Goal: Task Accomplishment & Management: Manage account settings

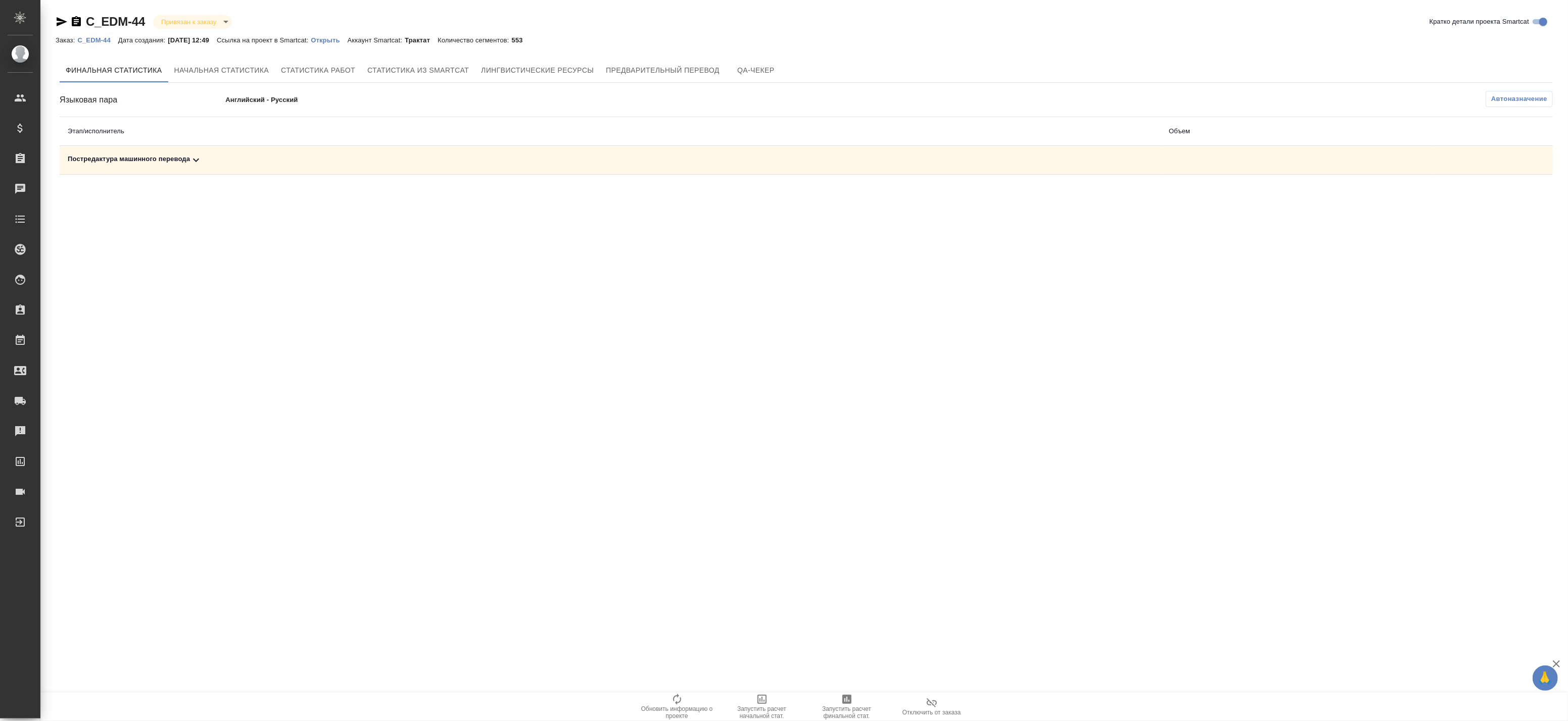
click at [324, 164] on div "Постредактура машинного перевода" at bounding box center [610, 160] width 1085 height 12
drag, startPoint x: 846, startPoint y: 193, endPoint x: 863, endPoint y: 195, distance: 17.1
click at [863, 195] on td "2119 слов" at bounding box center [965, 195] width 254 height 41
click at [847, 708] on span "Запустить расчет финальной стат." at bounding box center [847, 712] width 73 height 14
click at [758, 162] on div "Постредактура машинного перевода" at bounding box center [610, 160] width 1085 height 12
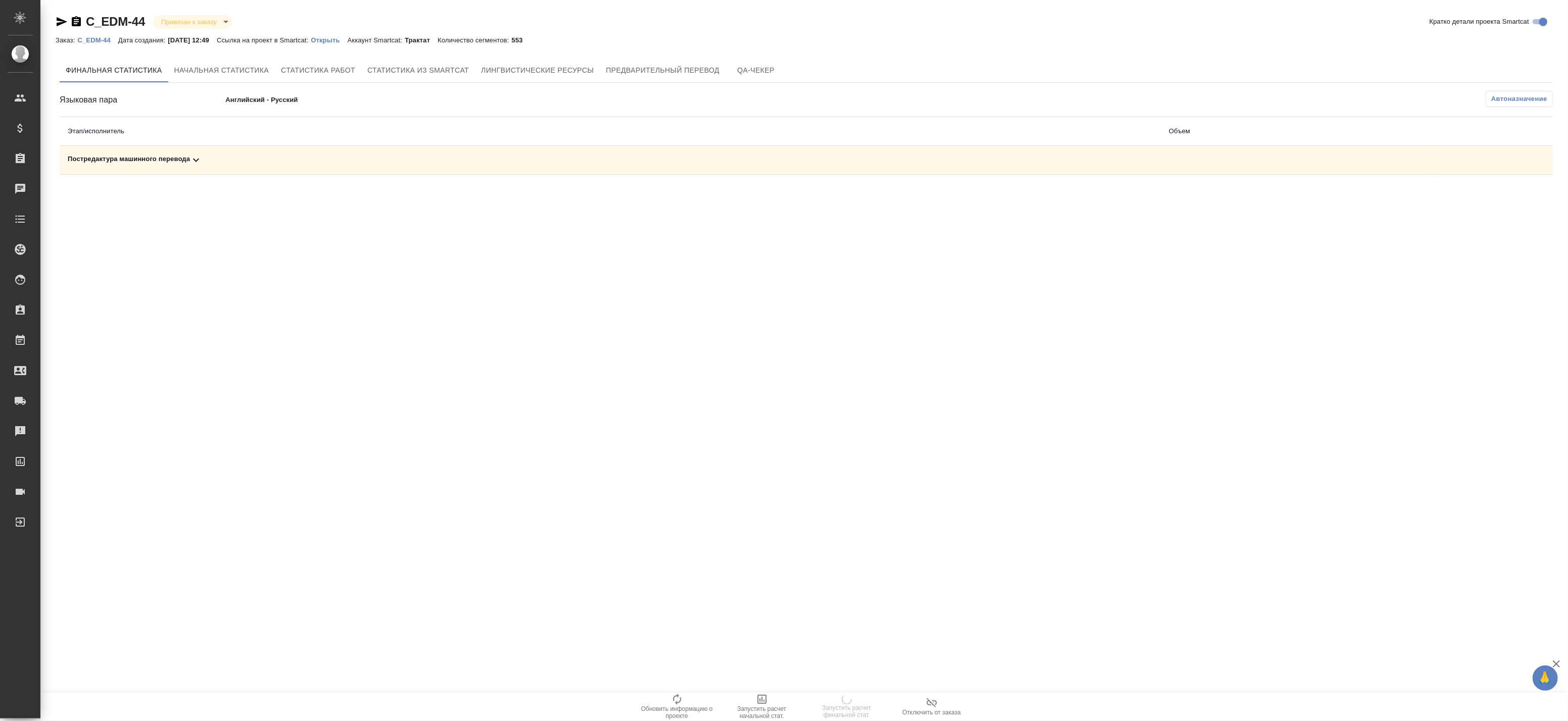
click at [458, 161] on div "Постредактура машинного перевода" at bounding box center [610, 160] width 1085 height 12
click at [540, 163] on div "Постредактура машинного перевода" at bounding box center [610, 160] width 1085 height 12
click at [1504, 198] on icon "button" at bounding box center [1509, 195] width 10 height 9
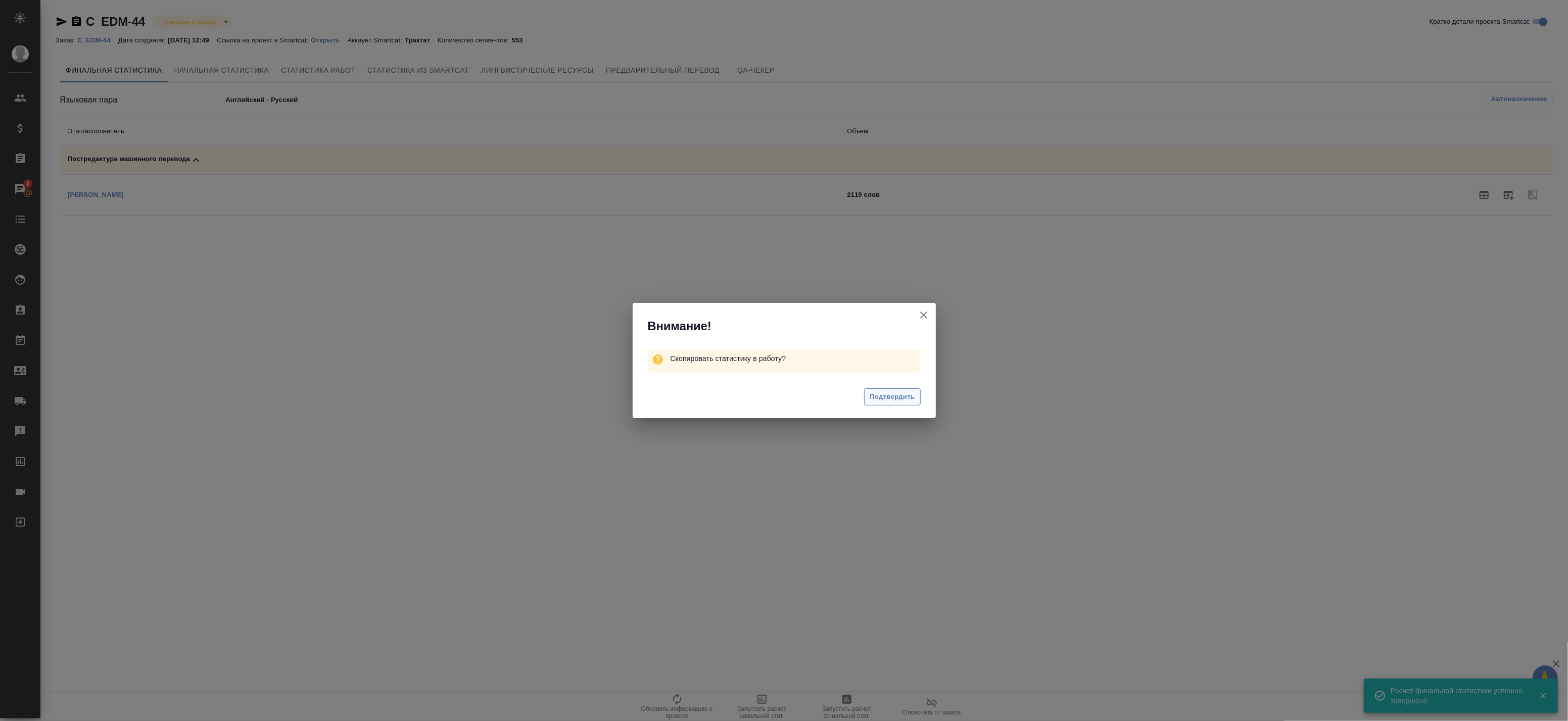
click at [880, 402] on span "Подтвердить" at bounding box center [892, 397] width 45 height 12
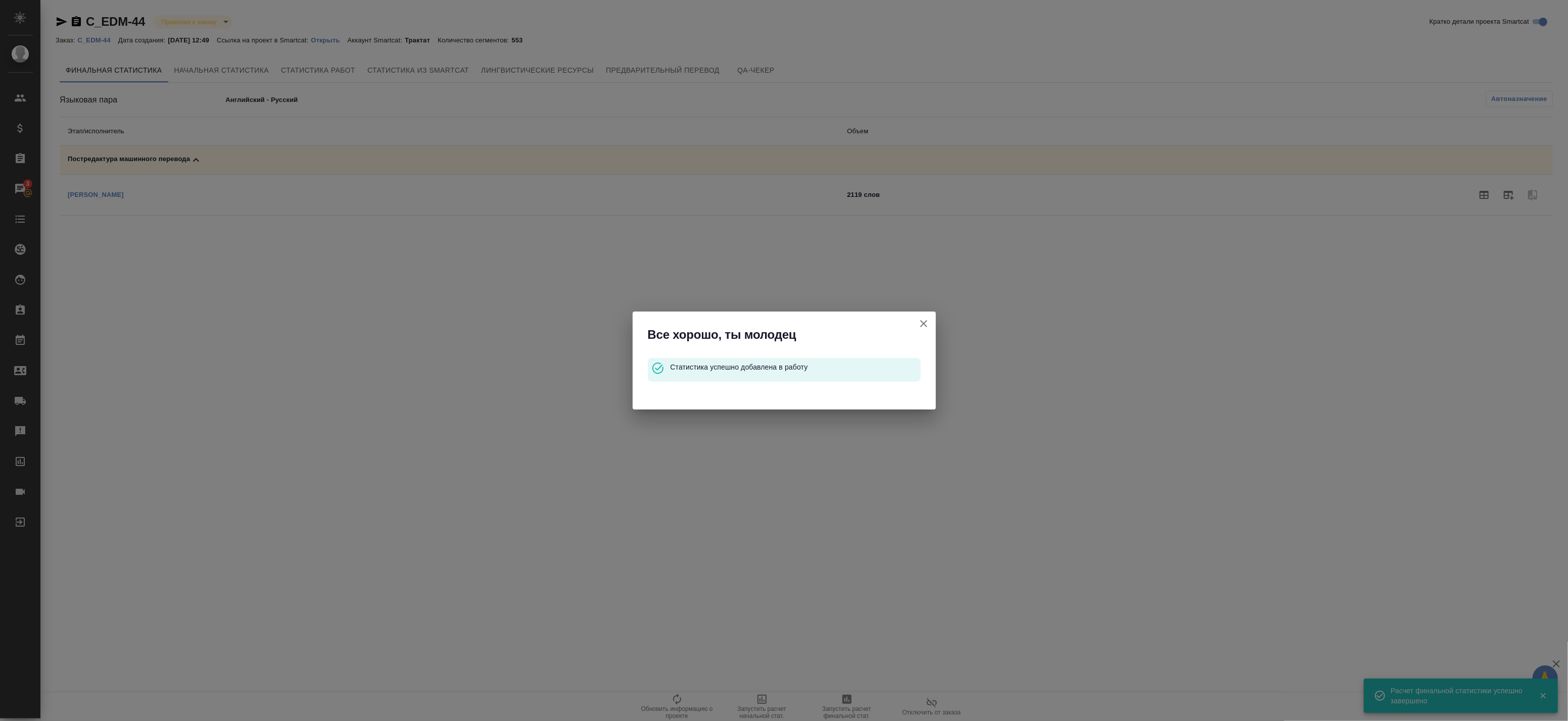
click at [924, 324] on icon "button" at bounding box center [924, 324] width 12 height 12
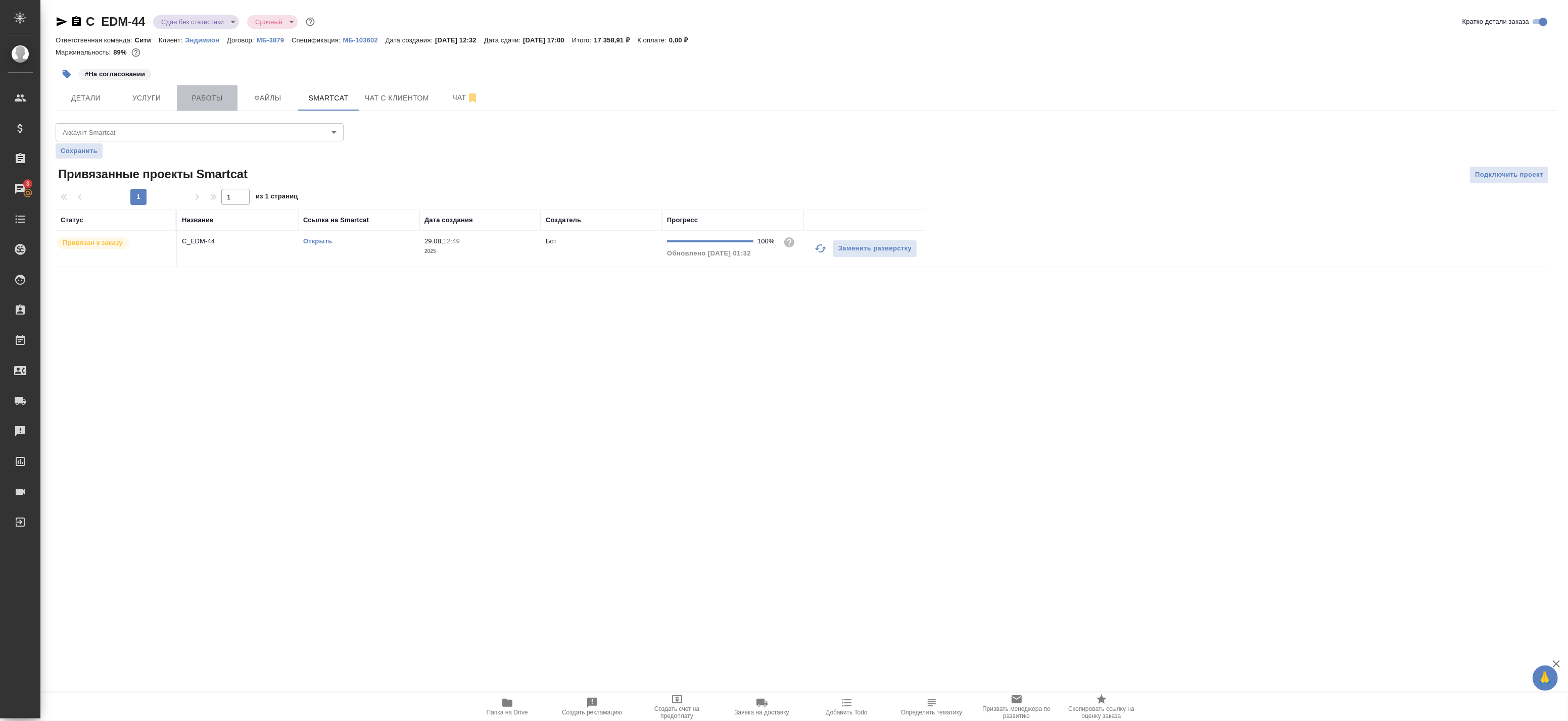
click at [187, 105] on button "Работы" at bounding box center [208, 98] width 61 height 26
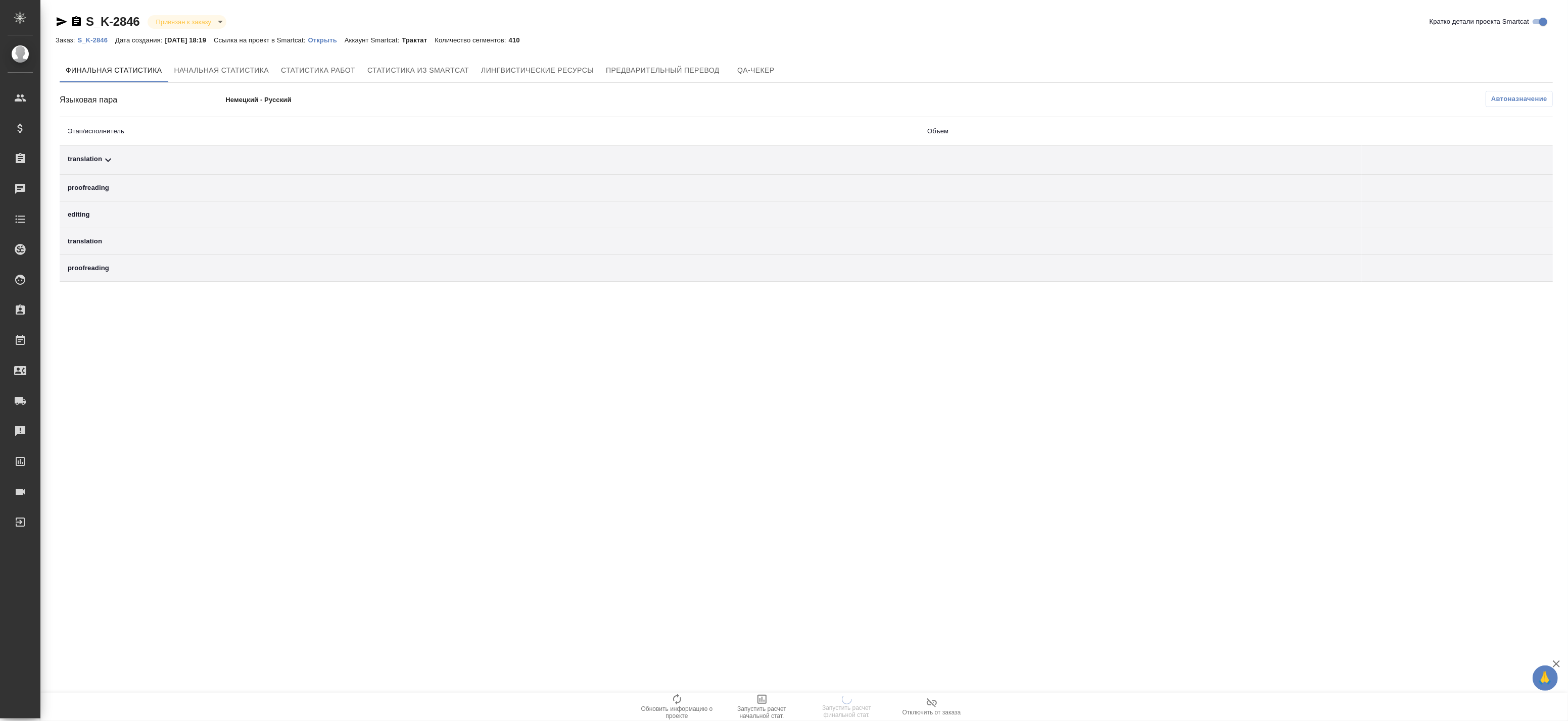
click at [405, 159] on div "translation" at bounding box center [489, 160] width 844 height 12
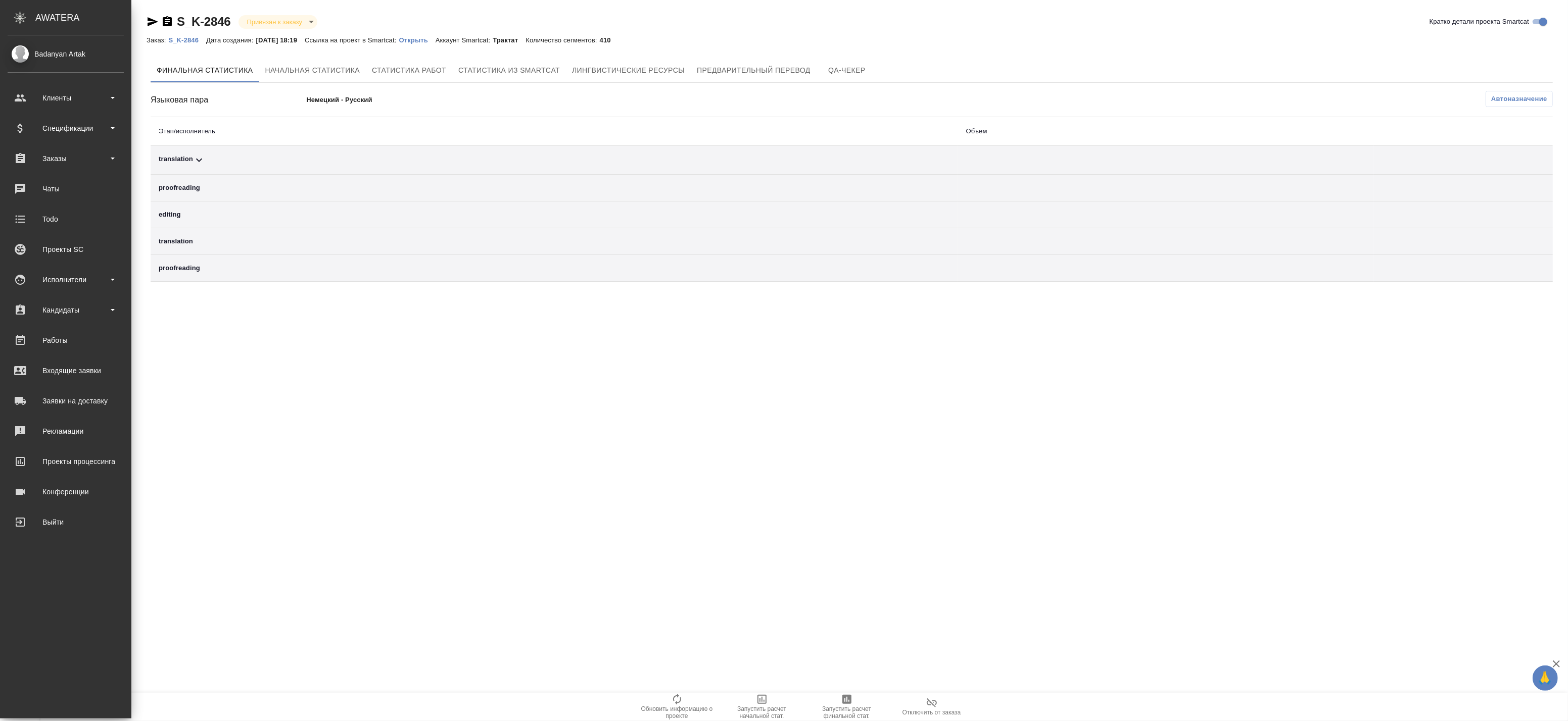
click at [766, 148] on td "translation" at bounding box center [554, 160] width 808 height 29
click at [773, 158] on div "translation" at bounding box center [555, 160] width 791 height 12
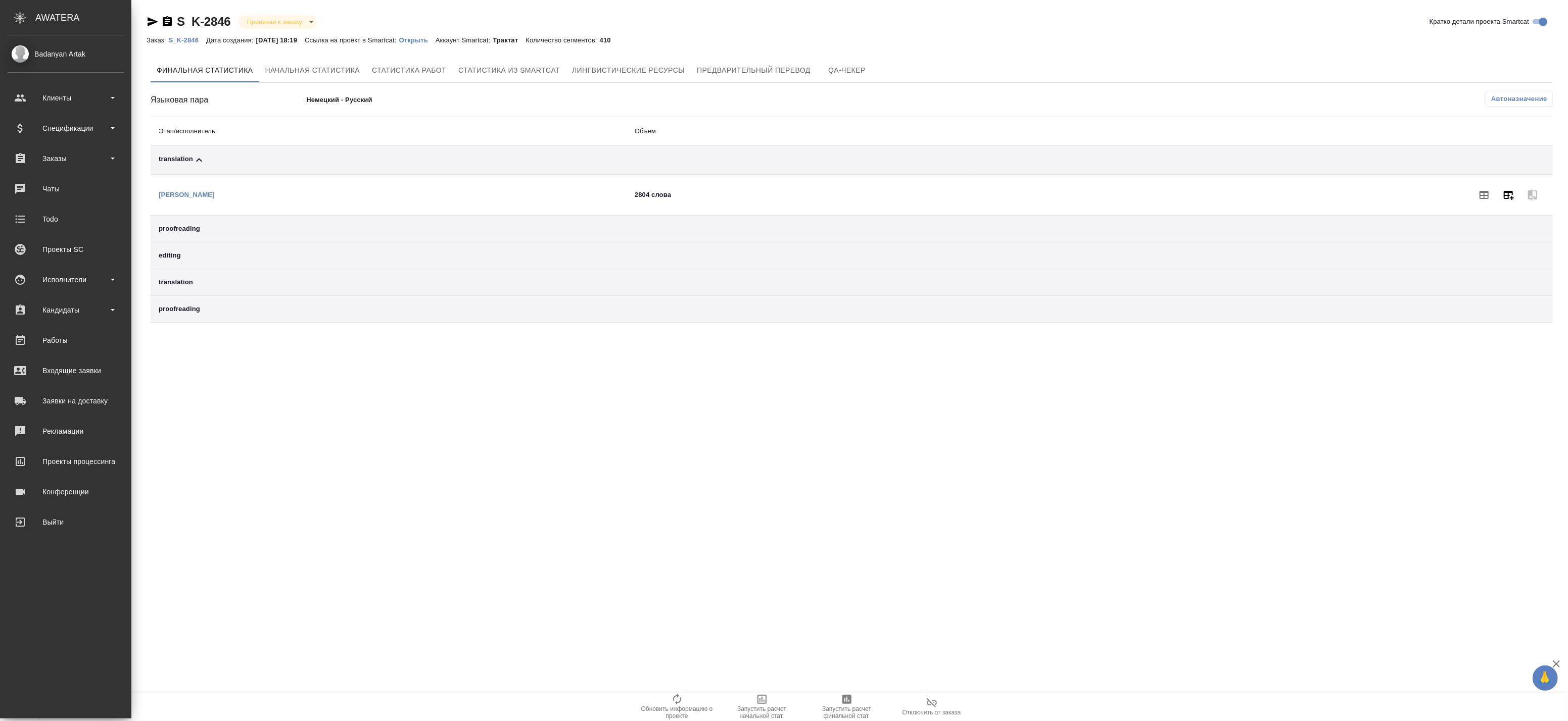
click at [1503, 195] on icon "button" at bounding box center [1508, 195] width 12 height 12
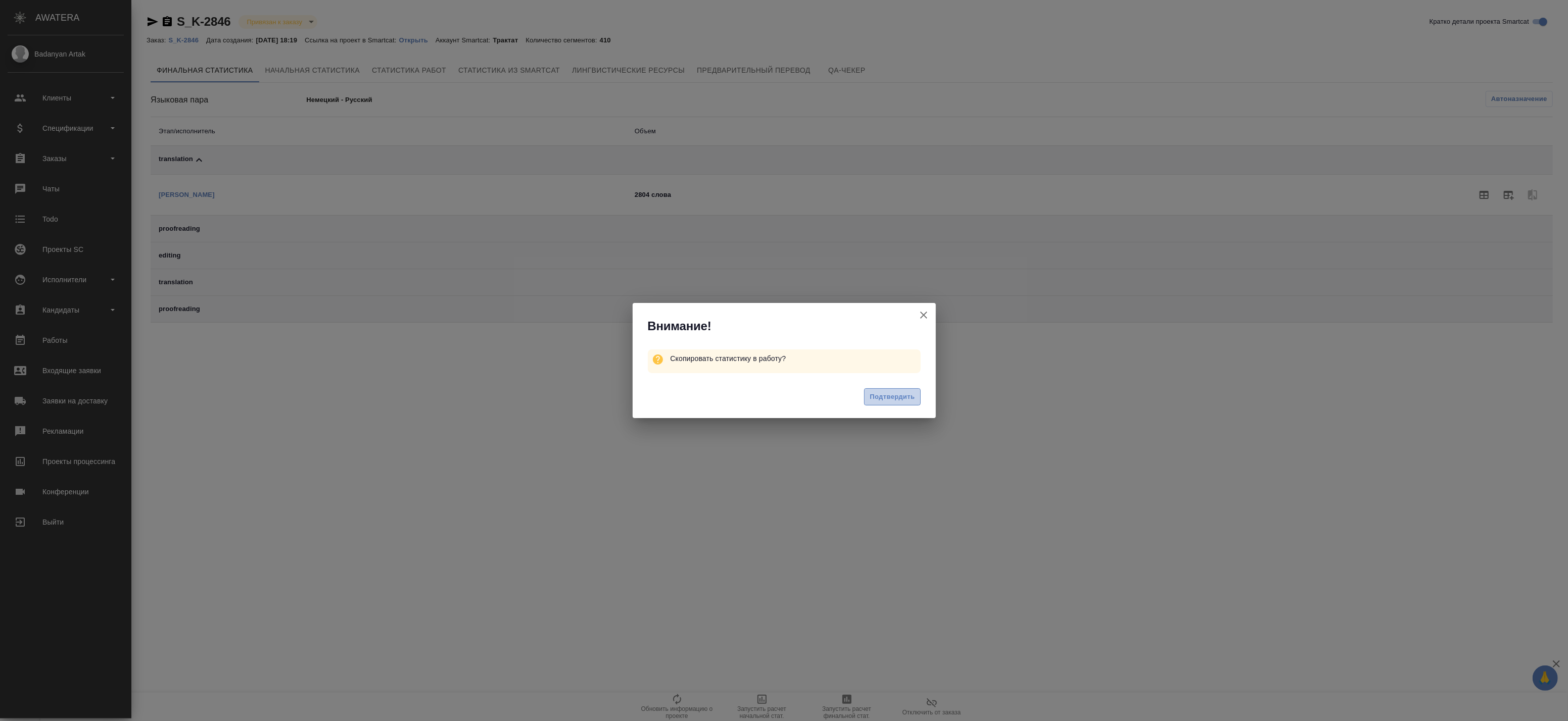
click at [912, 397] on span "Подтвердить" at bounding box center [892, 397] width 45 height 12
click at [925, 317] on icon "button" at bounding box center [924, 315] width 12 height 12
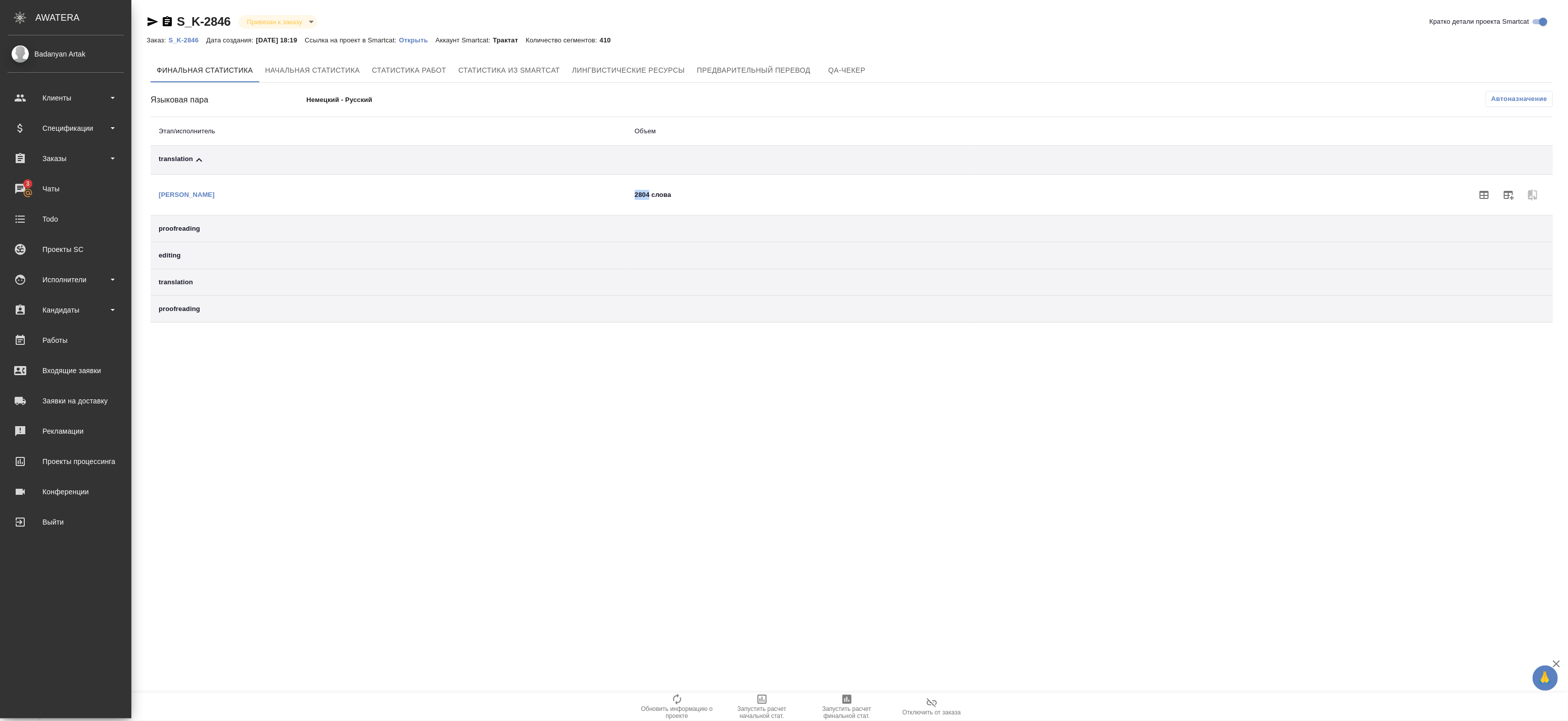
drag, startPoint x: 923, startPoint y: 195, endPoint x: 943, endPoint y: 197, distance: 20.1
click at [943, 197] on td "2804 слова" at bounding box center [799, 195] width 345 height 41
copy td "2804"
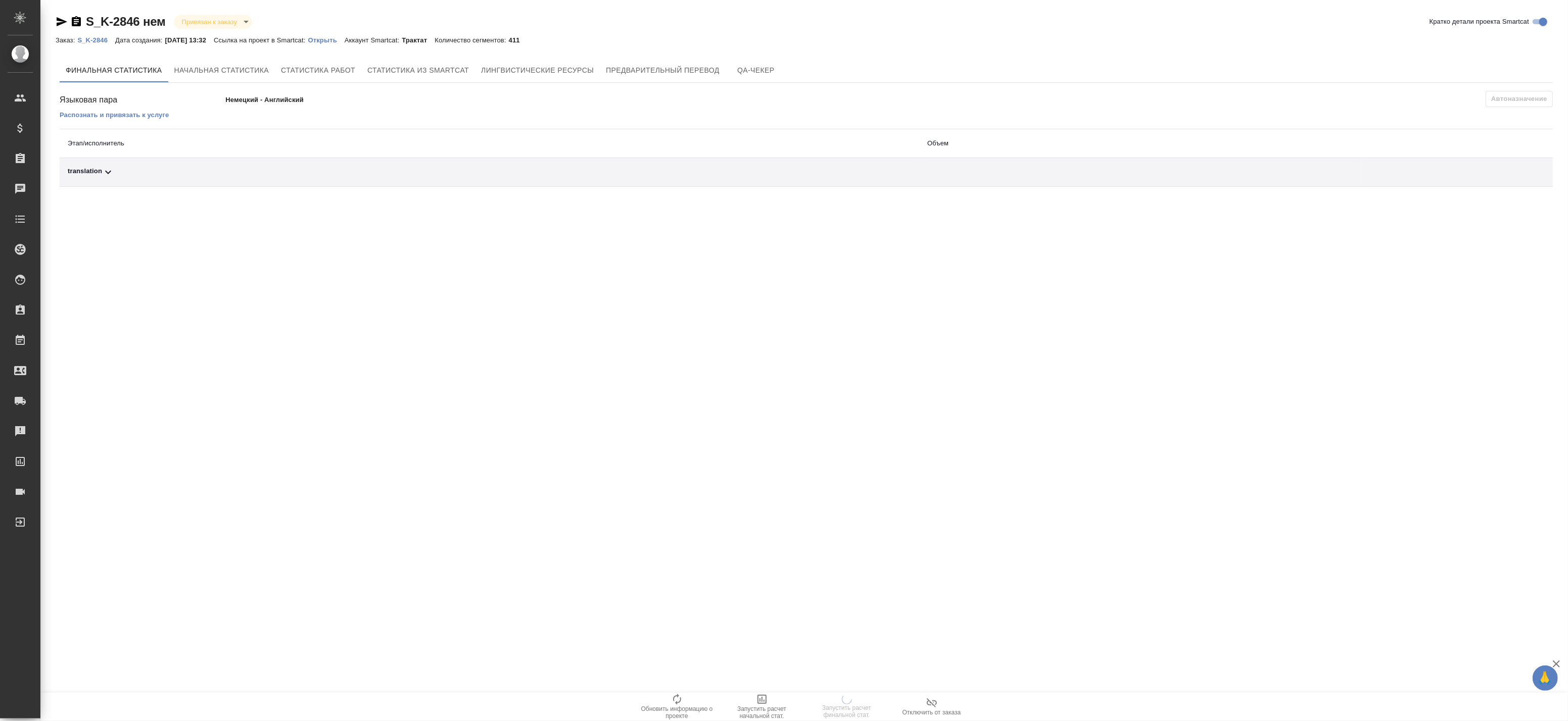
click at [180, 170] on div "translation" at bounding box center [489, 172] width 844 height 12
click at [923, 186] on td at bounding box center [1140, 172] width 443 height 29
click at [922, 178] on td at bounding box center [1140, 172] width 443 height 29
click at [740, 160] on td "translation" at bounding box center [489, 172] width 859 height 29
drag, startPoint x: 733, startPoint y: 136, endPoint x: 668, endPoint y: 152, distance: 66.9
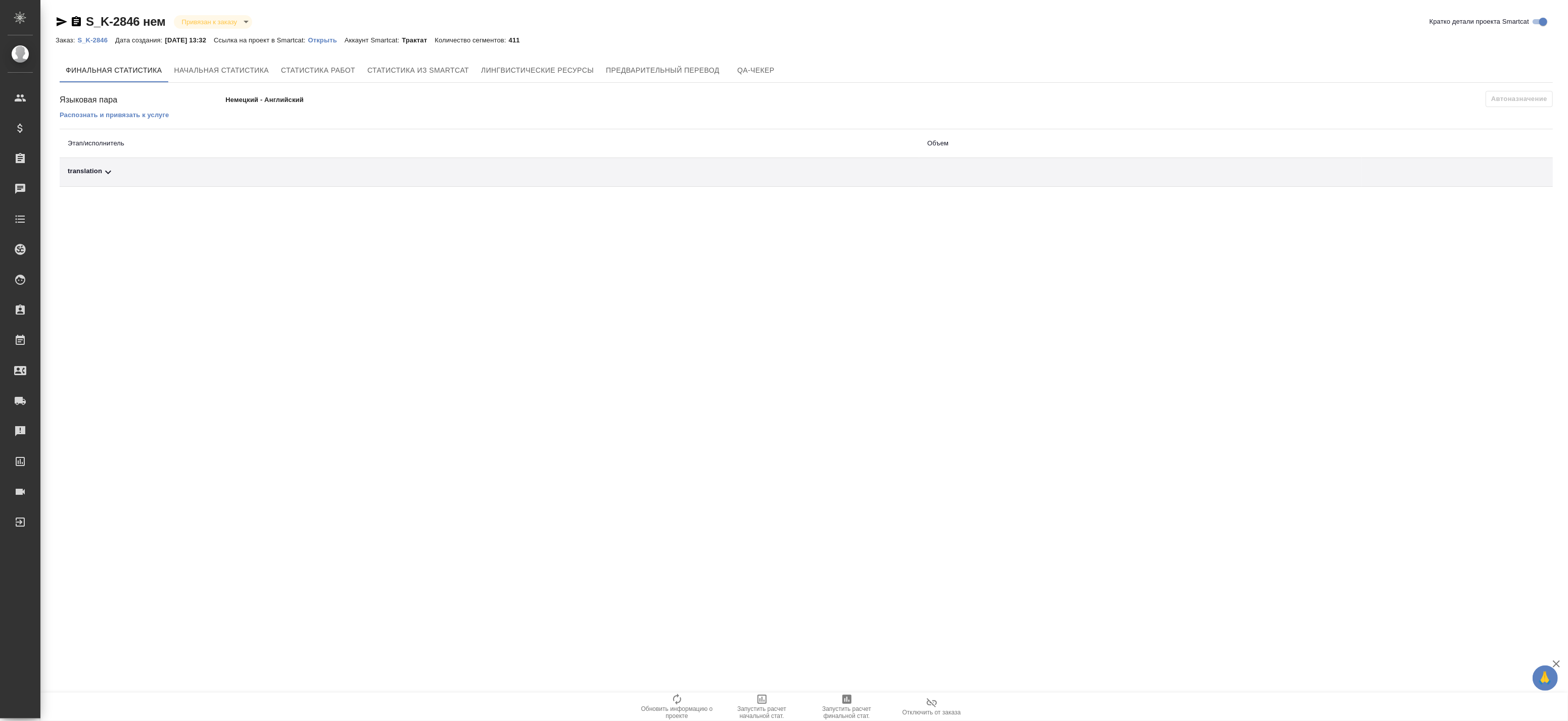
click at [733, 136] on th "Этап/исполнитель" at bounding box center [489, 144] width 859 height 29
drag, startPoint x: 352, startPoint y: 159, endPoint x: 228, endPoint y: 172, distance: 124.7
click at [347, 162] on td "translation" at bounding box center [489, 172] width 859 height 29
click at [149, 173] on div "translation" at bounding box center [489, 172] width 844 height 12
drag, startPoint x: 1493, startPoint y: 211, endPoint x: 1511, endPoint y: 210, distance: 18.0
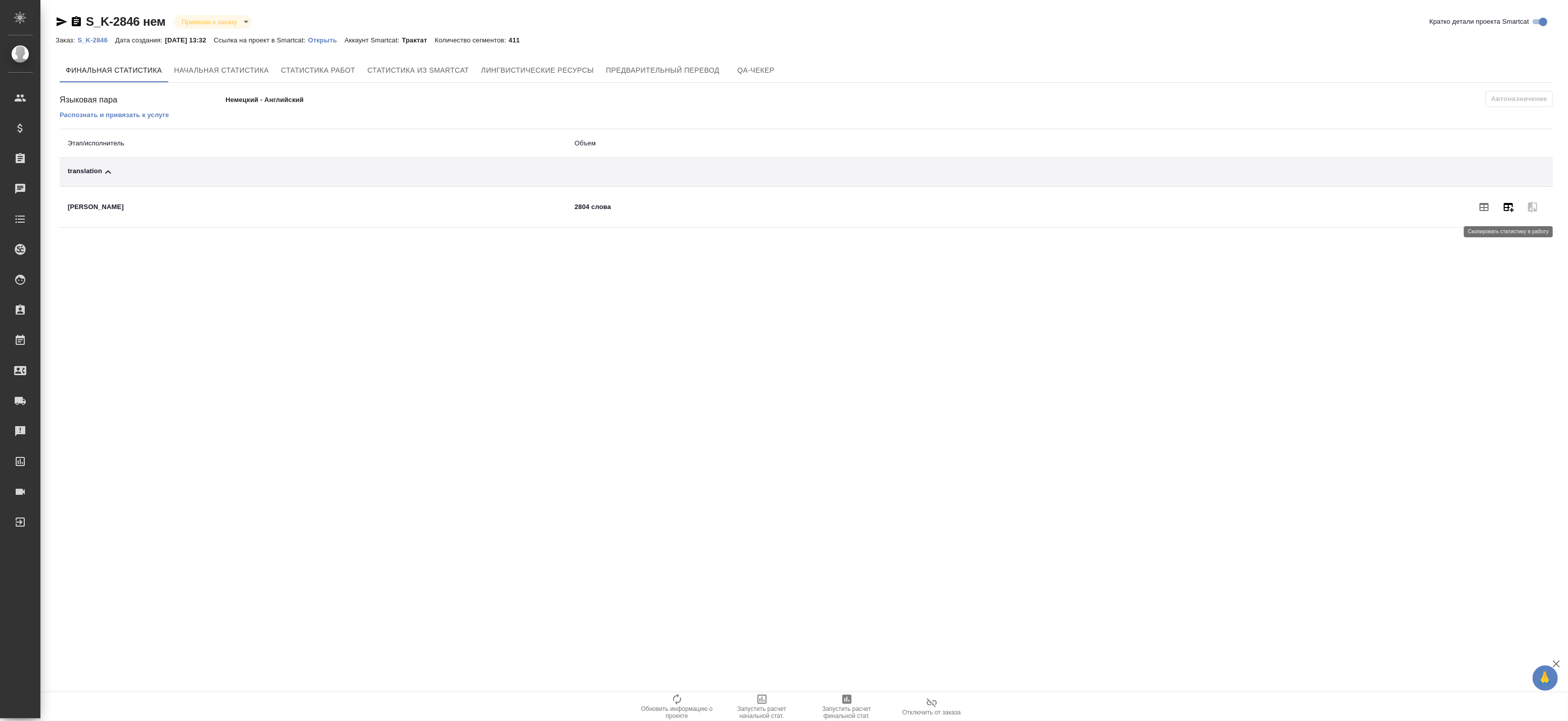
click at [1511, 210] on div at bounding box center [1243, 207] width 603 height 24
click at [1510, 210] on icon "button" at bounding box center [1508, 207] width 12 height 12
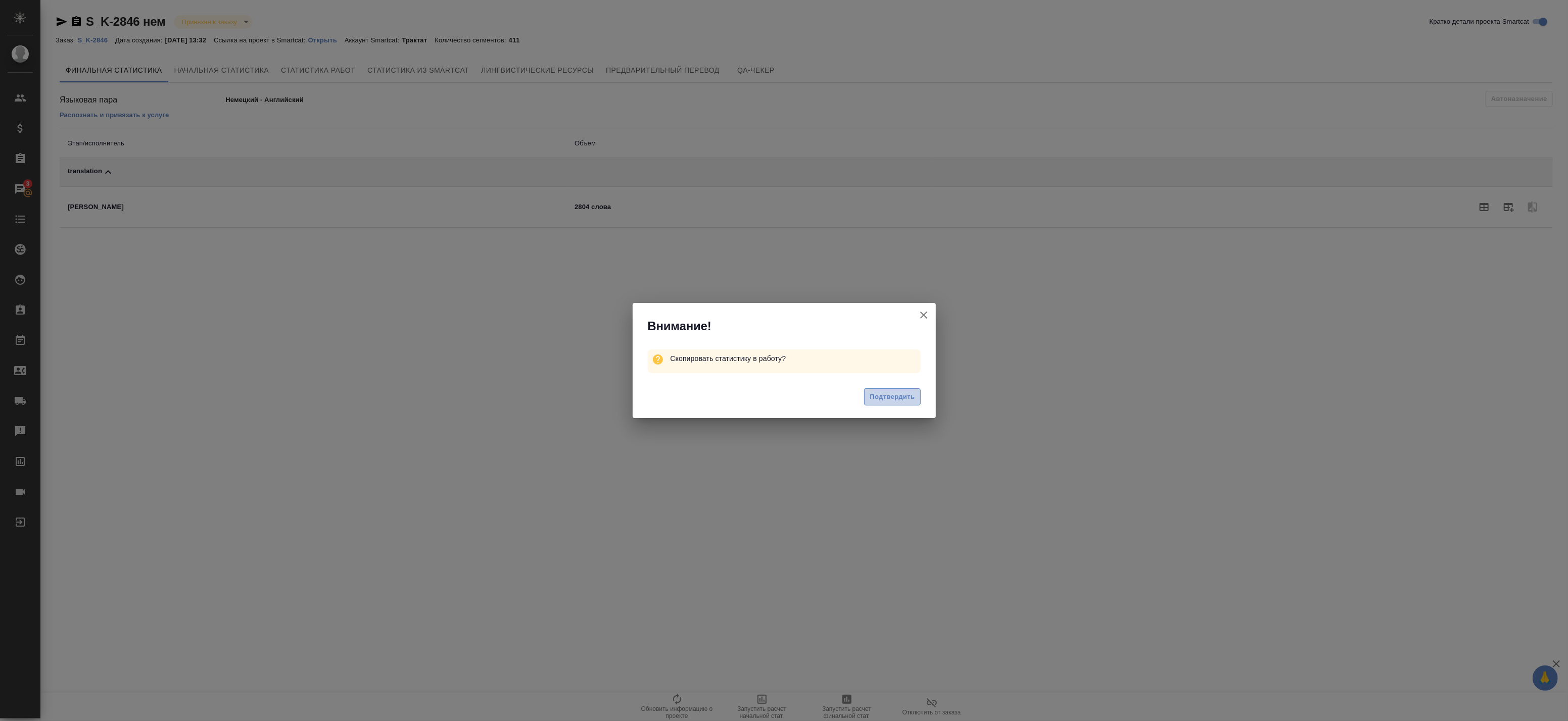
click at [900, 403] on span "Подтвердить" at bounding box center [892, 397] width 45 height 12
click at [925, 316] on icon "button" at bounding box center [924, 315] width 7 height 7
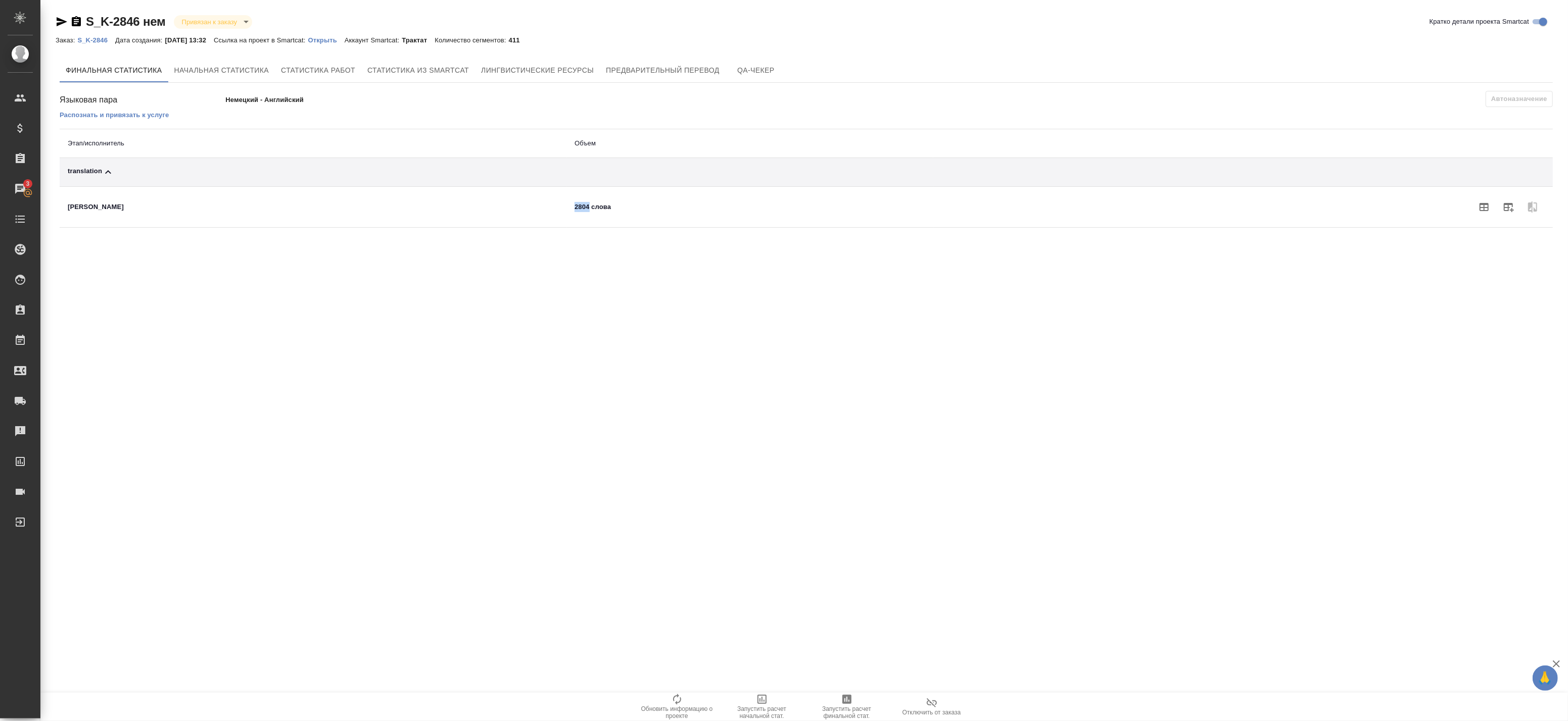
drag, startPoint x: 579, startPoint y: 202, endPoint x: 598, endPoint y: 206, distance: 19.4
click at [598, 206] on td "2804 слова" at bounding box center [750, 207] width 367 height 41
copy td "2804"
click at [355, 197] on td "Лариса Биркляйн" at bounding box center [313, 207] width 507 height 41
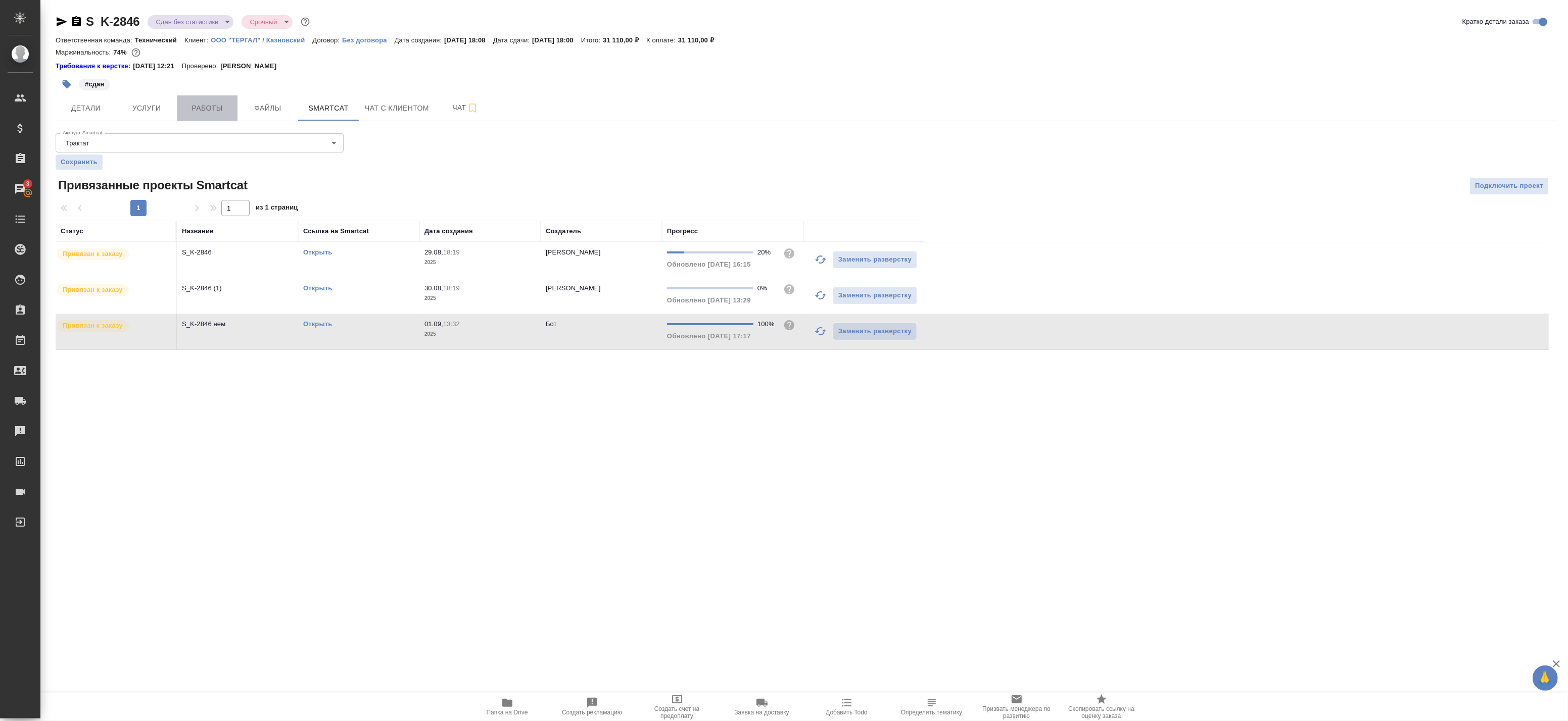
click at [181, 110] on button "Работы" at bounding box center [208, 108] width 61 height 26
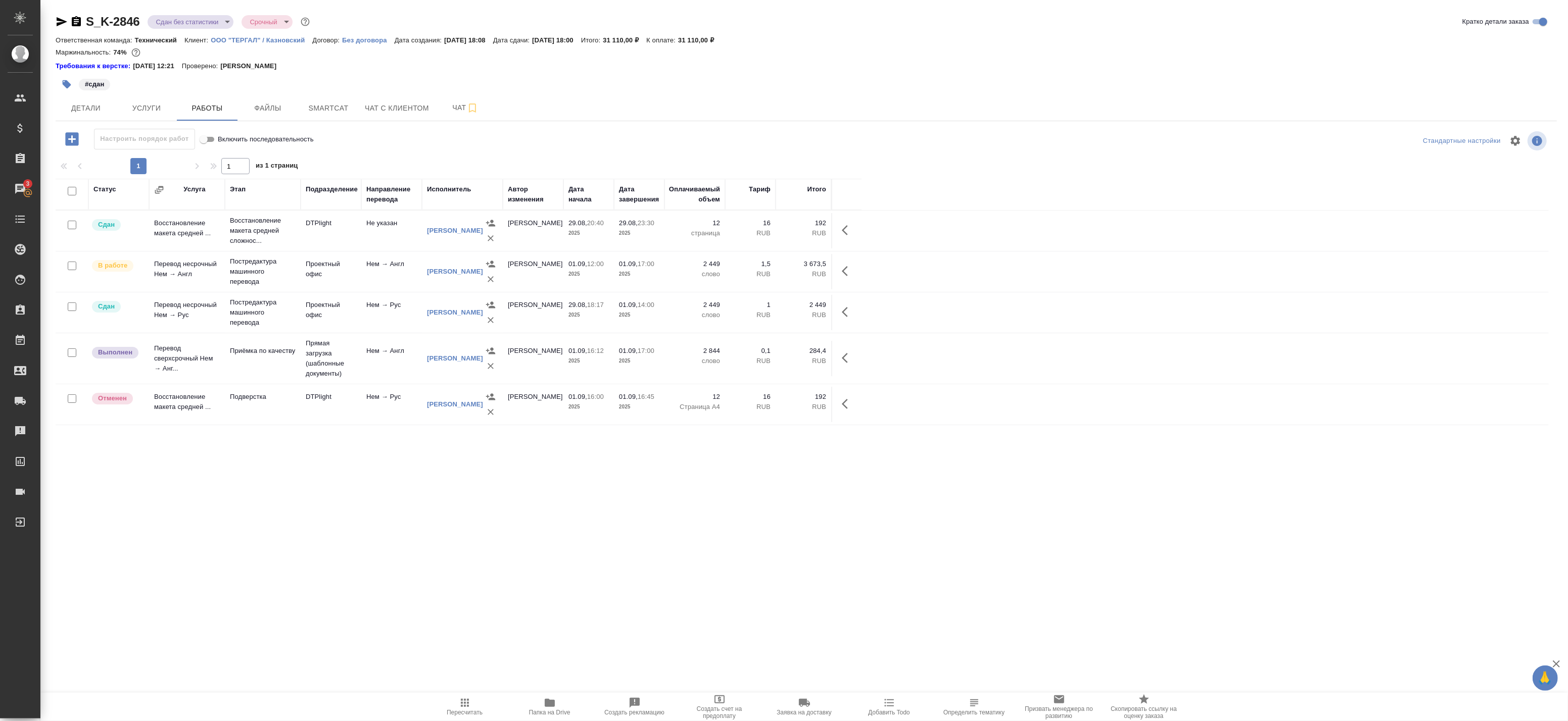
click at [204, 26] on body "🙏 .cls-1 fill:#fff; AWATERA Badanyan Artak Клиенты Спецификации Заказы 3 Чаты T…" at bounding box center [784, 360] width 1568 height 721
click at [306, 95] on div at bounding box center [784, 360] width 1568 height 721
click at [73, 403] on input "checkbox" at bounding box center [72, 399] width 9 height 9
checkbox input "true"
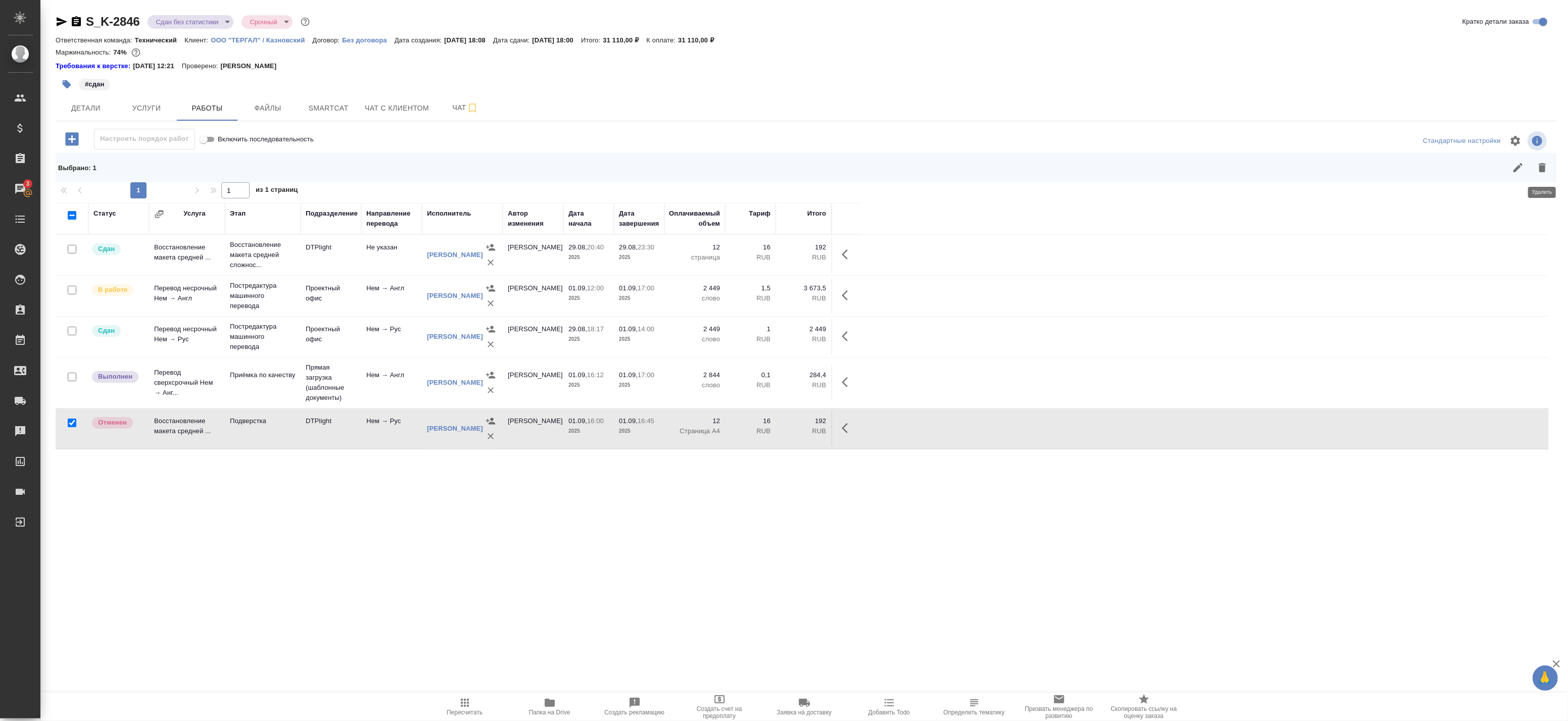
click at [1542, 171] on icon "button" at bounding box center [1542, 167] width 7 height 9
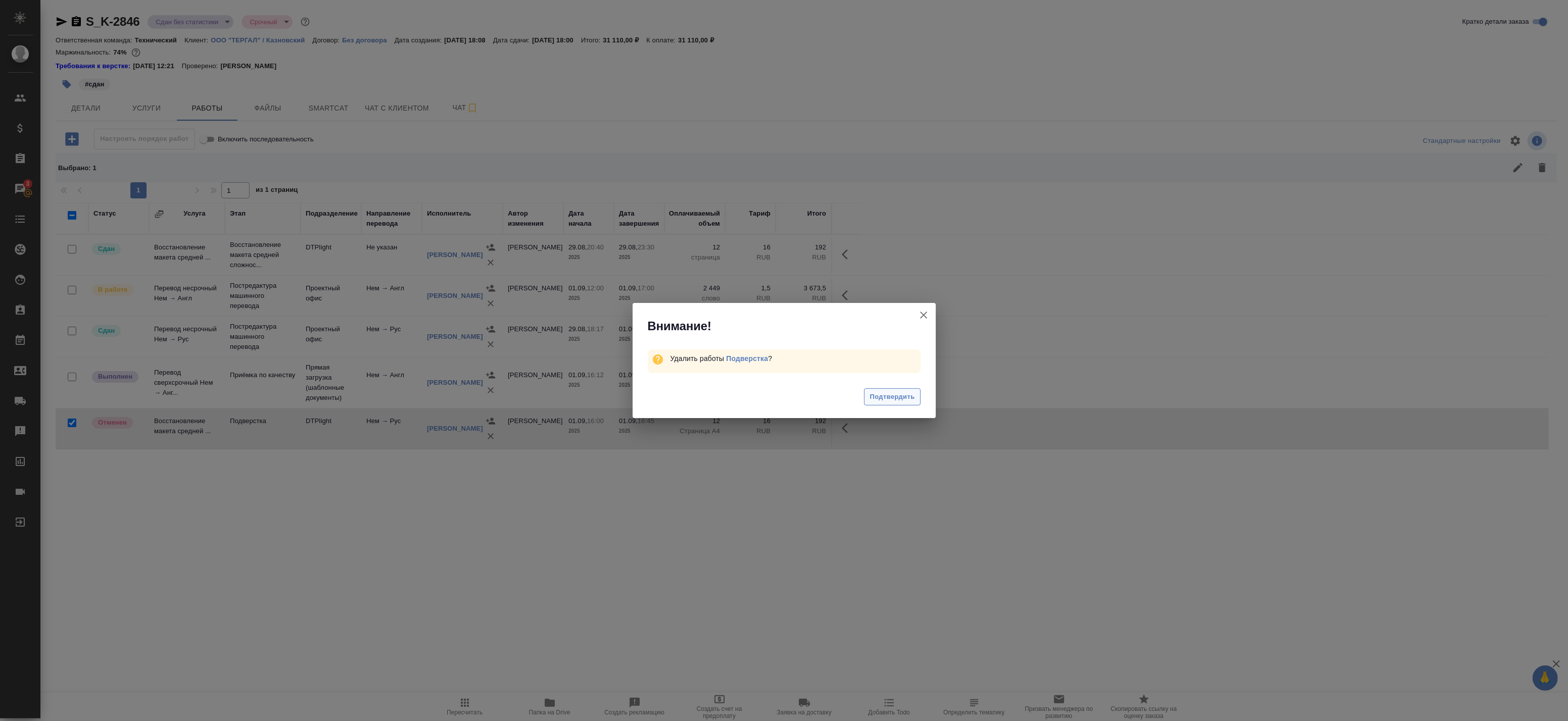
click at [897, 402] on span "Подтвердить" at bounding box center [892, 397] width 45 height 12
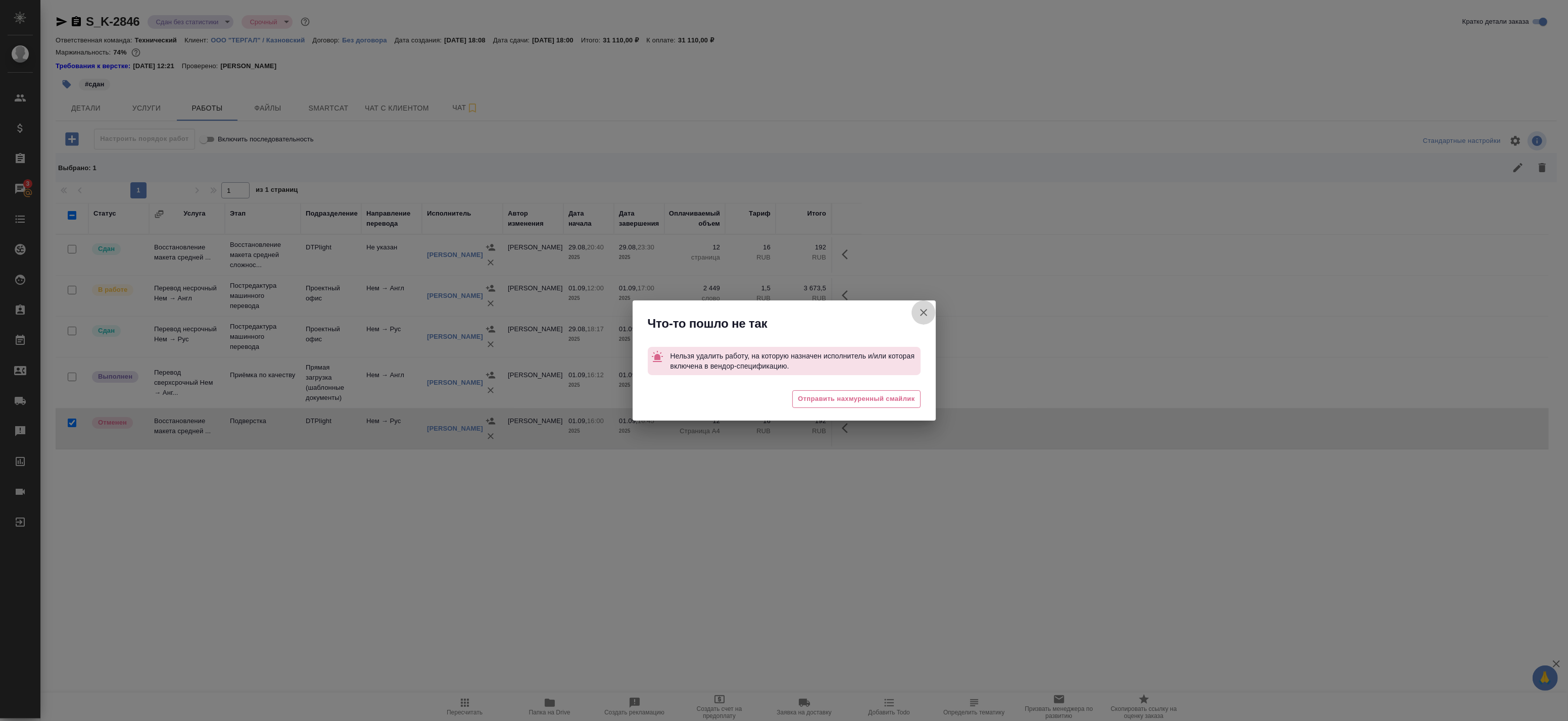
click at [926, 317] on icon "button" at bounding box center [924, 313] width 12 height 12
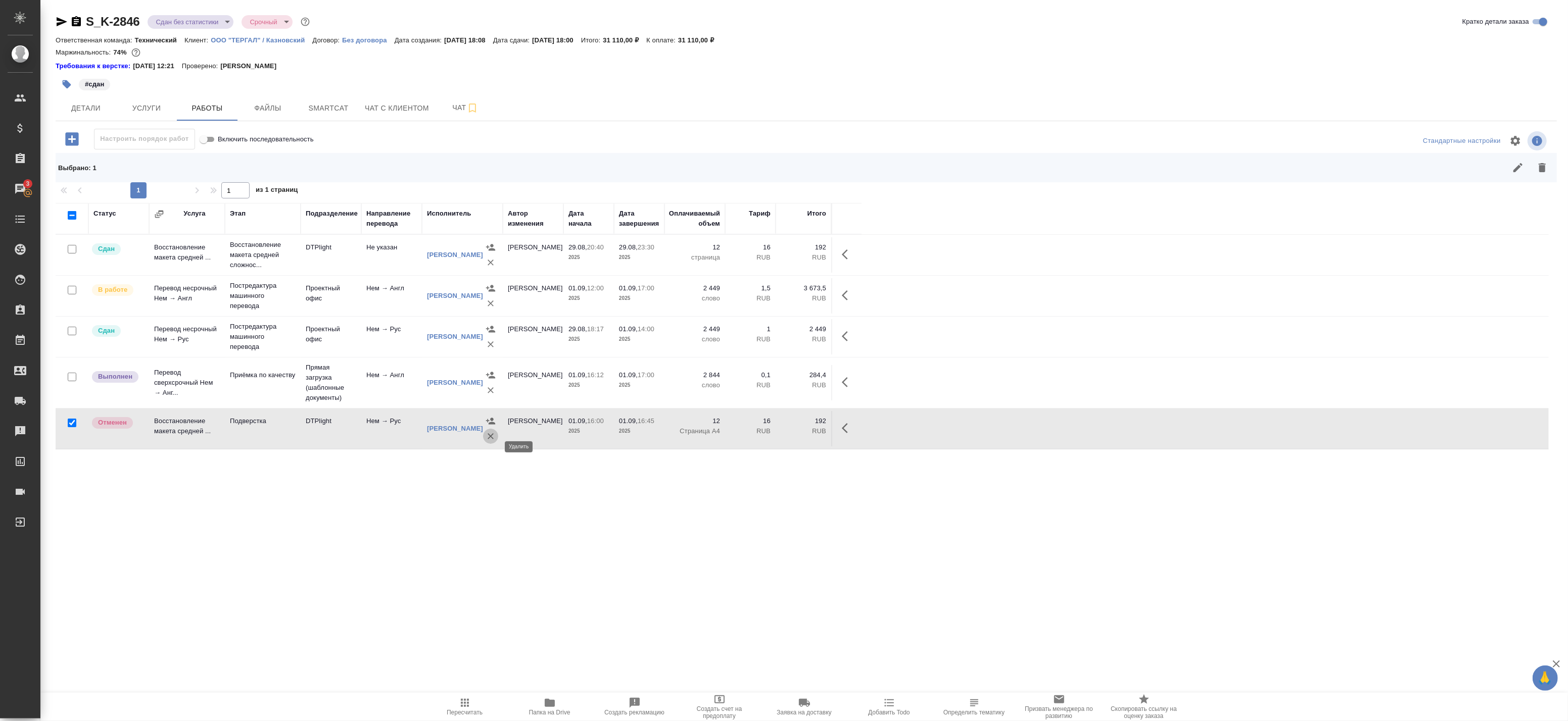
click at [489, 442] on icon "button" at bounding box center [491, 436] width 10 height 10
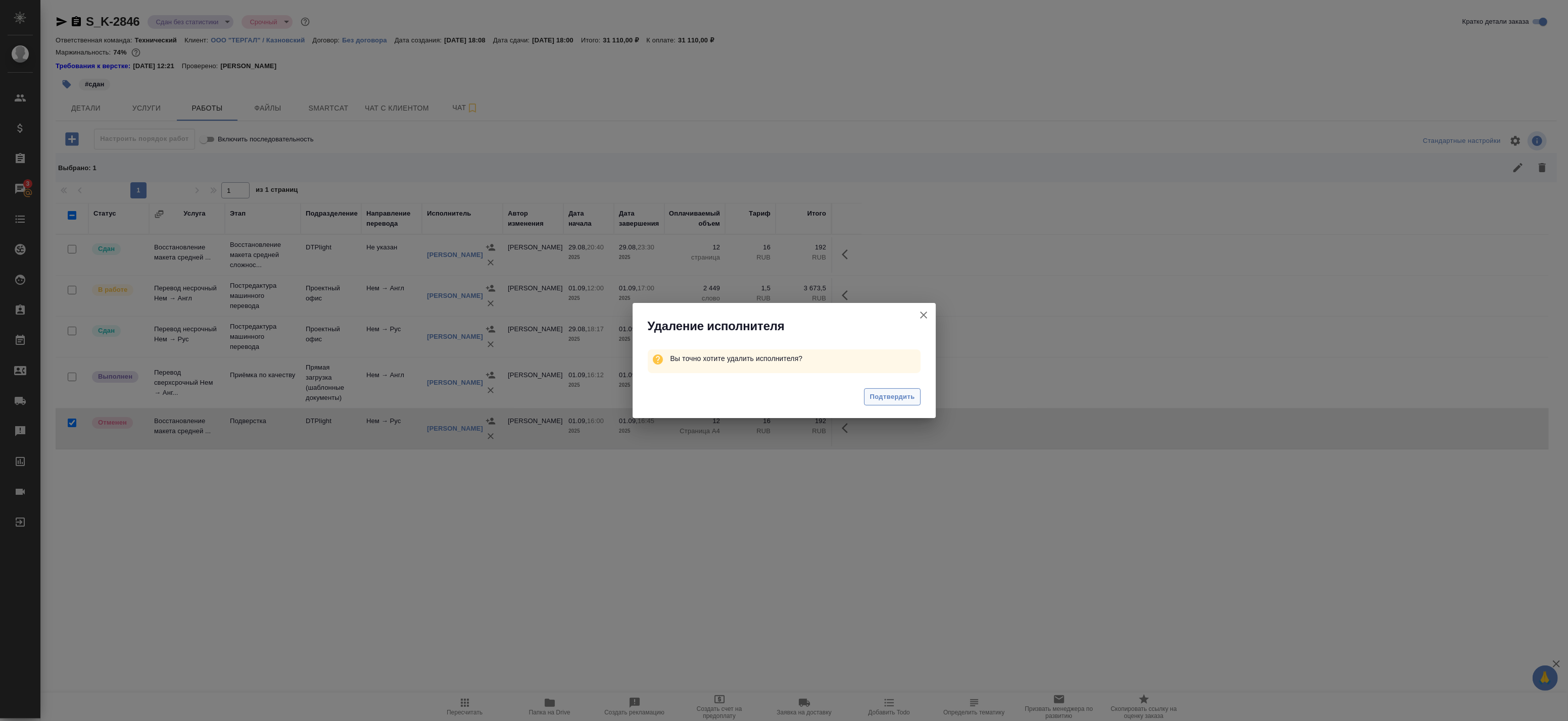
click at [882, 400] on span "Подтвердить" at bounding box center [892, 397] width 45 height 12
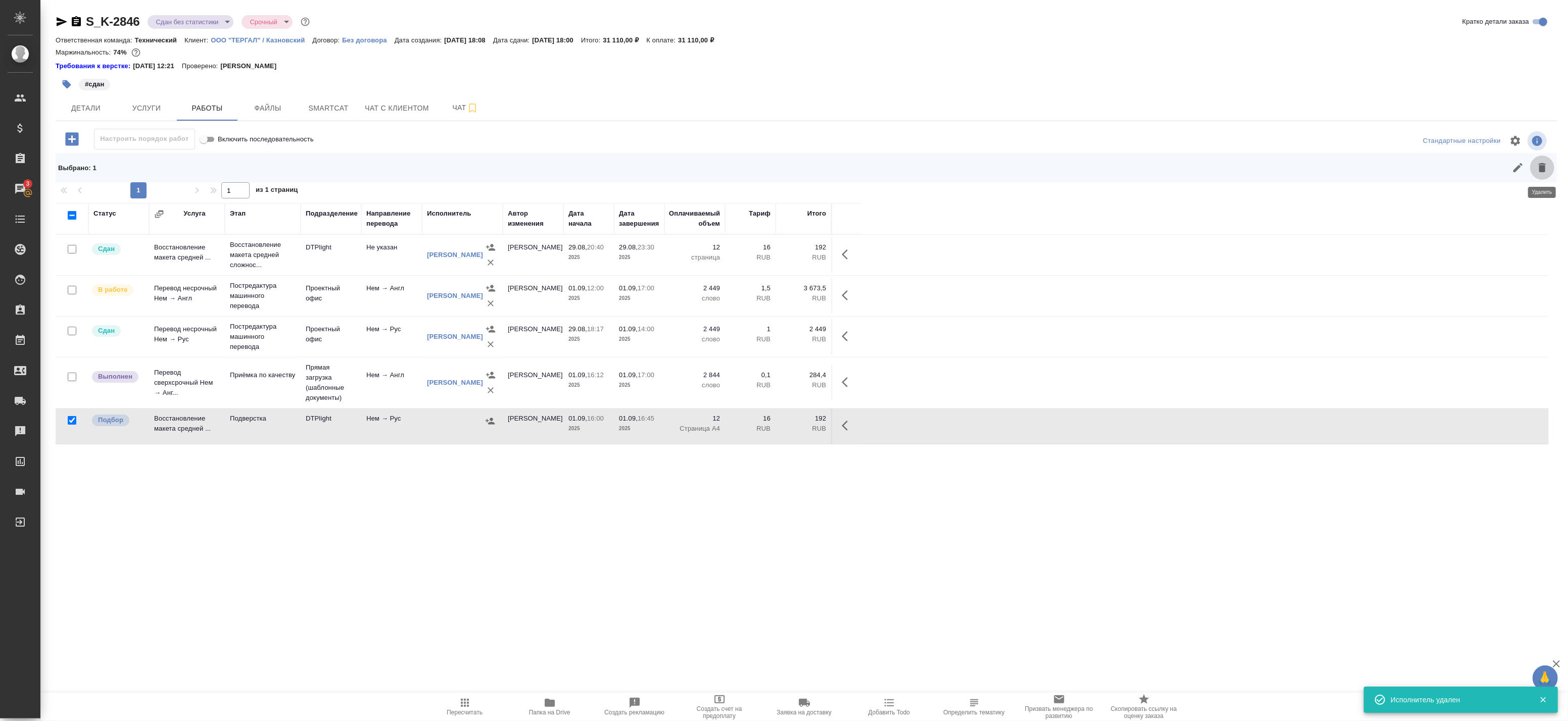
click at [1537, 169] on icon "button" at bounding box center [1542, 168] width 12 height 12
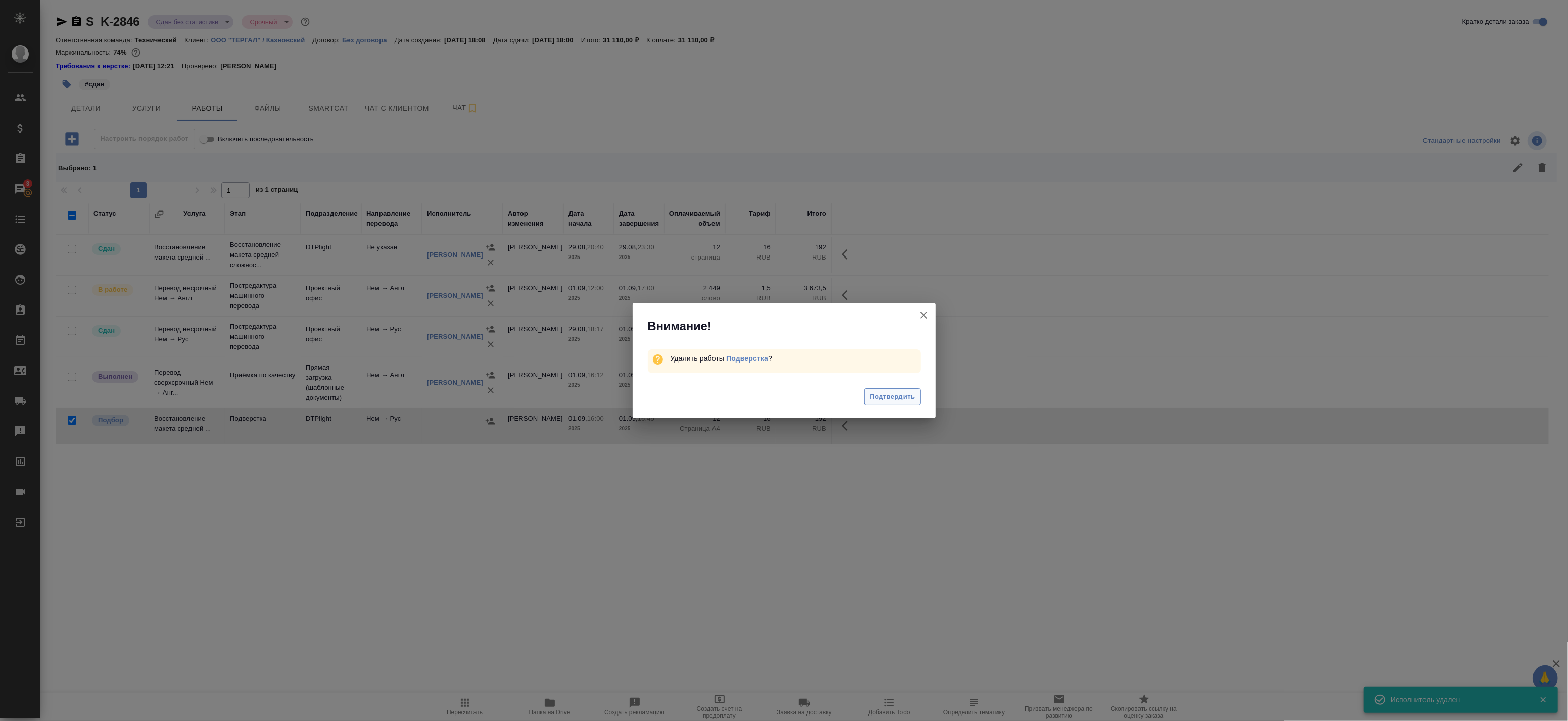
click at [912, 395] on span "Подтвердить" at bounding box center [892, 397] width 45 height 12
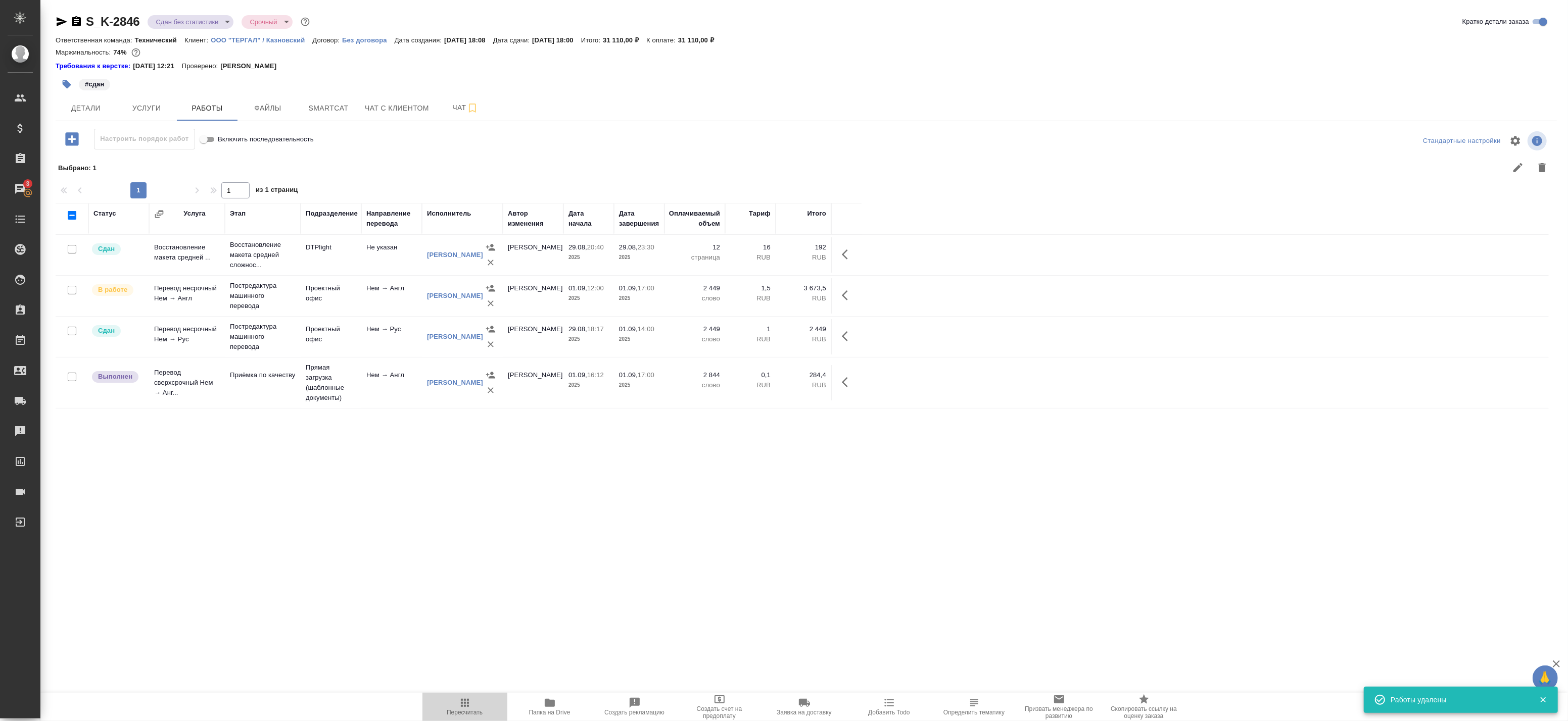
click at [475, 702] on span "Пересчитать" at bounding box center [465, 707] width 73 height 19
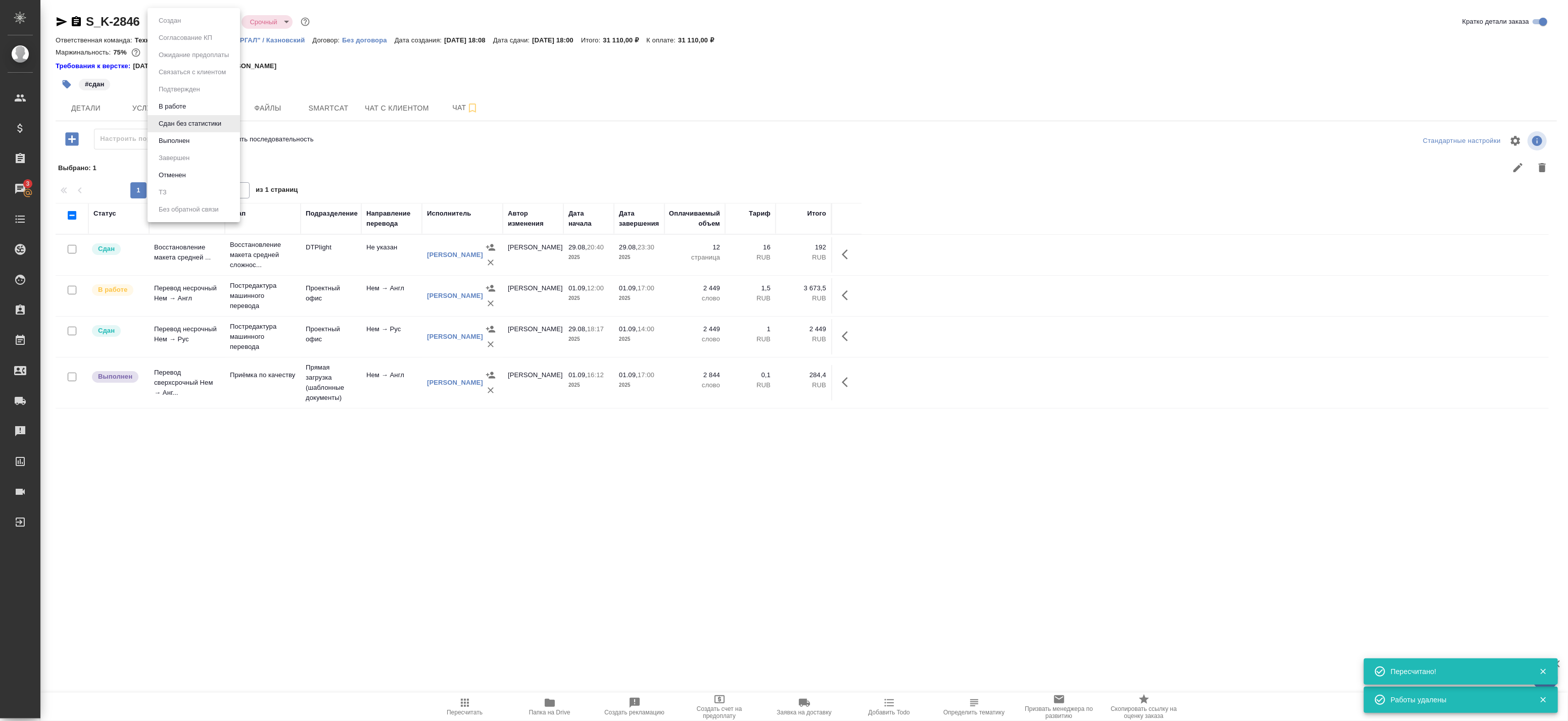
click at [215, 26] on body "🙏 .cls-1 fill:#fff; AWATERA Badanyan Artak Клиенты Спецификации Заказы 3 Чаты T…" at bounding box center [784, 360] width 1568 height 721
click at [186, 136] on button "Выполнен" at bounding box center [174, 141] width 37 height 11
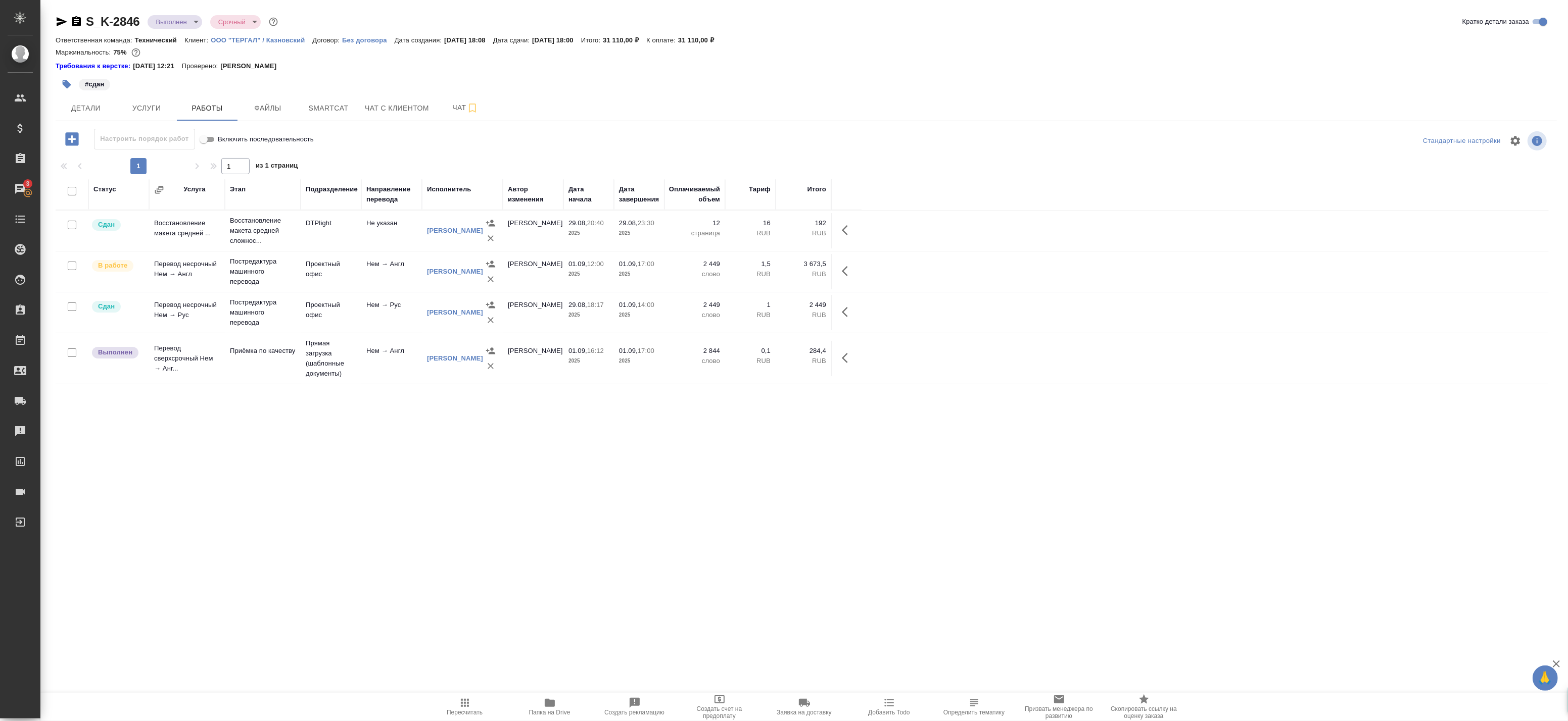
click at [847, 364] on icon "button" at bounding box center [848, 358] width 12 height 12
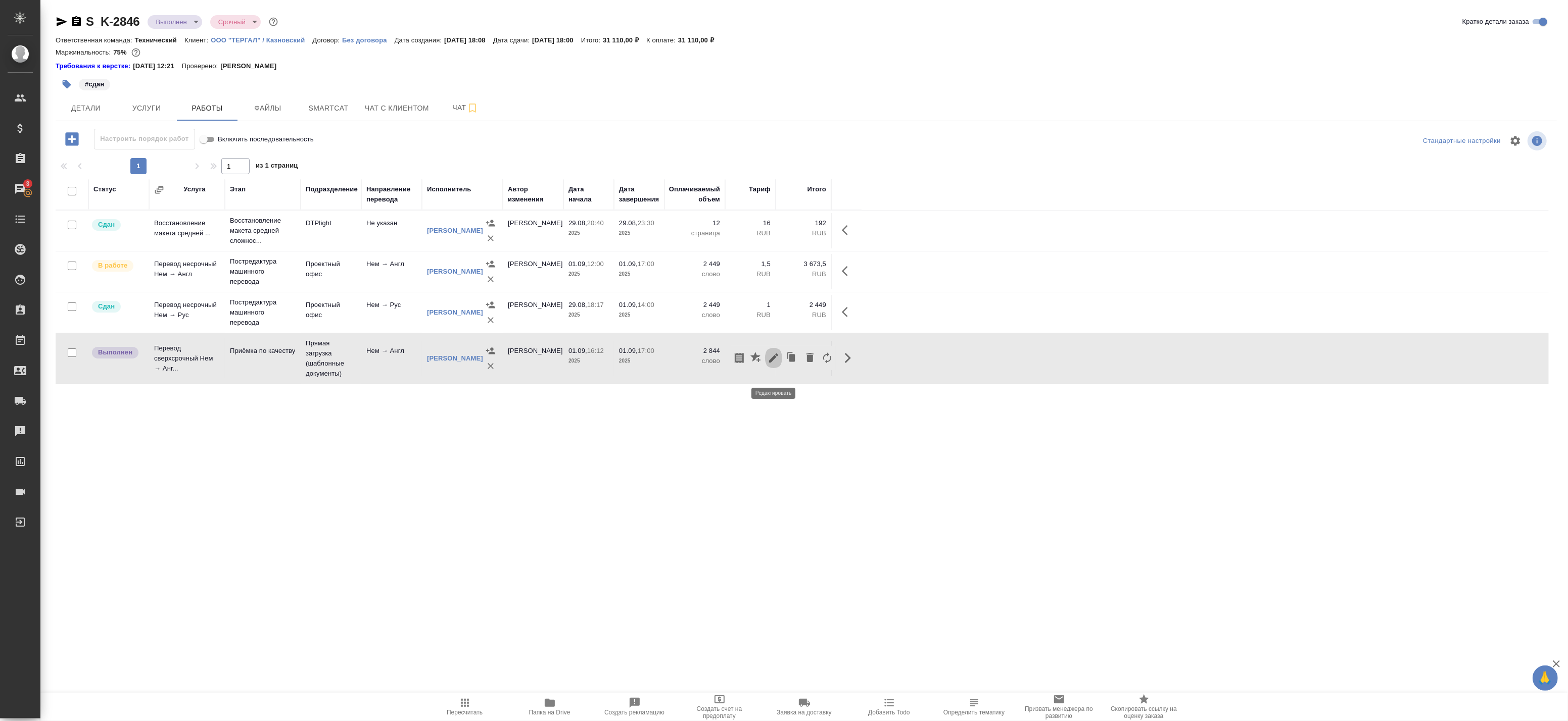
click at [776, 364] on icon "button" at bounding box center [774, 358] width 12 height 12
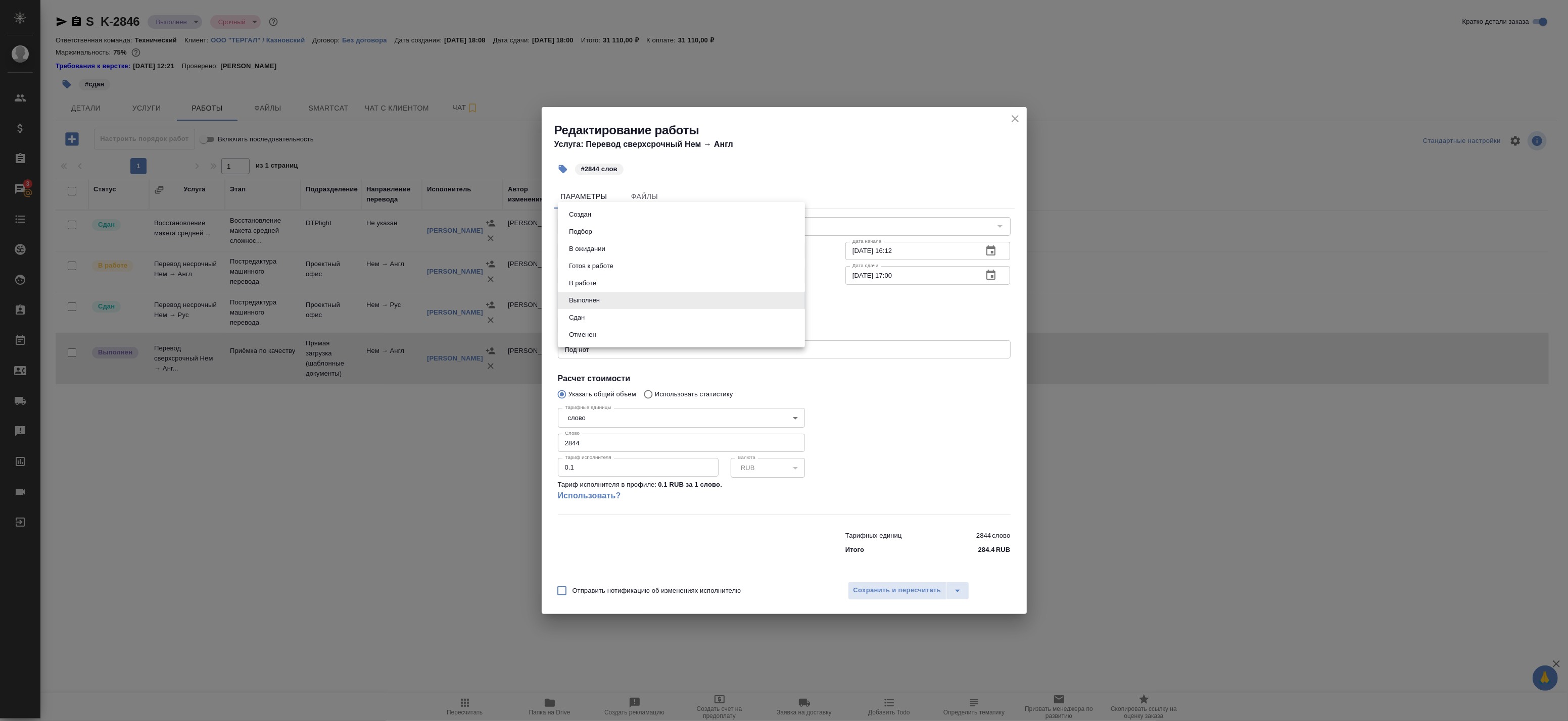
click at [623, 302] on body "🙏 .cls-1 fill:#fff; AWATERA Badanyan Artak Клиенты Спецификации Заказы 3 Чаты T…" at bounding box center [784, 360] width 1568 height 721
click at [609, 317] on li "Сдан" at bounding box center [682, 318] width 247 height 17
type input "closed"
click at [865, 588] on span "Сохранить и пересчитать" at bounding box center [897, 590] width 88 height 12
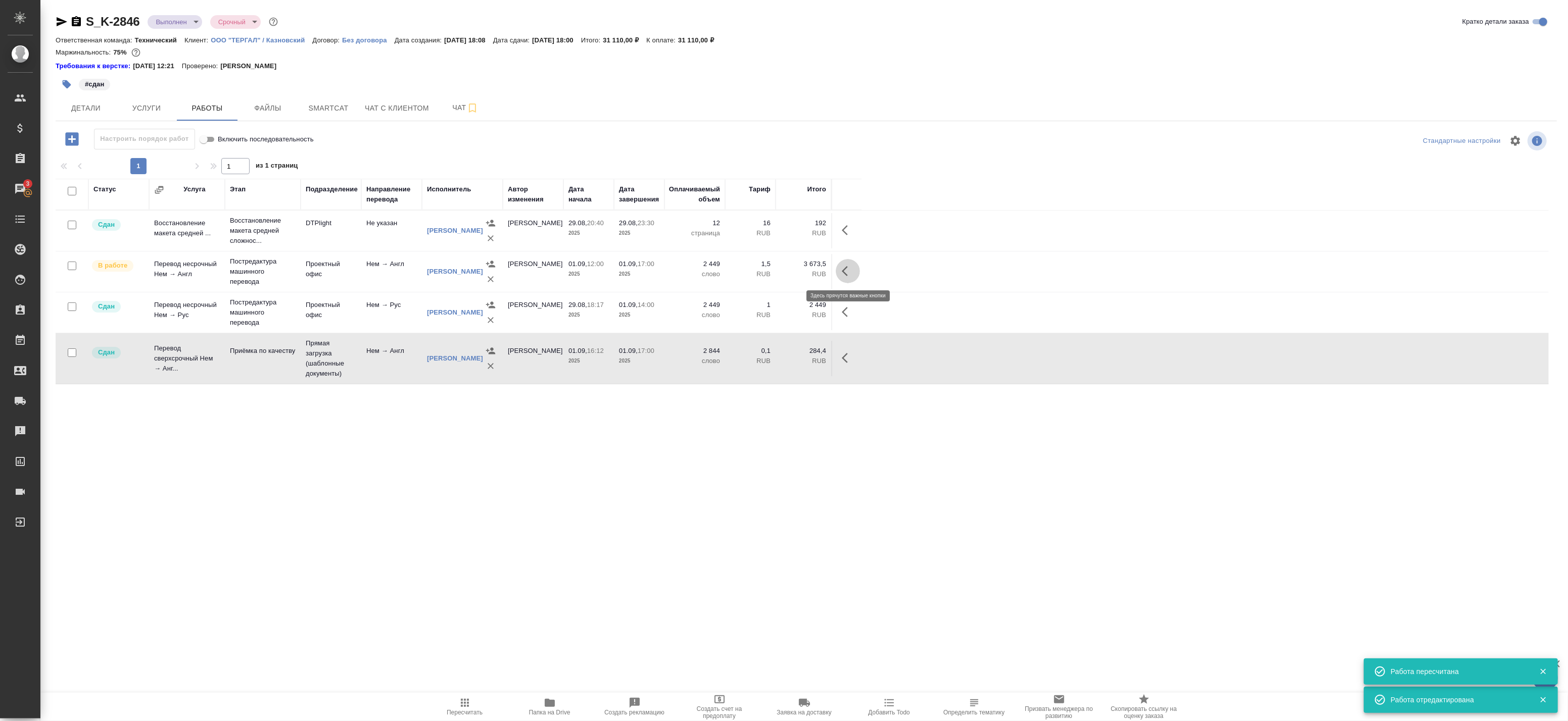
click at [842, 266] on icon "button" at bounding box center [848, 271] width 12 height 12
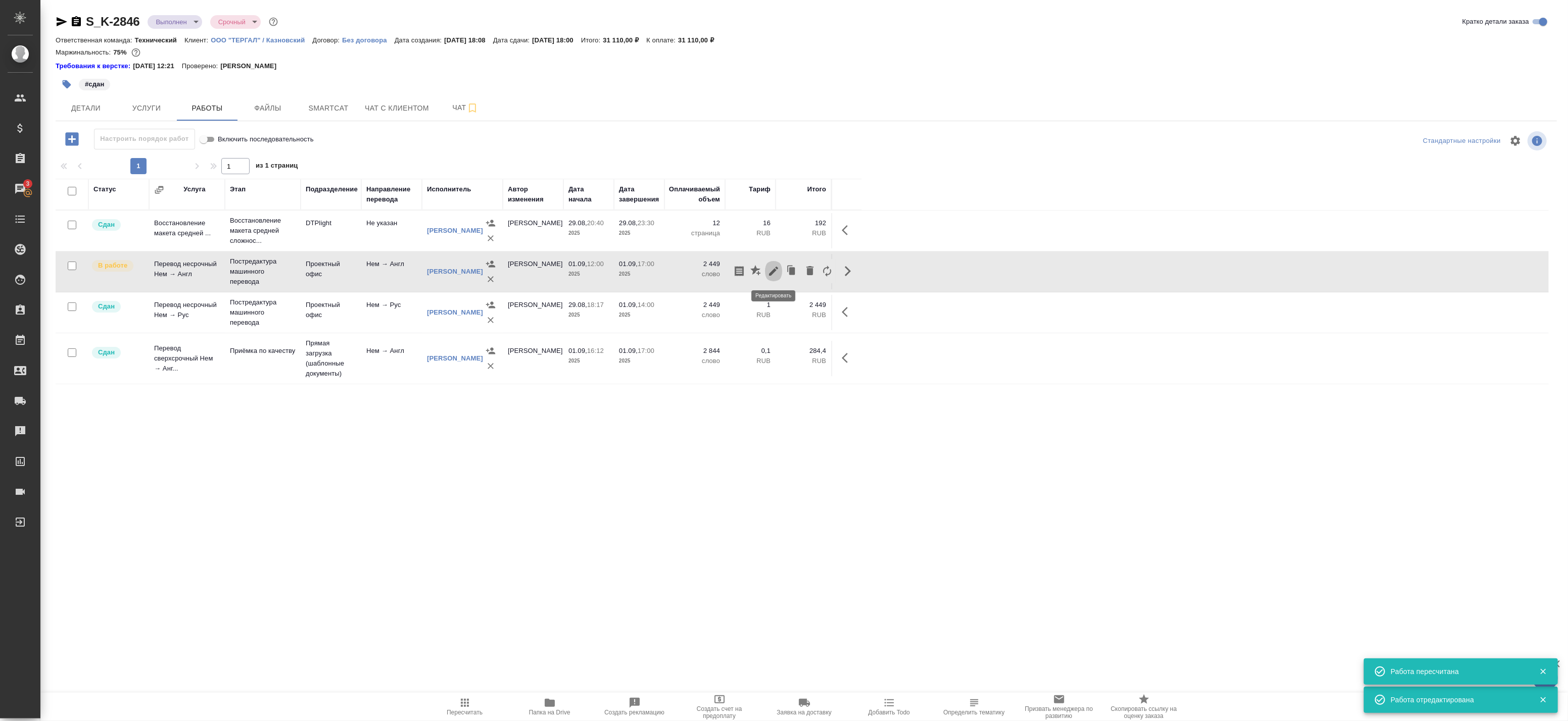
click at [769, 271] on icon "button" at bounding box center [774, 271] width 12 height 12
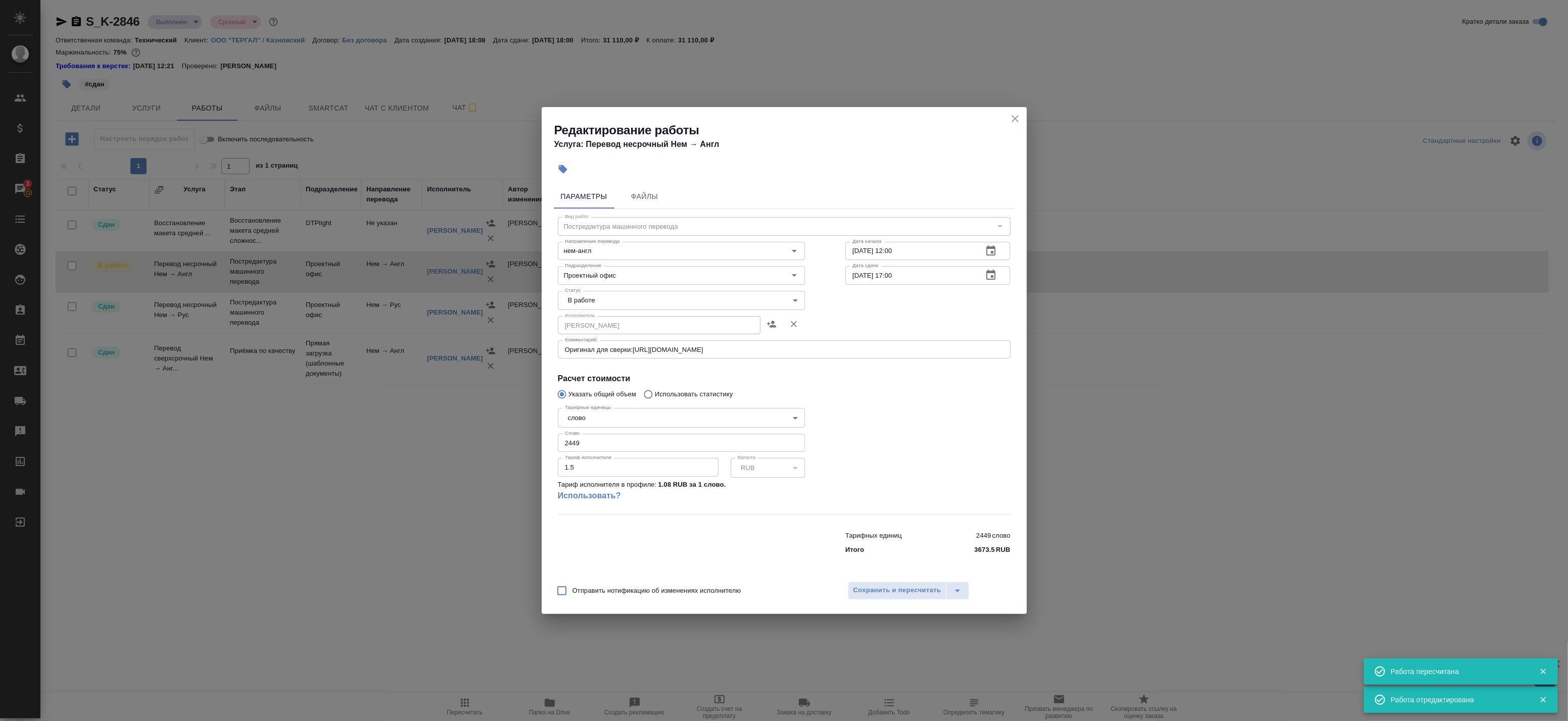
click at [631, 304] on body "🙏 .cls-1 fill:#fff; AWATERA Badanyan Artak Клиенты Спецификации Заказы 3 Чаты T…" at bounding box center [784, 360] width 1568 height 721
drag, startPoint x: 617, startPoint y: 327, endPoint x: 626, endPoint y: 336, distance: 12.7
click at [617, 327] on li "Сдан" at bounding box center [682, 335] width 247 height 17
type input "closed"
click at [874, 591] on span "Сохранить и пересчитать" at bounding box center [897, 590] width 88 height 12
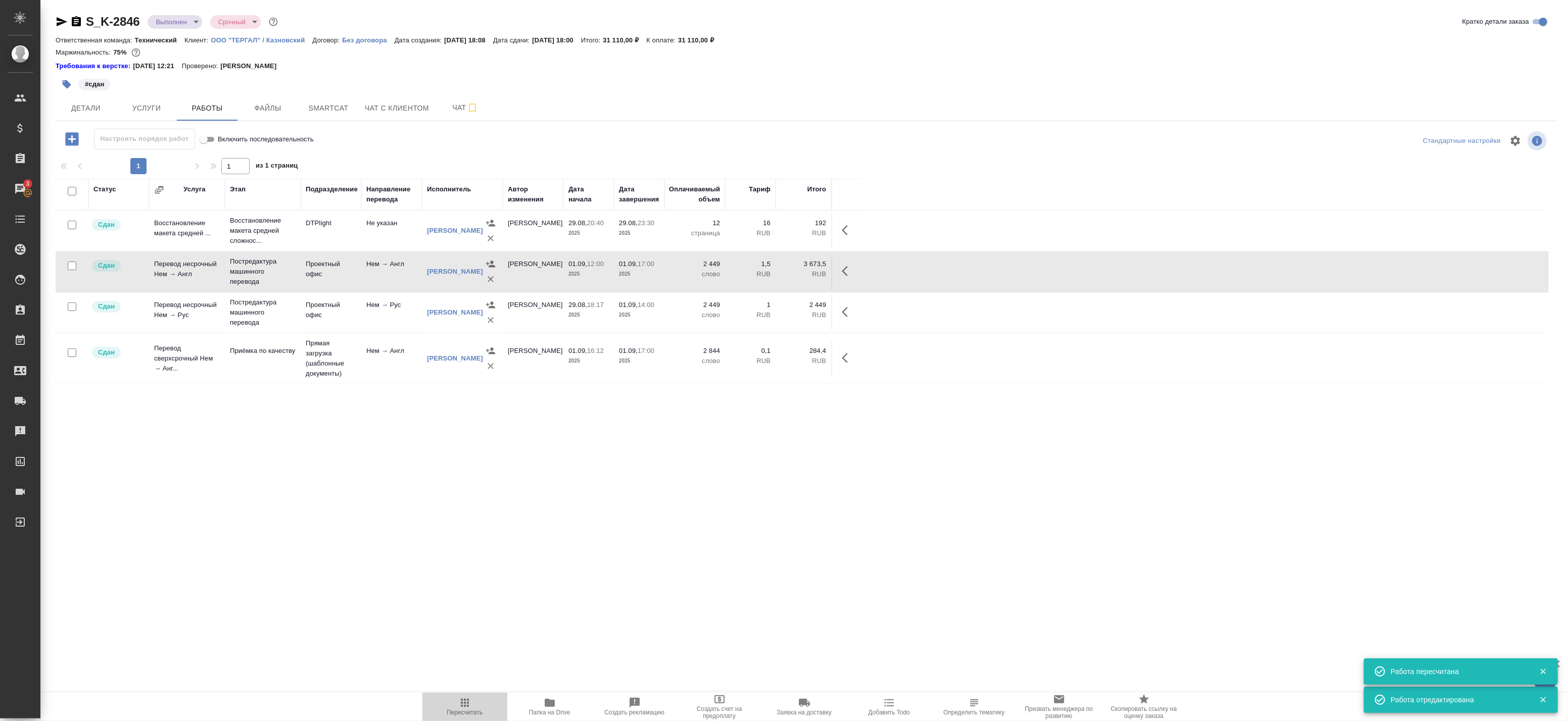
click at [460, 700] on icon "button" at bounding box center [465, 703] width 12 height 12
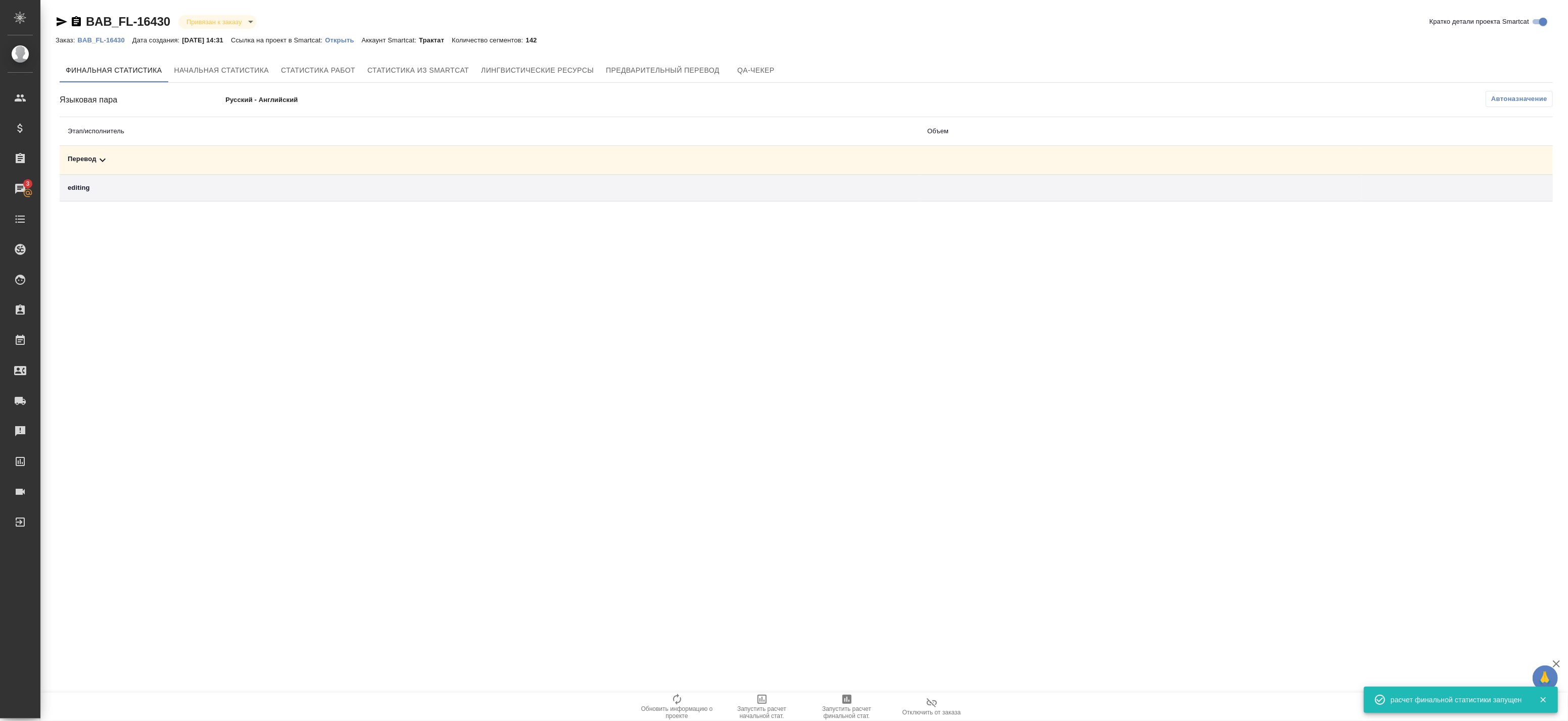
drag, startPoint x: 0, startPoint y: 0, endPoint x: 785, endPoint y: 178, distance: 804.9
click at [785, 179] on td "editing" at bounding box center [489, 188] width 859 height 27
click at [774, 165] on div "Перевод" at bounding box center [489, 160] width 844 height 12
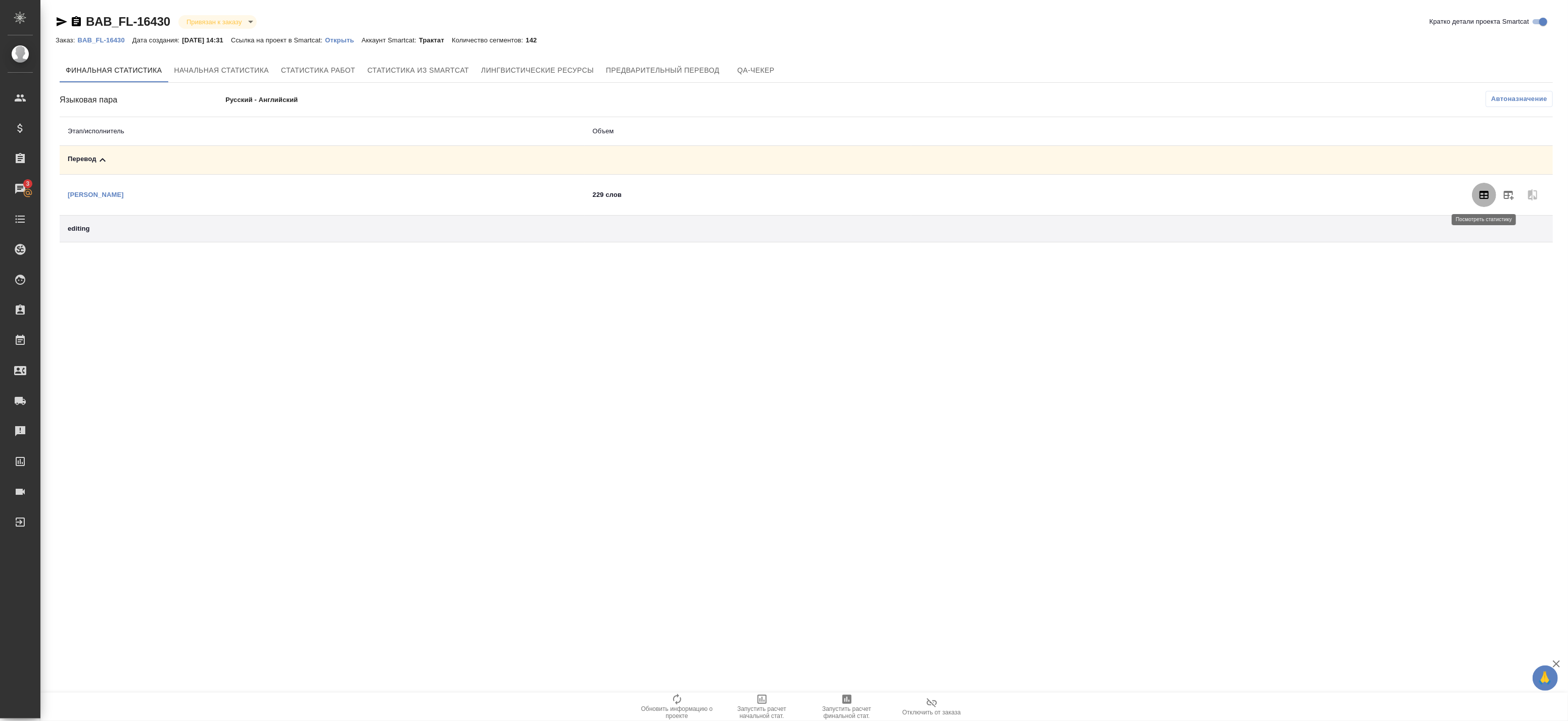
click at [1489, 198] on icon "button" at bounding box center [1484, 195] width 12 height 12
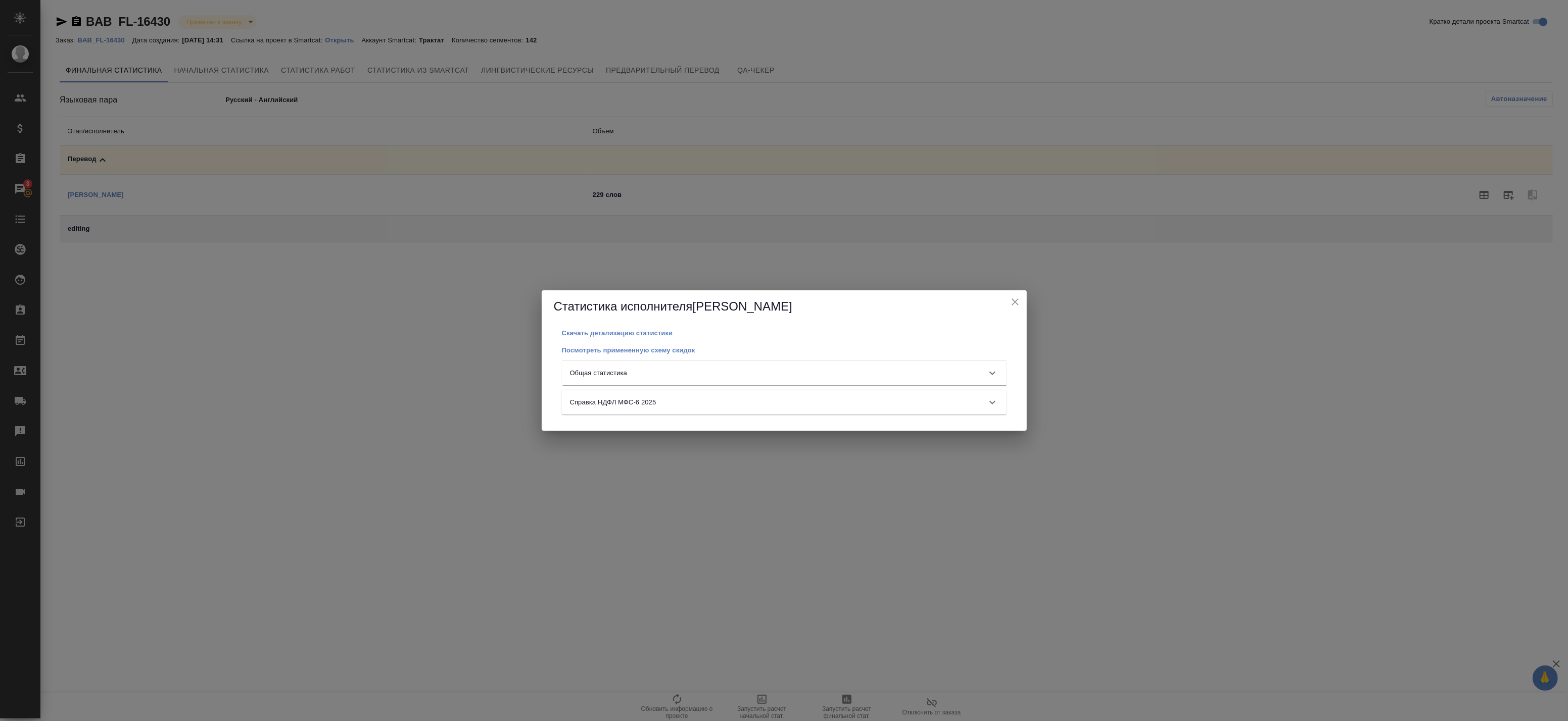
click at [715, 374] on div "Общая статистика" at bounding box center [775, 373] width 410 height 10
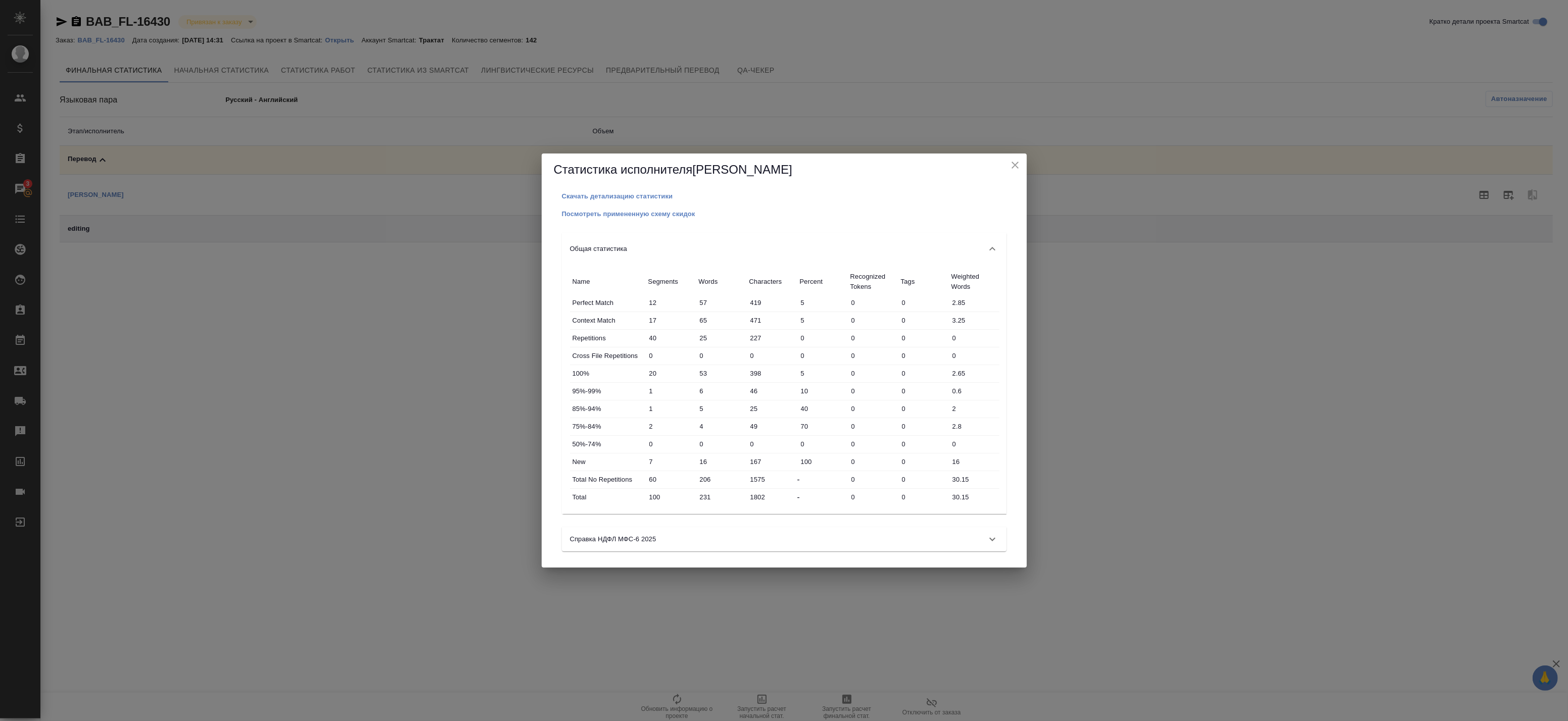
click at [660, 545] on div "Справка НДФЛ МФС-6 2025" at bounding box center [784, 540] width 445 height 24
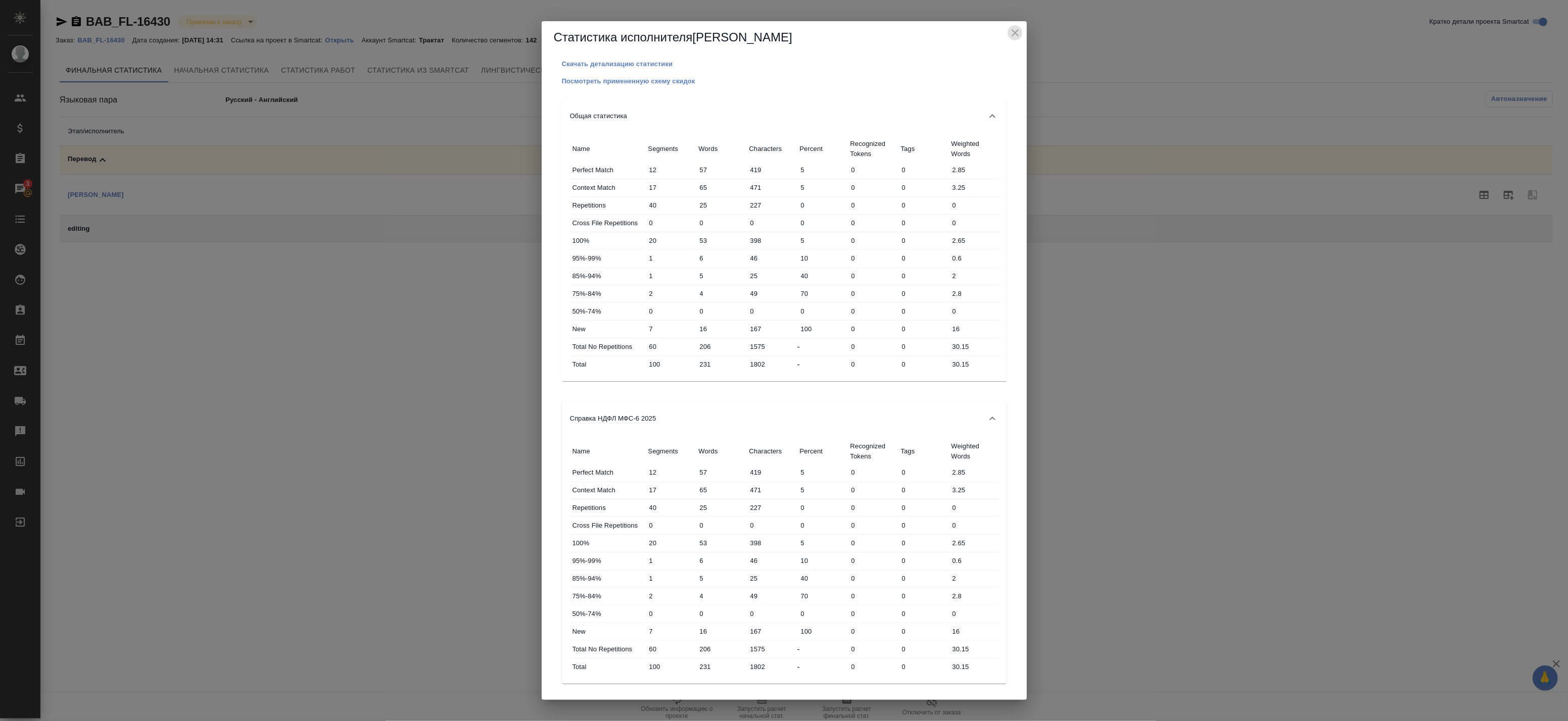
click at [1017, 32] on icon "close" at bounding box center [1015, 33] width 12 height 12
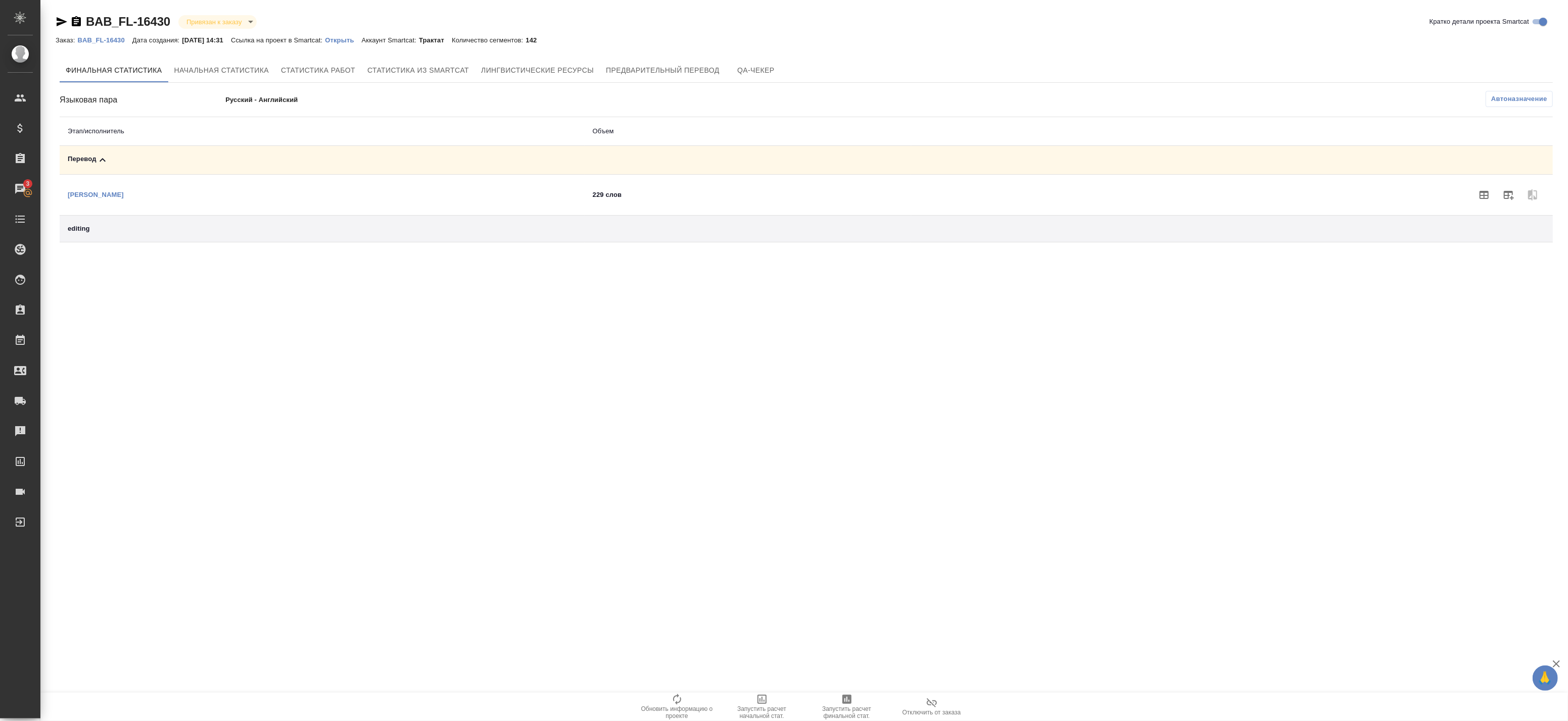
click at [427, 156] on div "Перевод" at bounding box center [322, 160] width 509 height 12
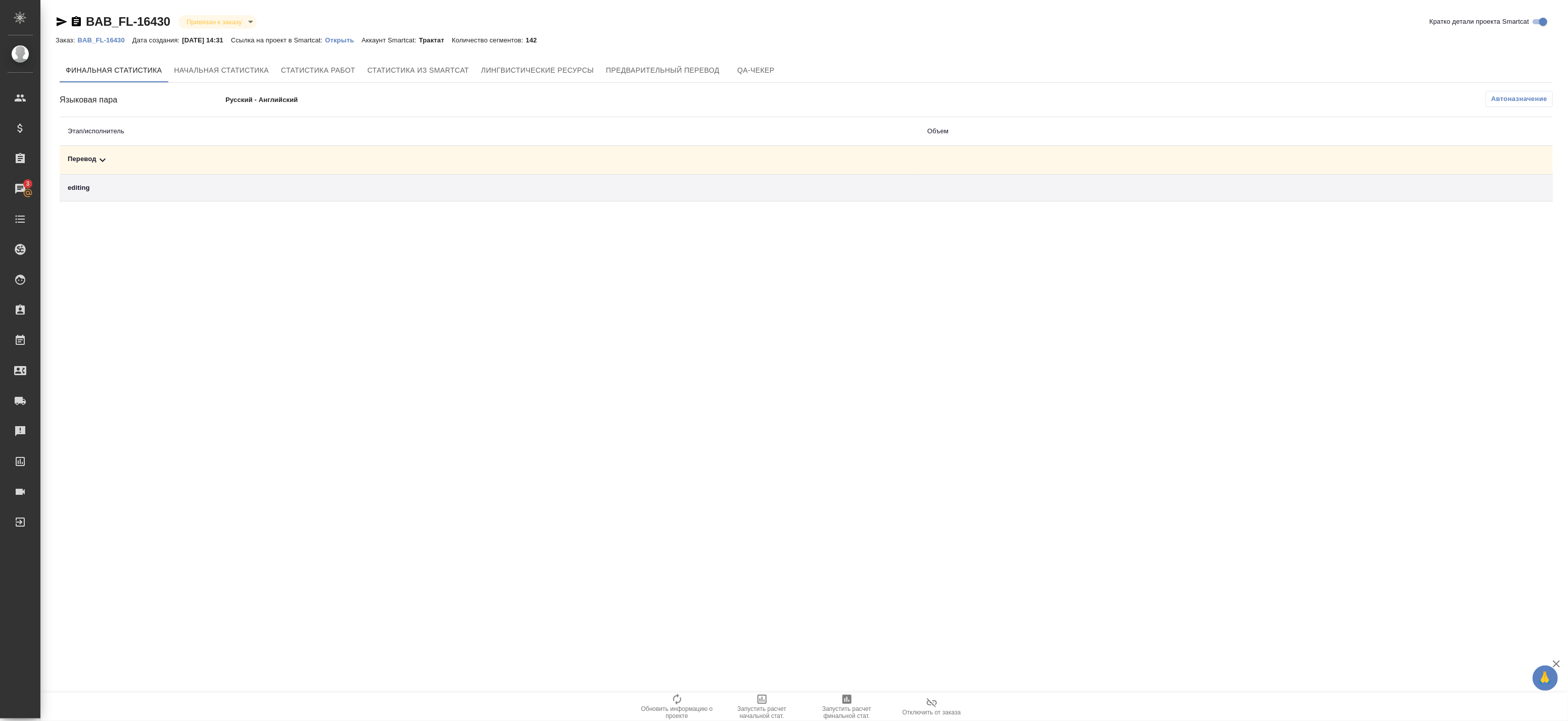
click at [197, 179] on td "editing" at bounding box center [489, 188] width 859 height 27
click at [165, 189] on div "editing" at bounding box center [489, 188] width 844 height 10
click at [124, 165] on div "Перевод" at bounding box center [489, 160] width 844 height 12
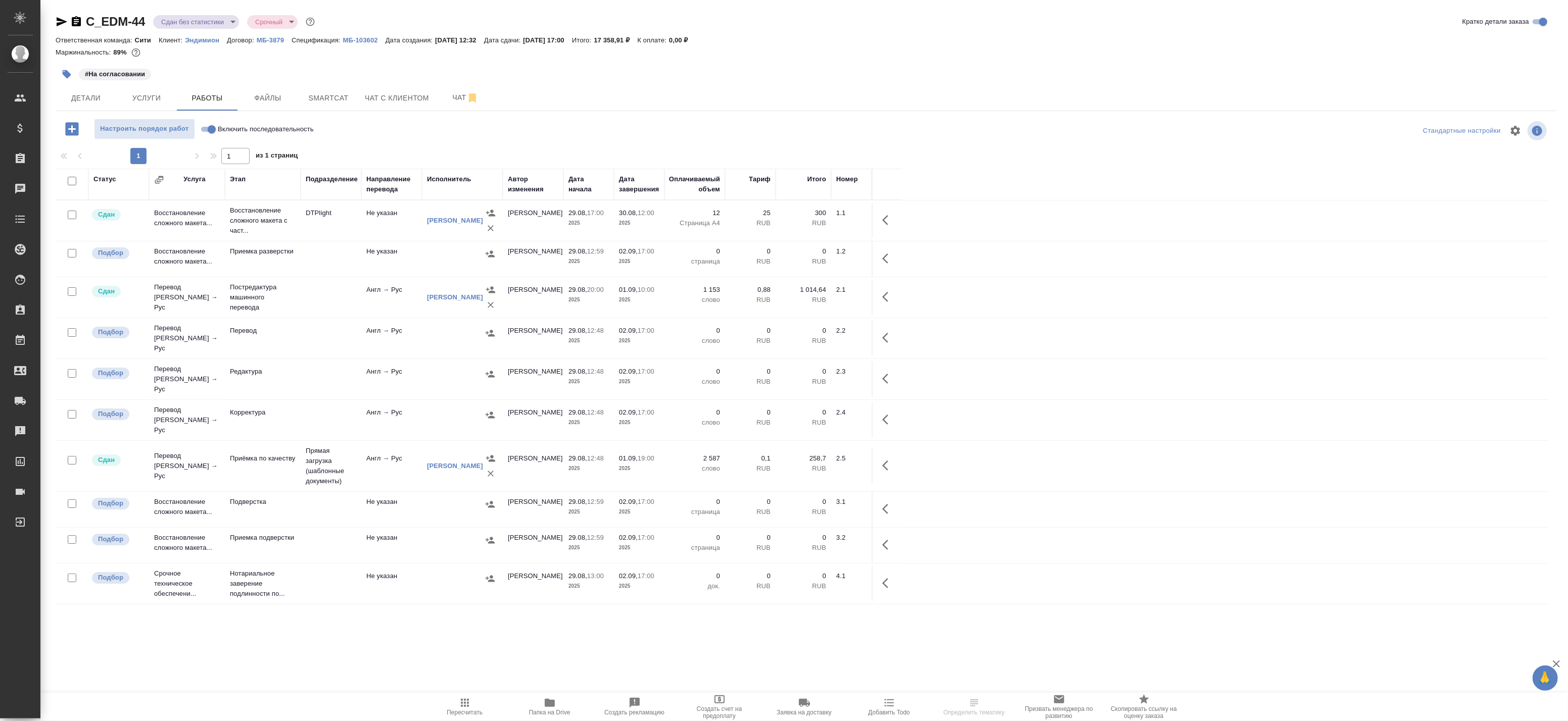
click at [74, 181] on input "checkbox" at bounding box center [72, 181] width 9 height 9
checkbox input "true"
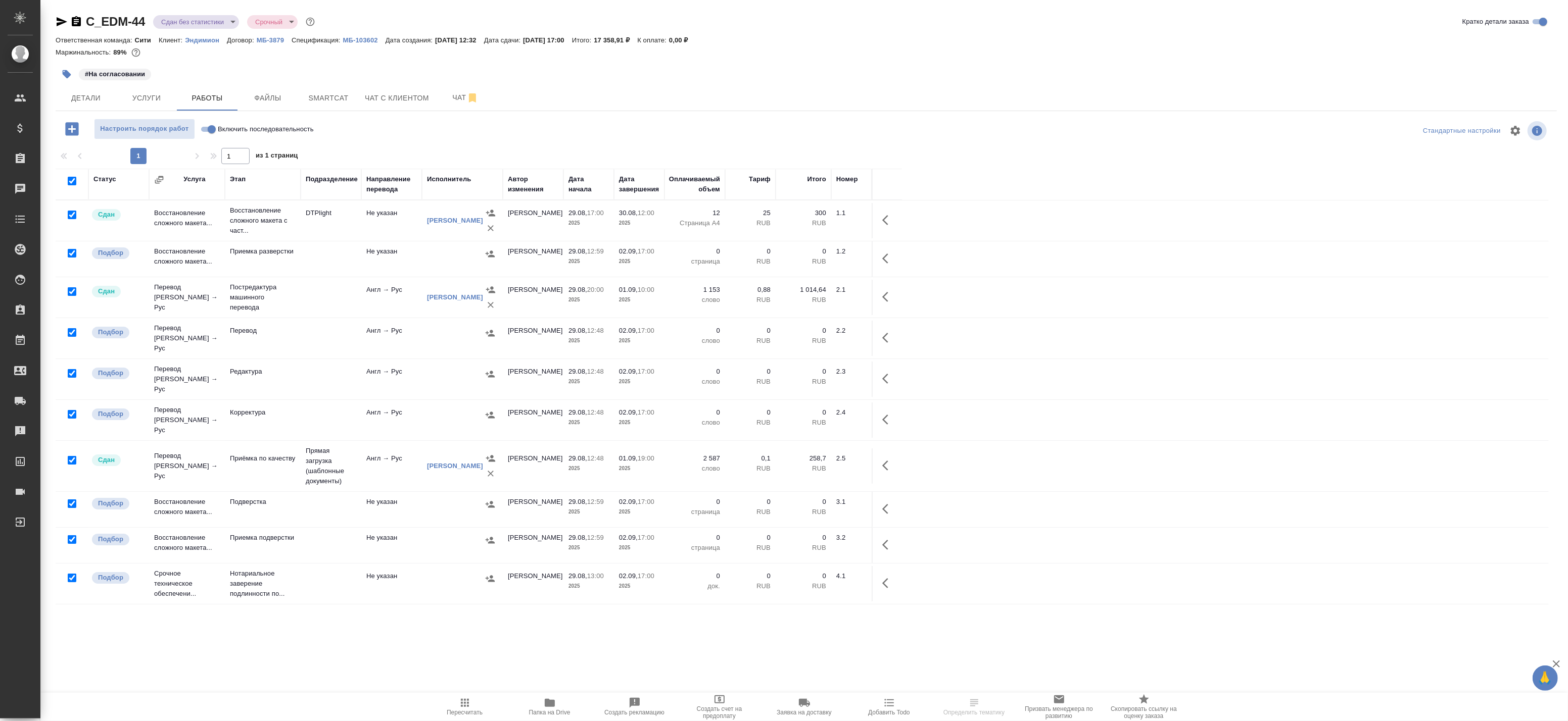
checkbox input "true"
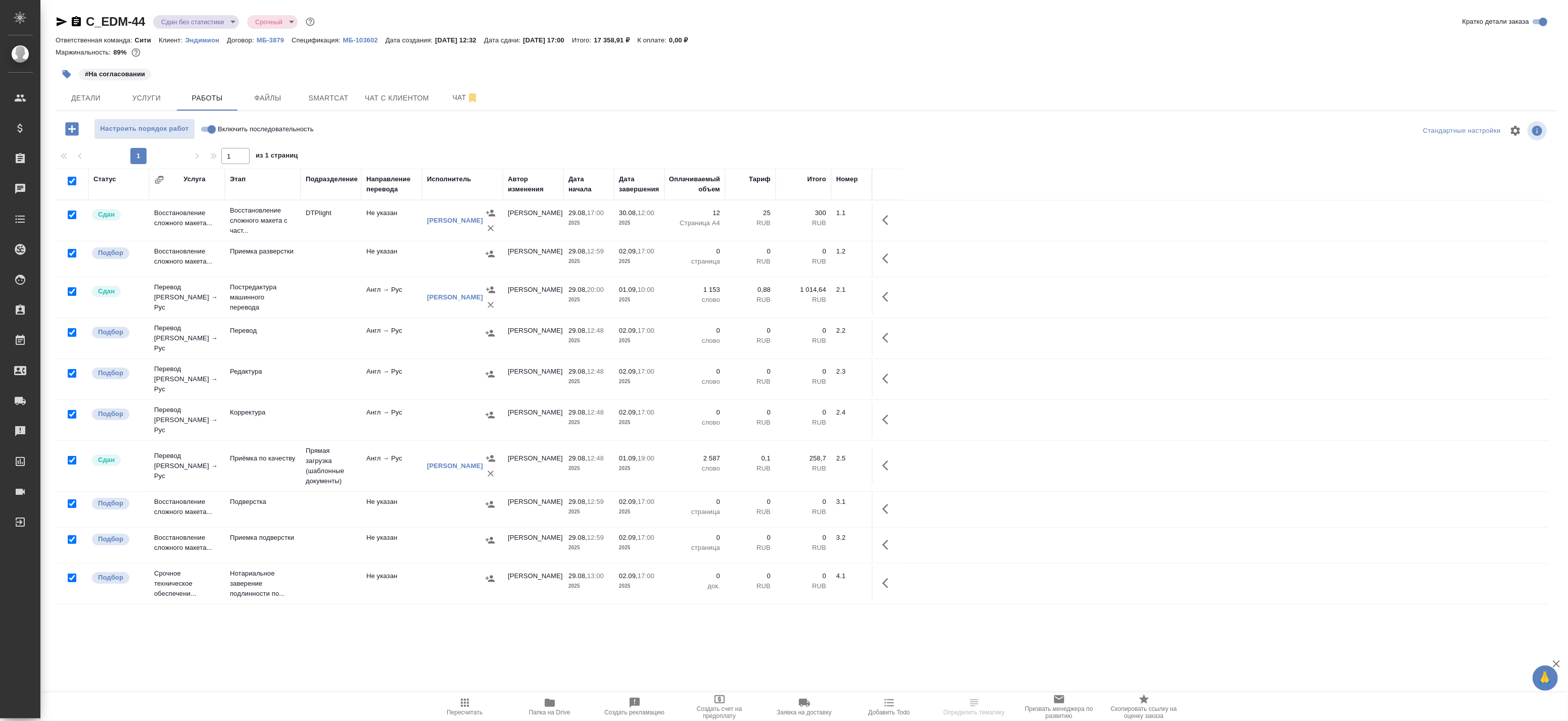
checkbox input "true"
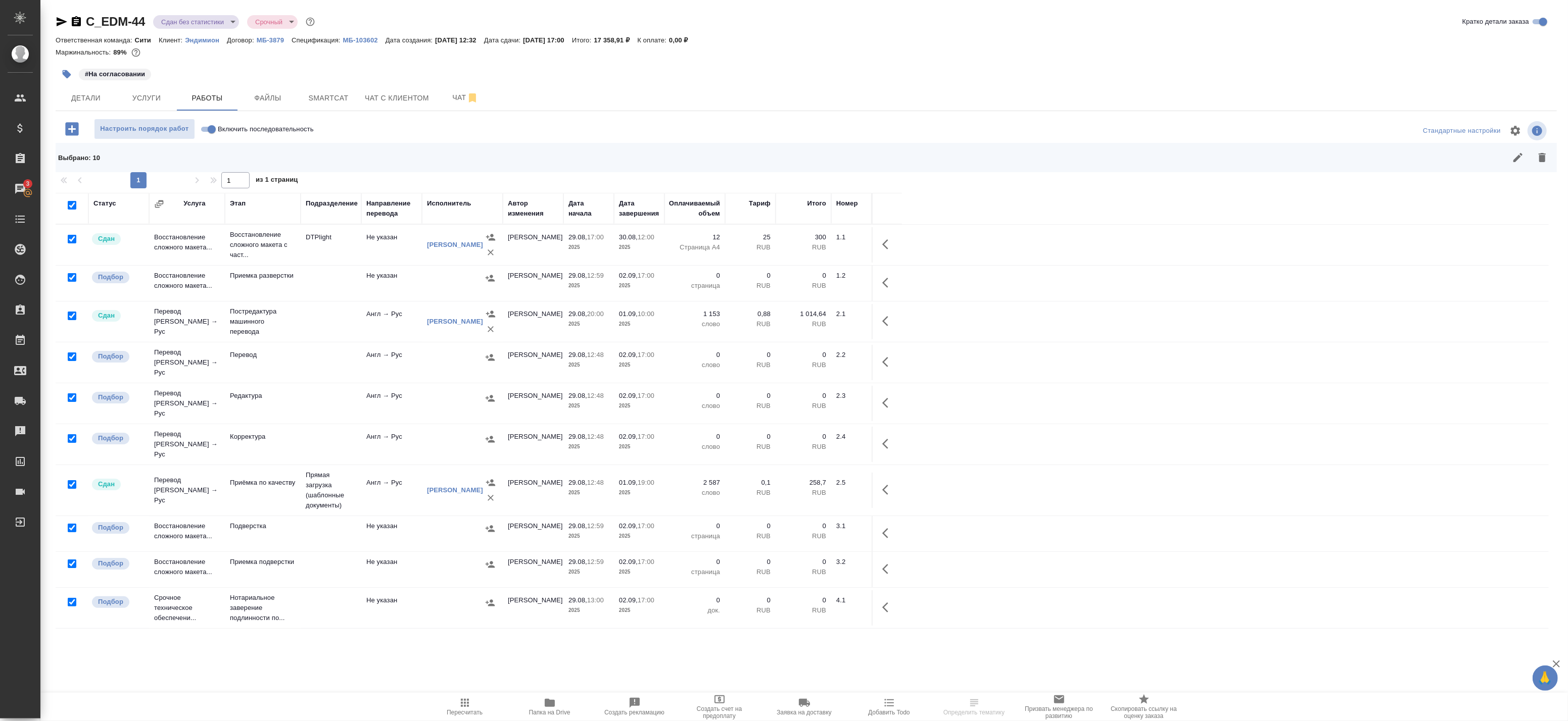
click at [69, 277] on input "checkbox" at bounding box center [72, 277] width 9 height 9
checkbox input "false"
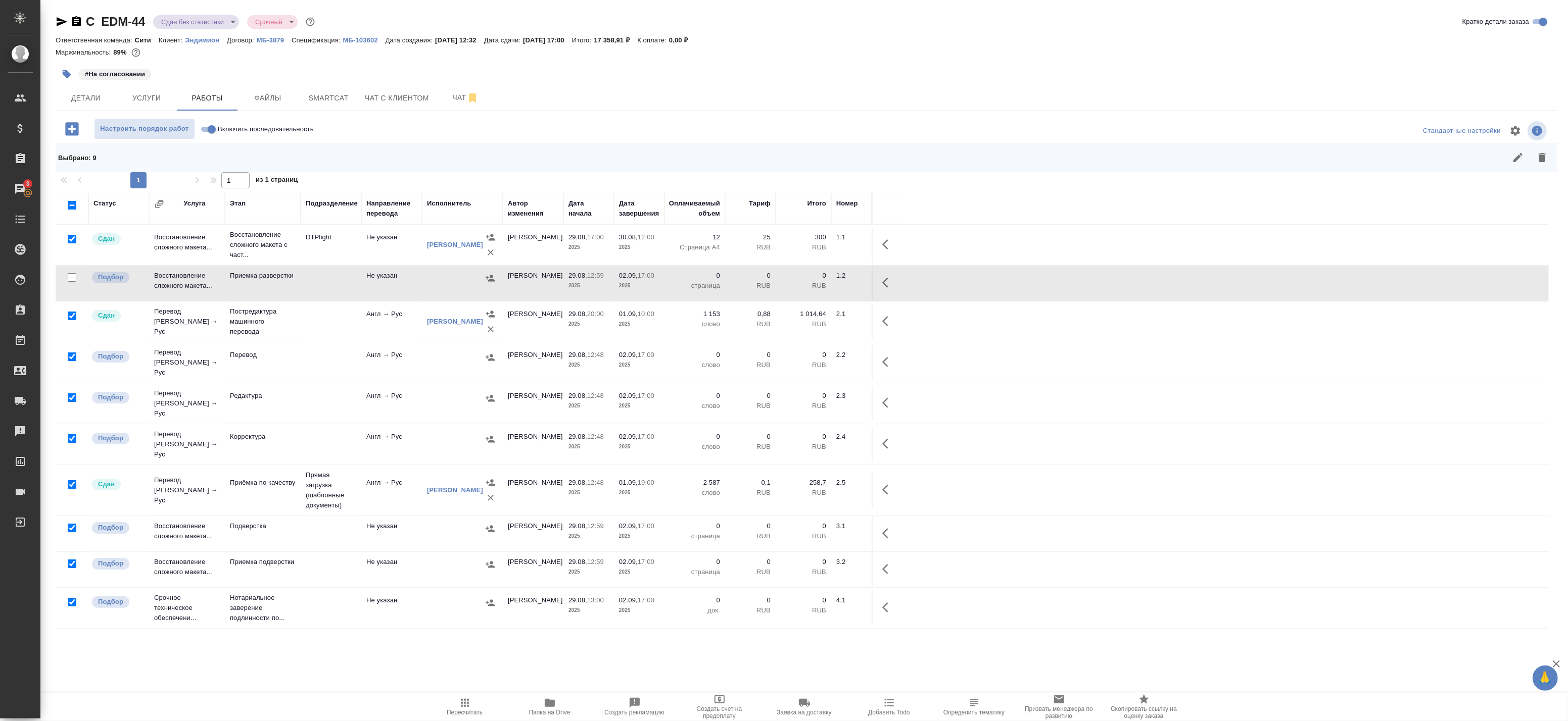
click at [72, 278] on input "checkbox" at bounding box center [72, 277] width 9 height 9
checkbox input "true"
click at [72, 241] on input "checkbox" at bounding box center [72, 239] width 9 height 9
checkbox input "false"
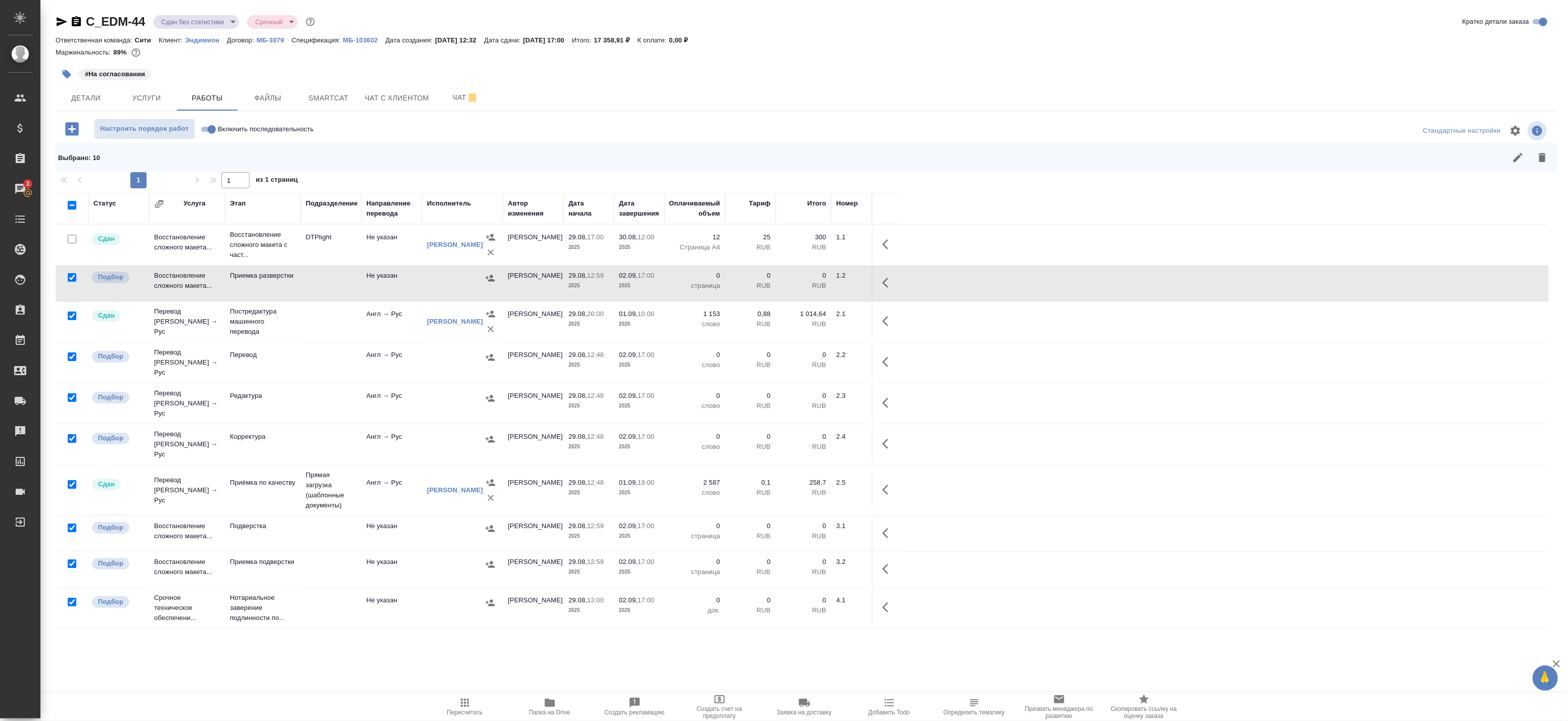
checkbox input "false"
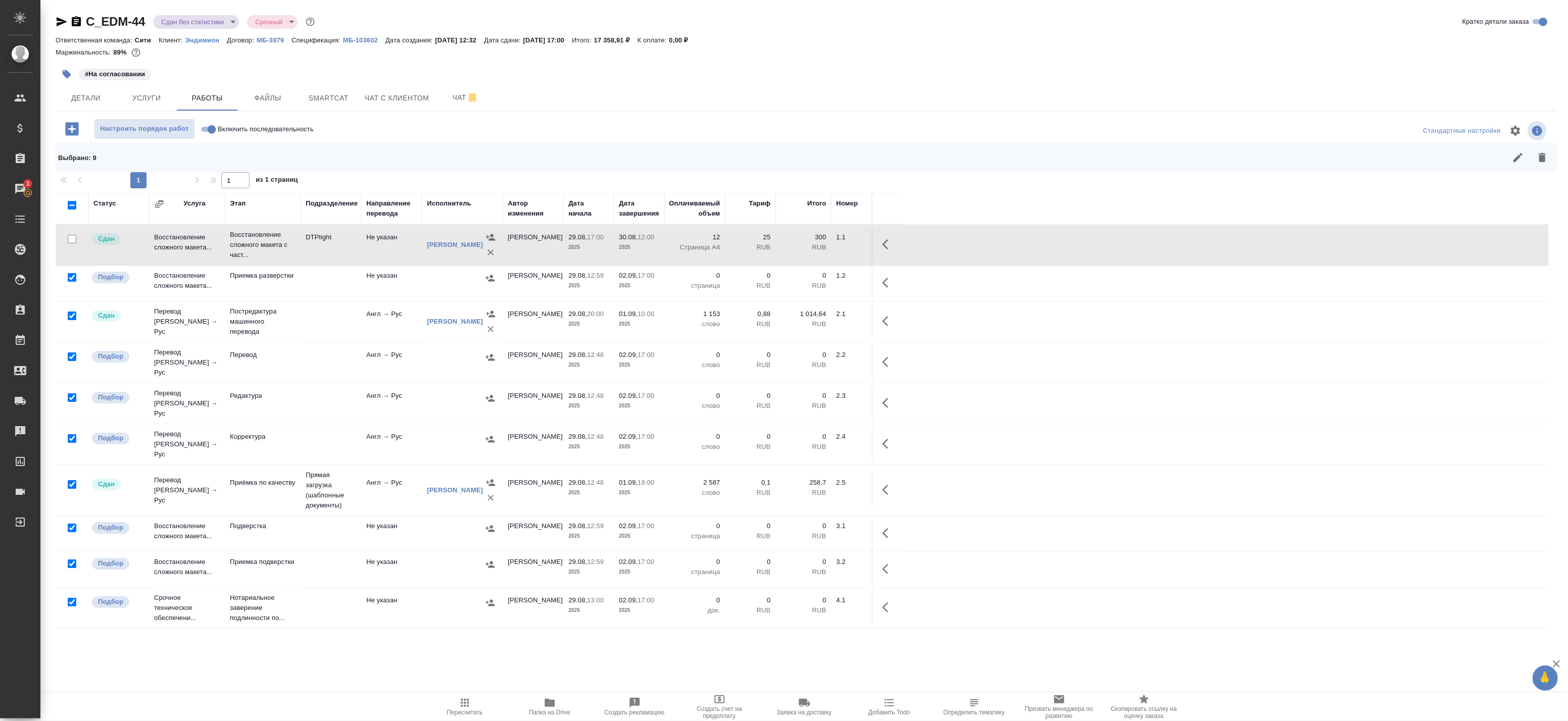
click at [69, 315] on input "checkbox" at bounding box center [72, 316] width 9 height 9
checkbox input "false"
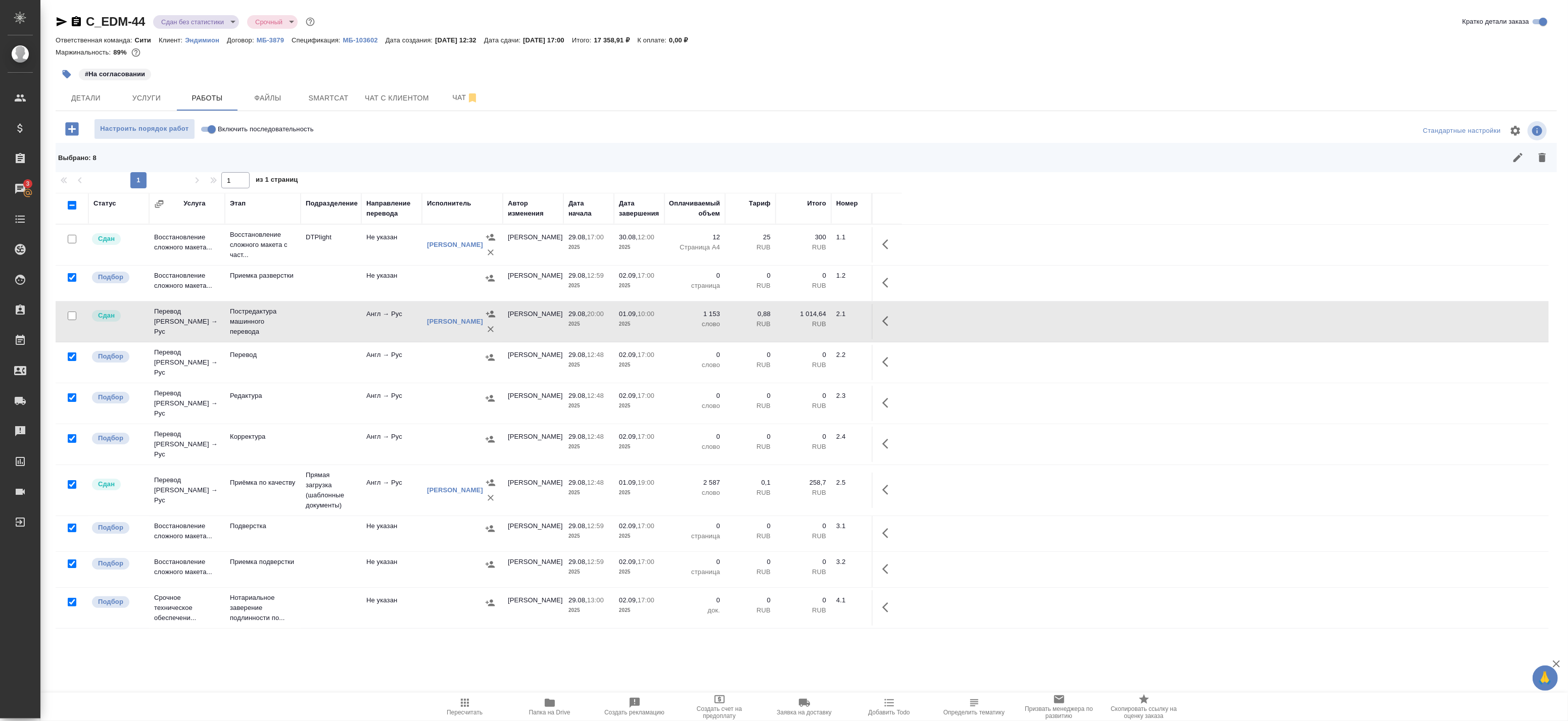
click at [73, 480] on input "checkbox" at bounding box center [72, 484] width 9 height 9
checkbox input "false"
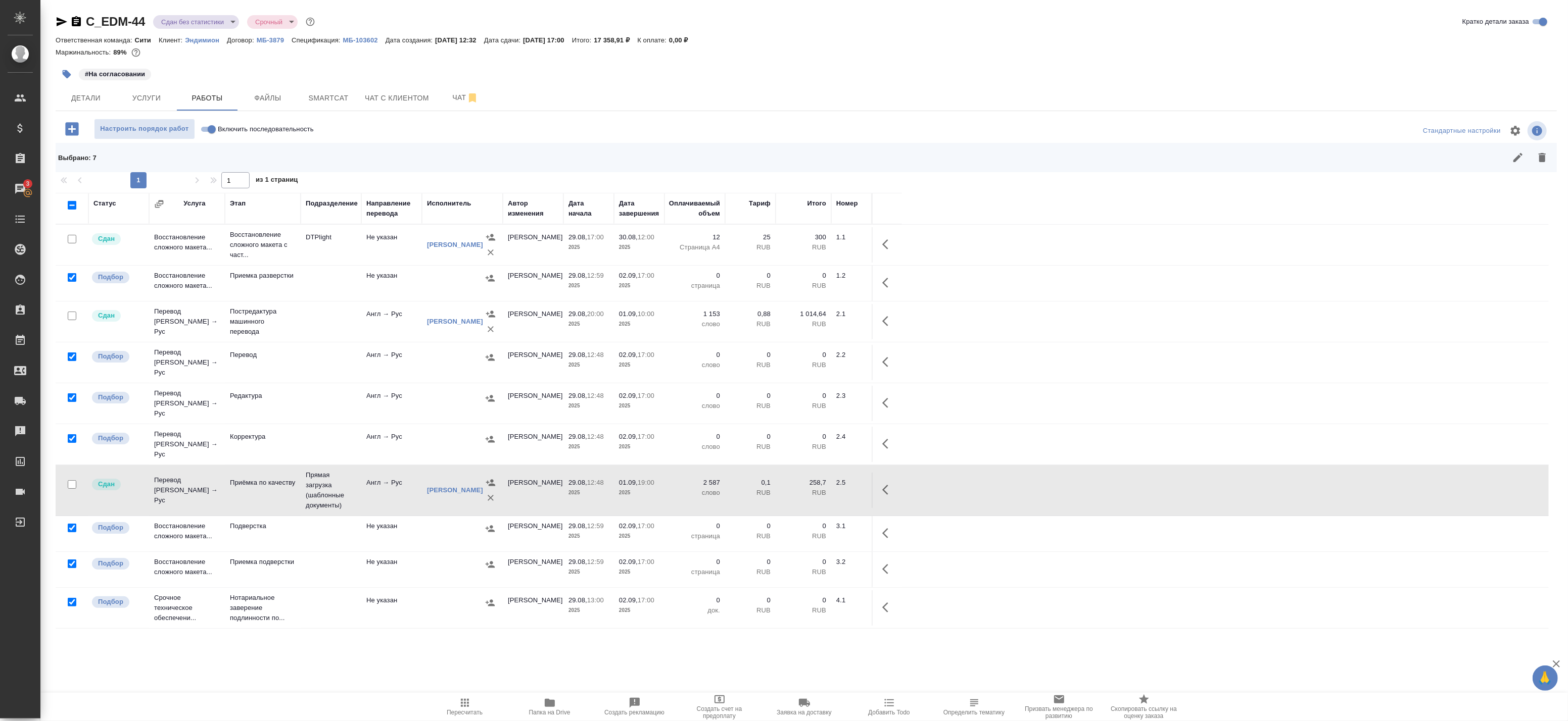
click at [74, 598] on input "checkbox" at bounding box center [72, 602] width 9 height 9
checkbox input "false"
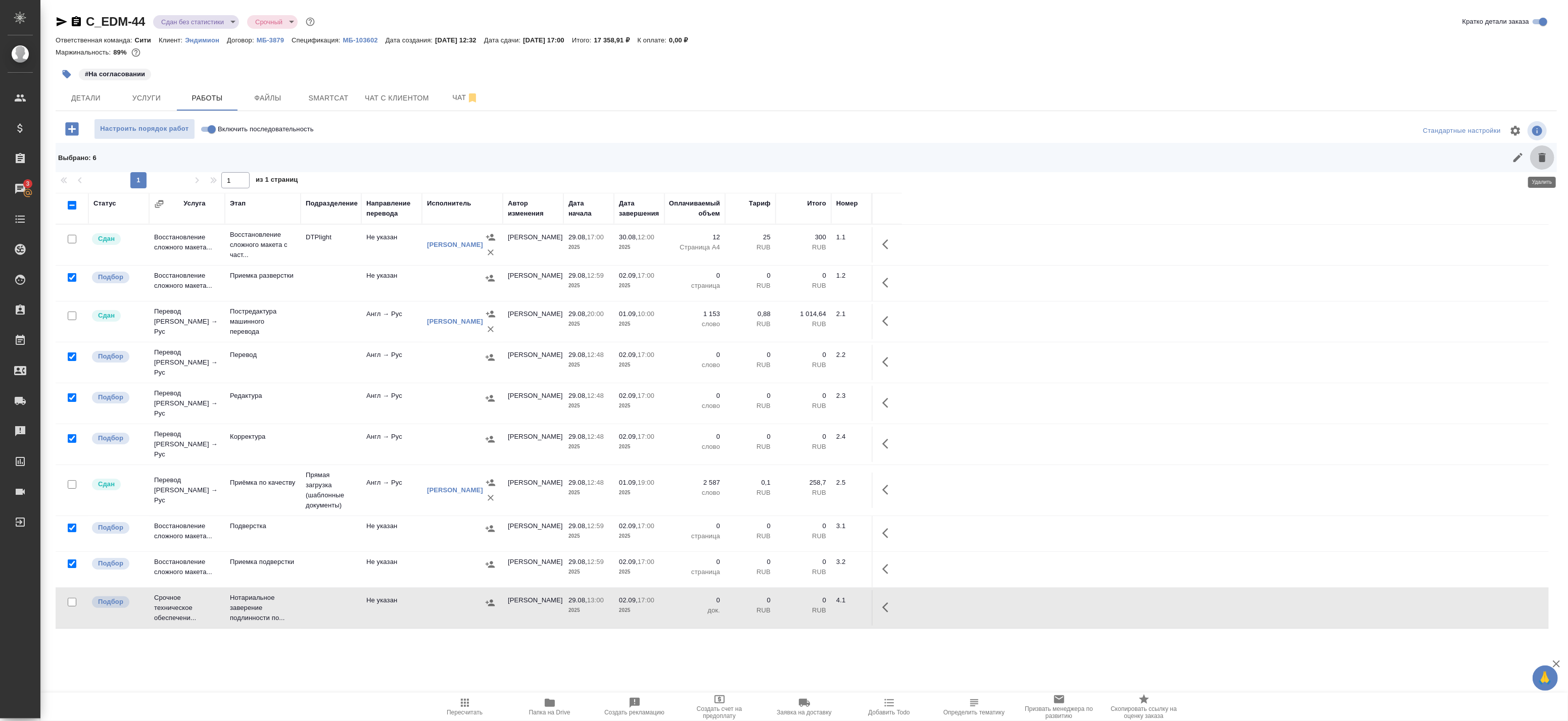
click at [1538, 157] on icon "button" at bounding box center [1542, 158] width 12 height 12
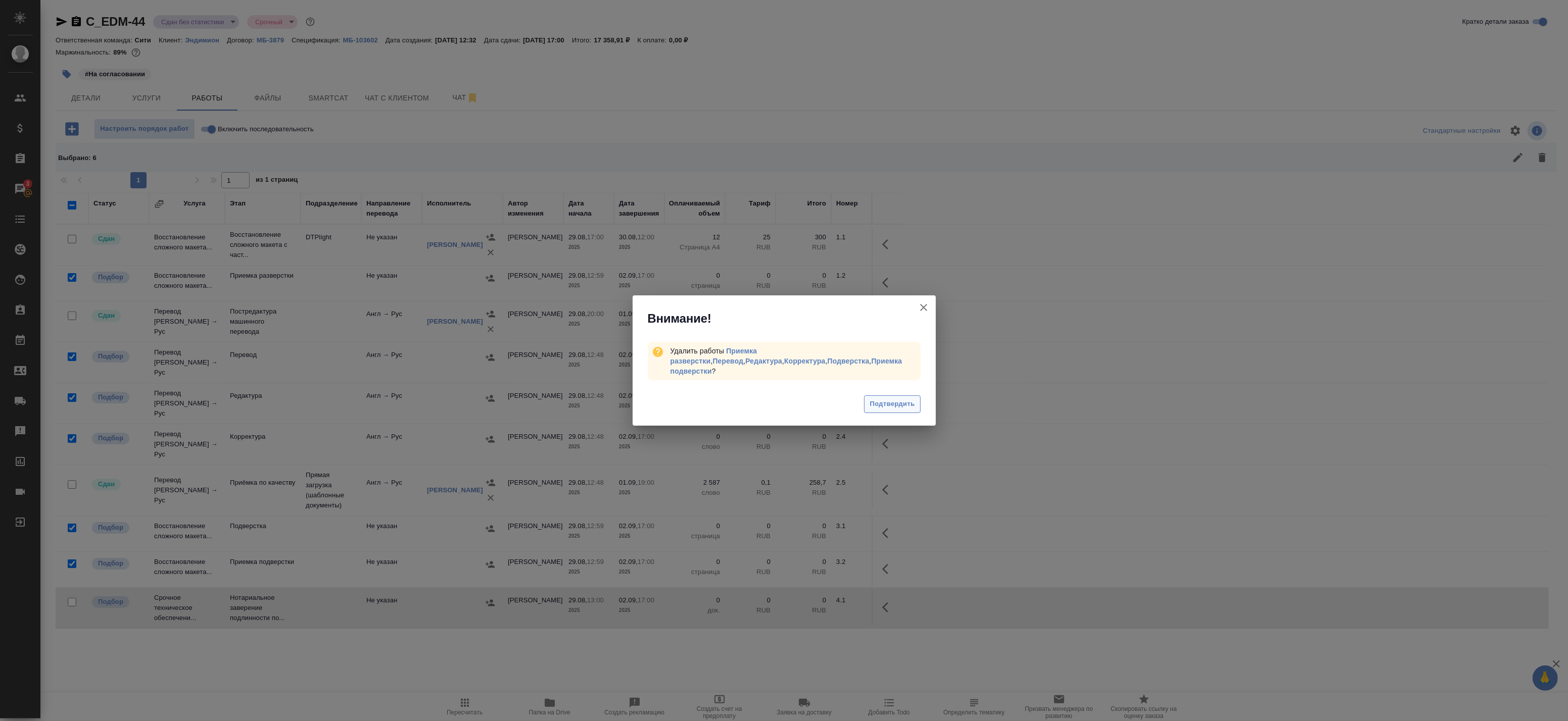
click at [878, 399] on span "Подтвердить" at bounding box center [892, 404] width 45 height 12
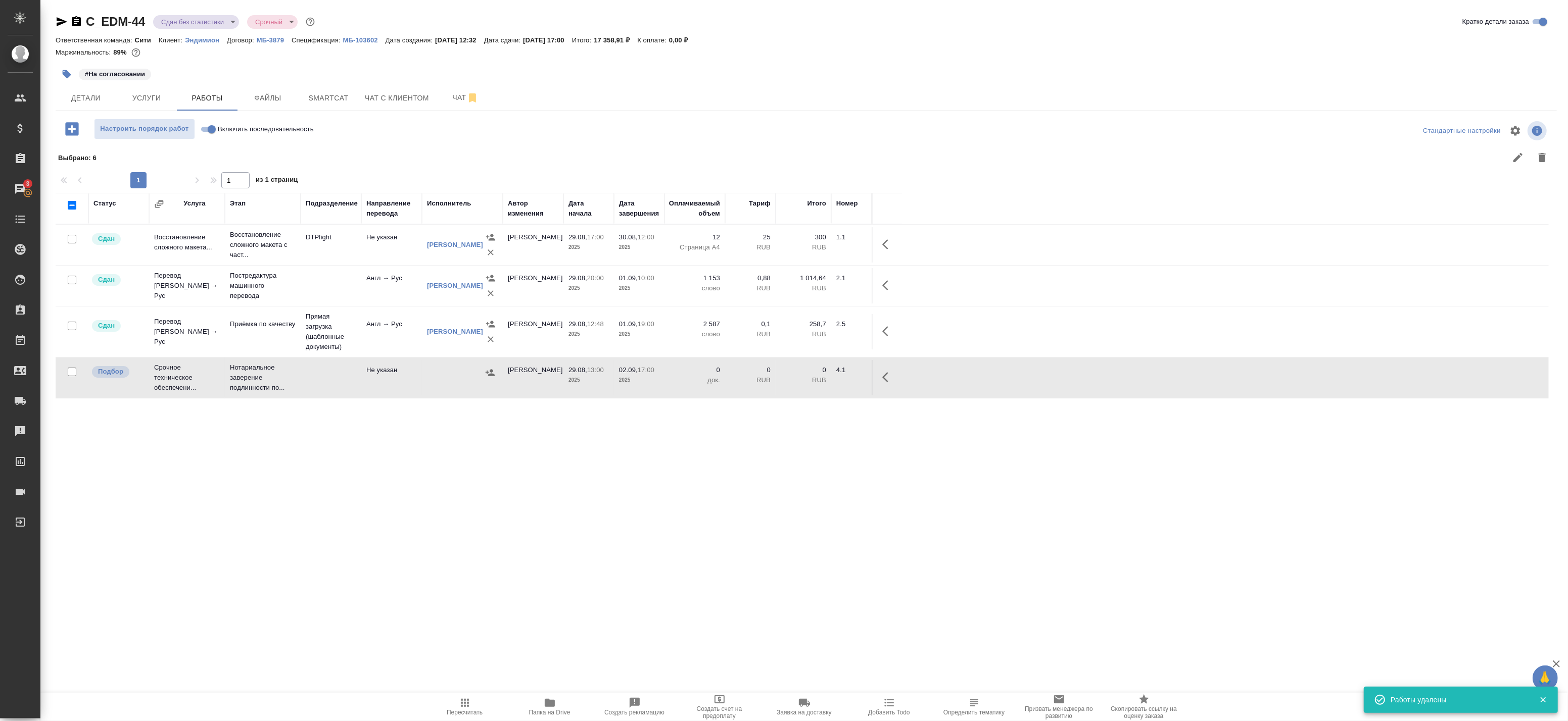
drag, startPoint x: 393, startPoint y: 418, endPoint x: 355, endPoint y: 361, distance: 68.5
click at [392, 418] on div "Статус Услуга Этап Подразделение Направление перевода Исполнитель Автор изменен…" at bounding box center [802, 420] width 1493 height 455
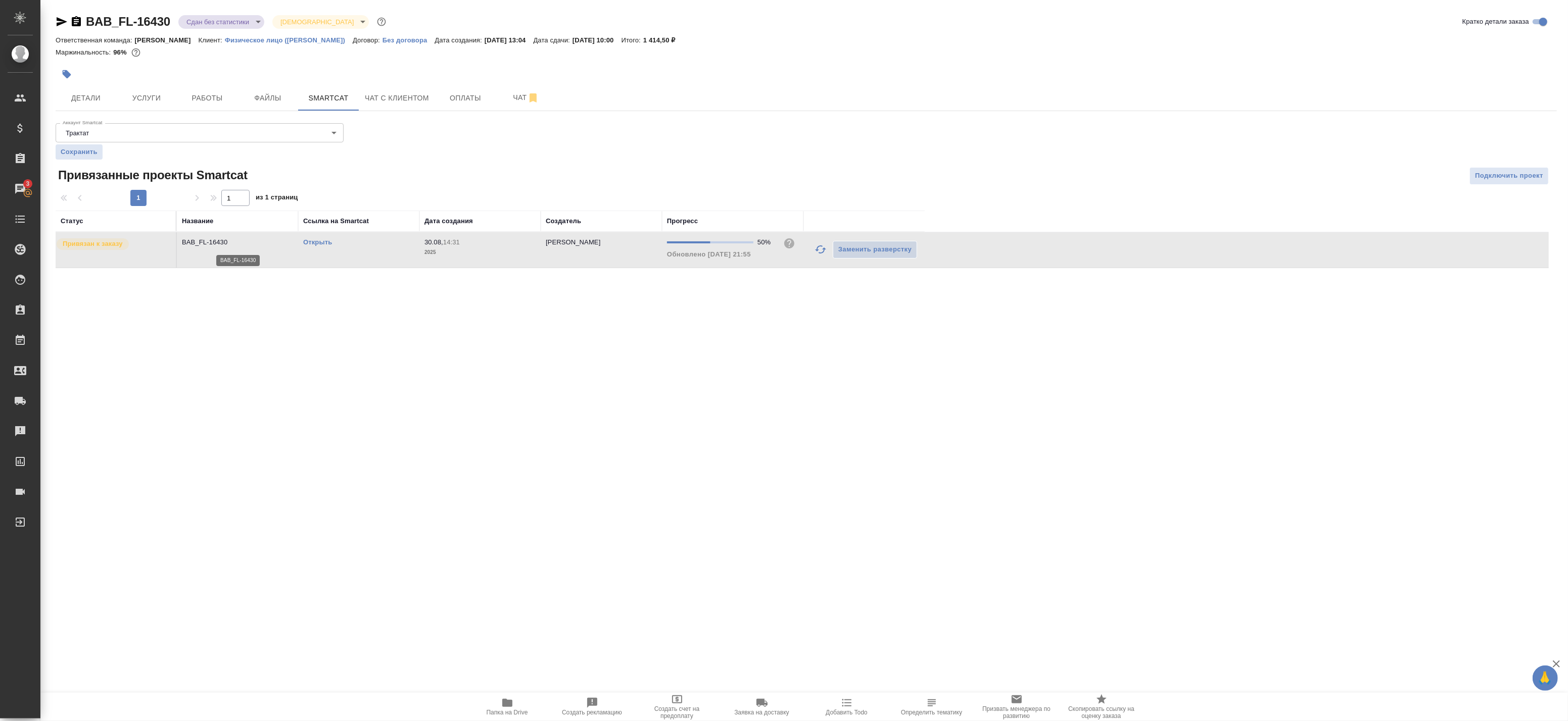
click at [269, 245] on p "BAB_FL-16430" at bounding box center [237, 242] width 111 height 10
click at [219, 93] on span "Работы" at bounding box center [208, 98] width 49 height 13
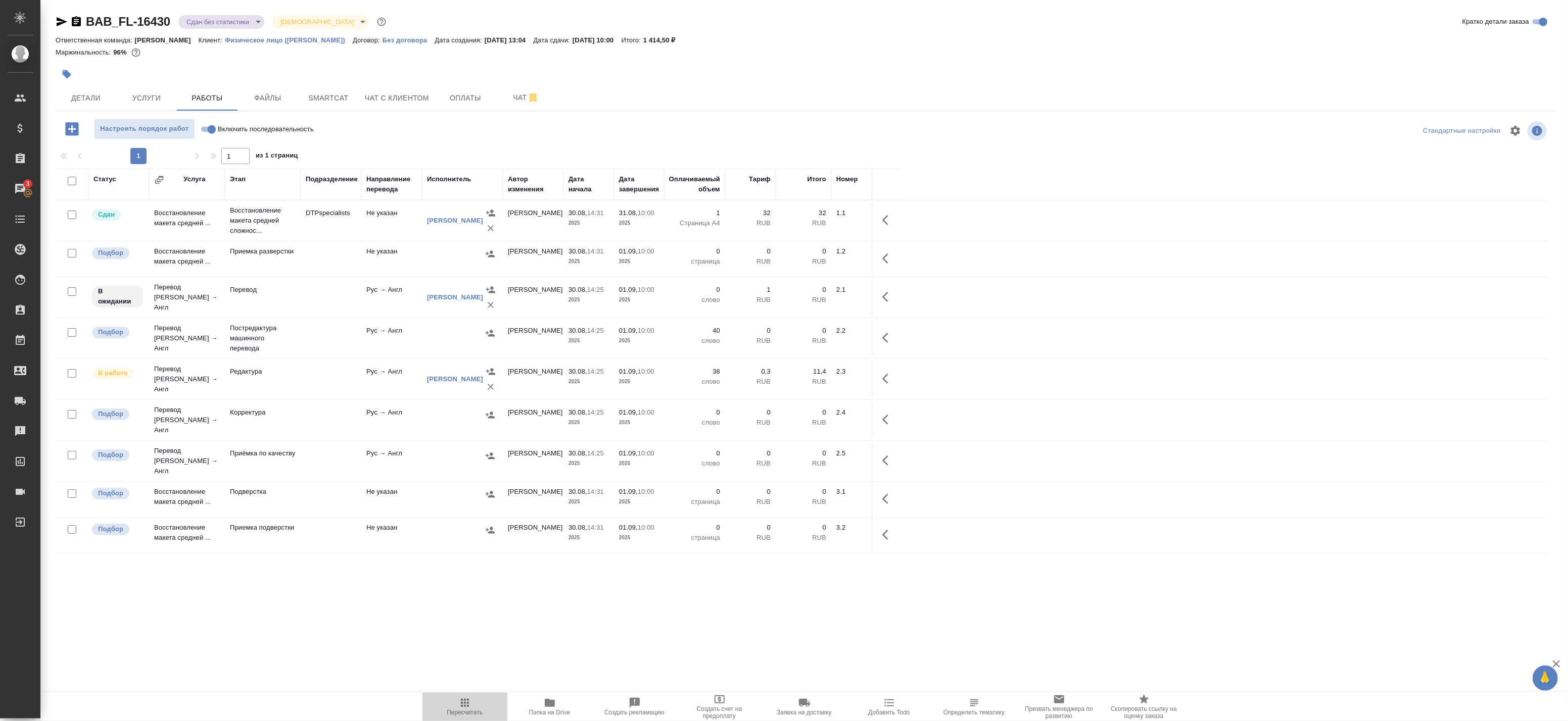
click at [473, 706] on span "Пересчитать" at bounding box center [465, 707] width 73 height 19
click at [881, 295] on button "button" at bounding box center [889, 297] width 24 height 24
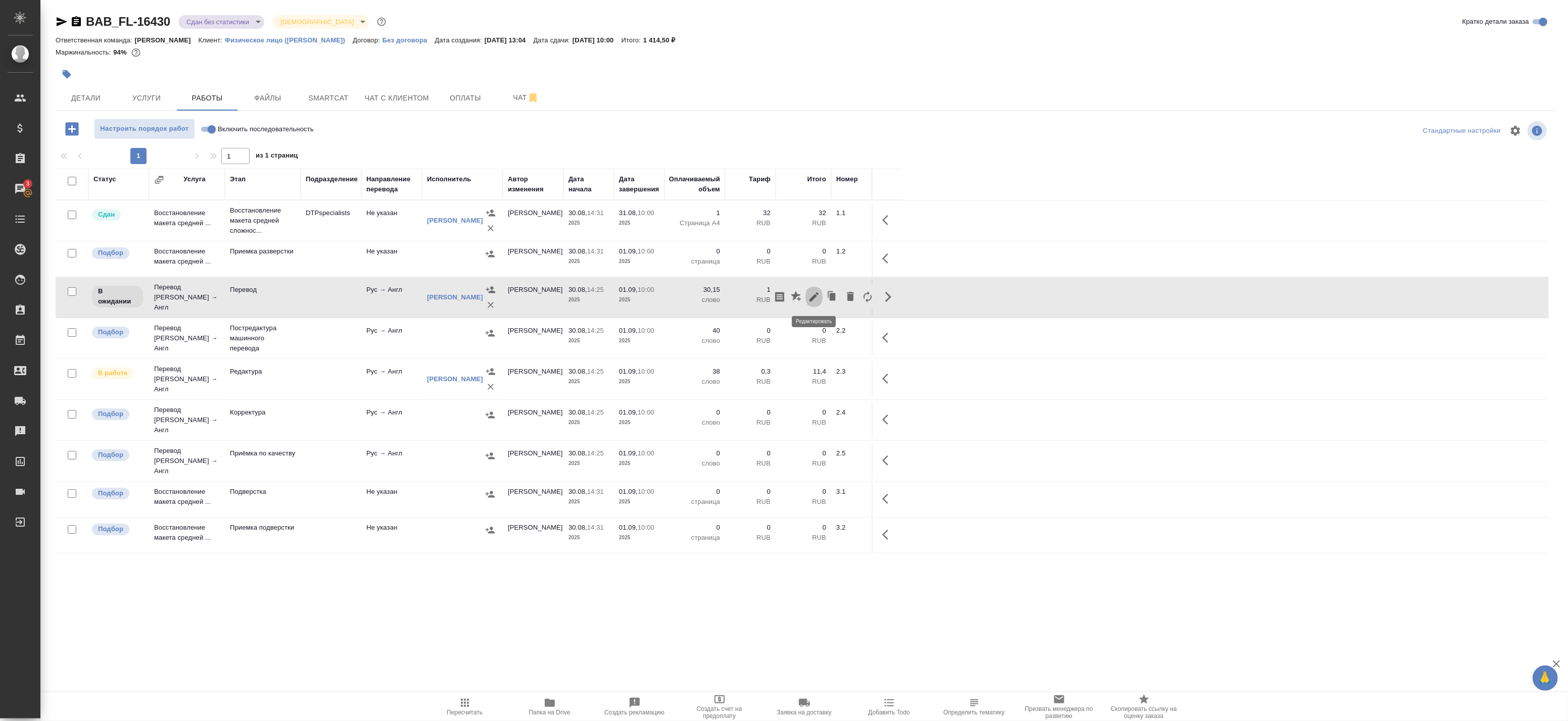
click at [816, 296] on icon "button" at bounding box center [814, 297] width 12 height 12
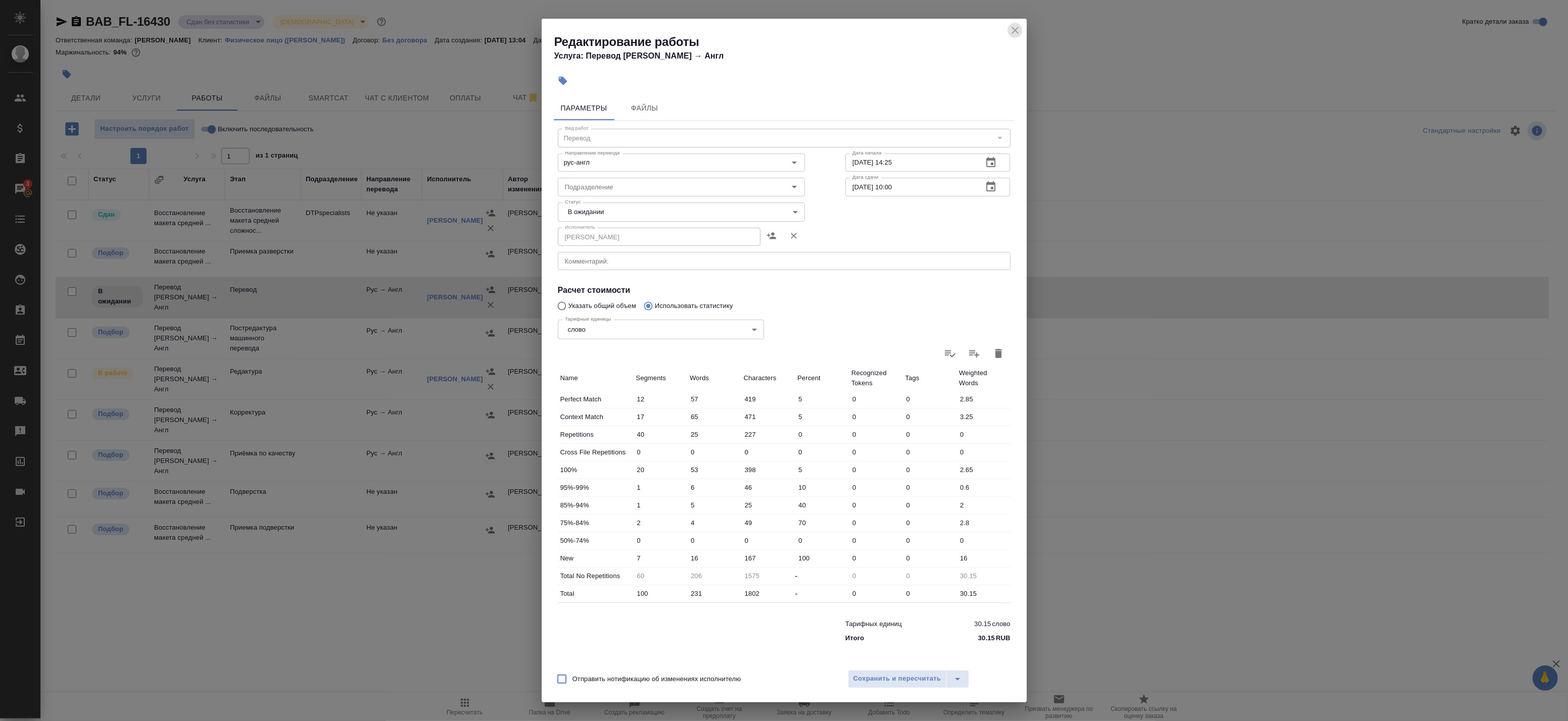
click at [1013, 30] on icon "close" at bounding box center [1015, 30] width 12 height 12
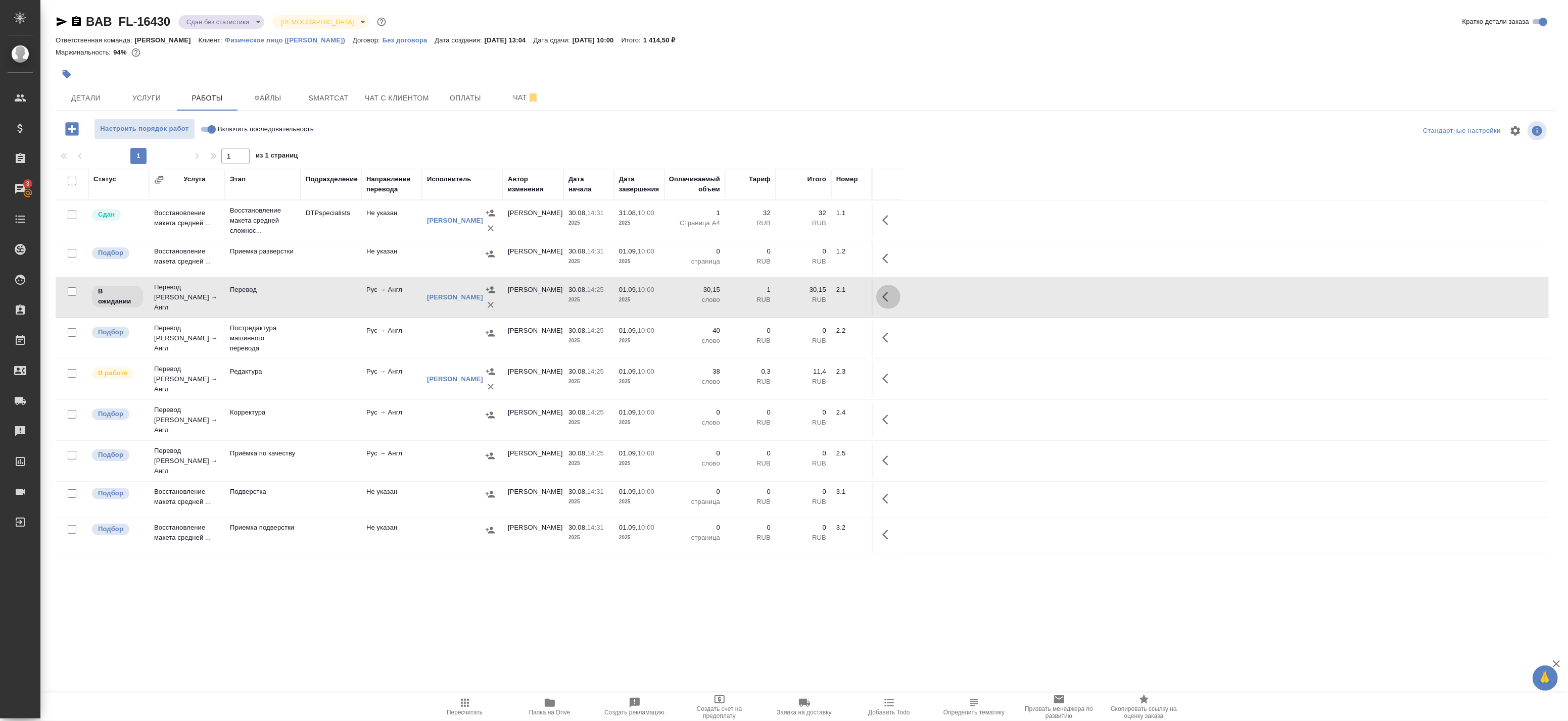
click at [883, 299] on icon "button" at bounding box center [885, 297] width 6 height 10
click at [810, 297] on icon "button" at bounding box center [814, 297] width 12 height 12
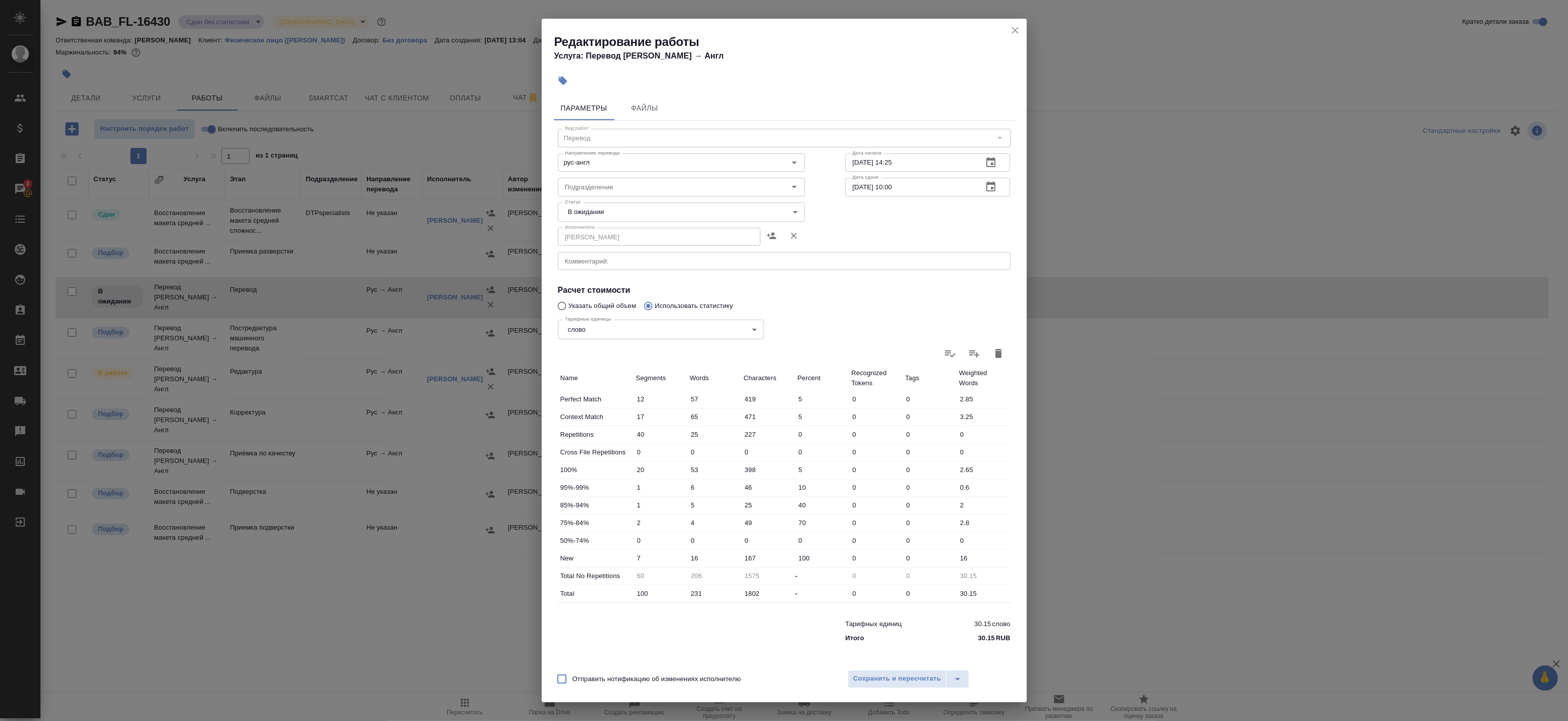
click at [644, 209] on body "🙏 .cls-1 fill:#fff; AWATERA Badanyan Artak Клиенты Спецификации Заказы 3 Чаты T…" at bounding box center [784, 360] width 1568 height 721
click at [629, 277] on li "Сдан" at bounding box center [682, 280] width 247 height 17
type input "closed"
drag, startPoint x: 882, startPoint y: 680, endPoint x: 872, endPoint y: 664, distance: 18.9
click at [882, 680] on span "Сохранить и пересчитать" at bounding box center [897, 679] width 88 height 12
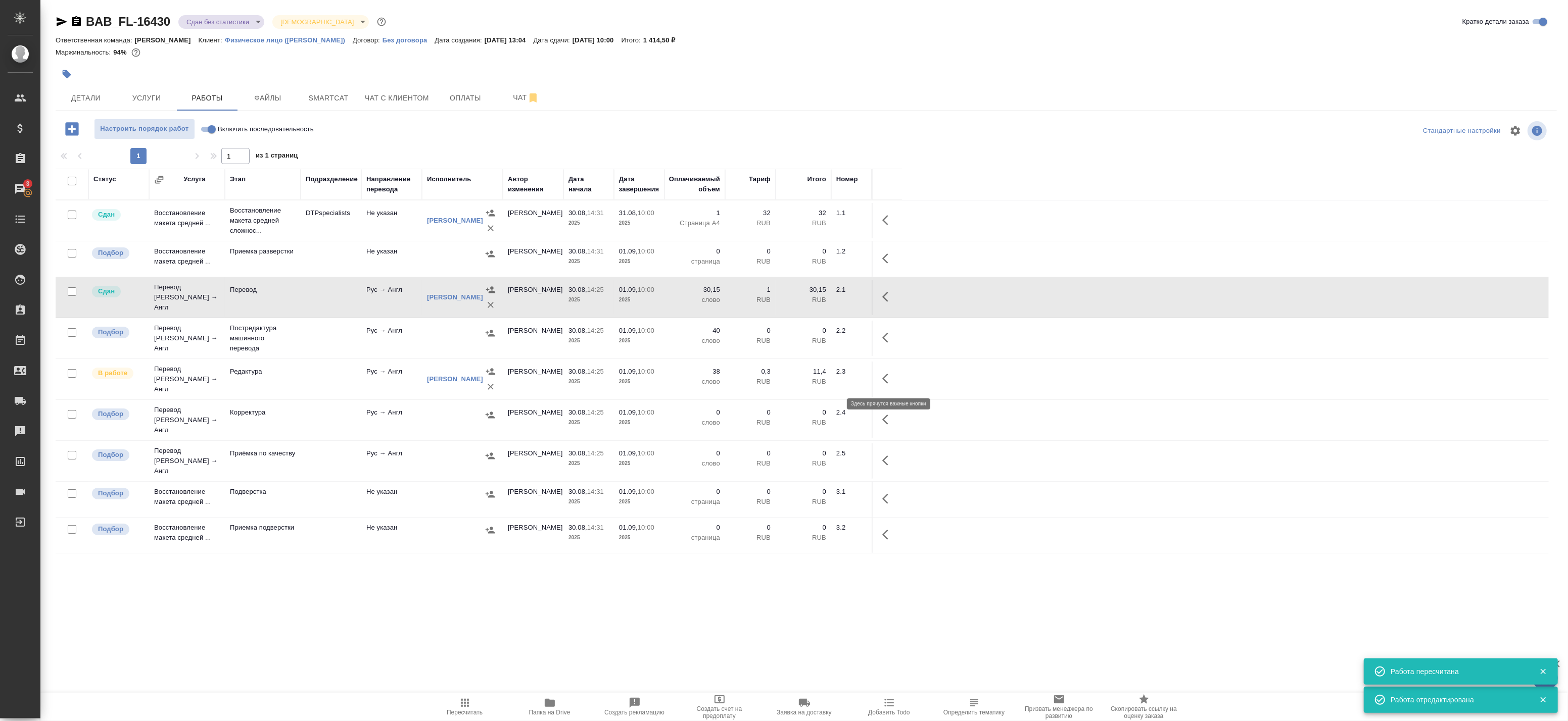
click at [885, 380] on icon "button" at bounding box center [885, 378] width 6 height 10
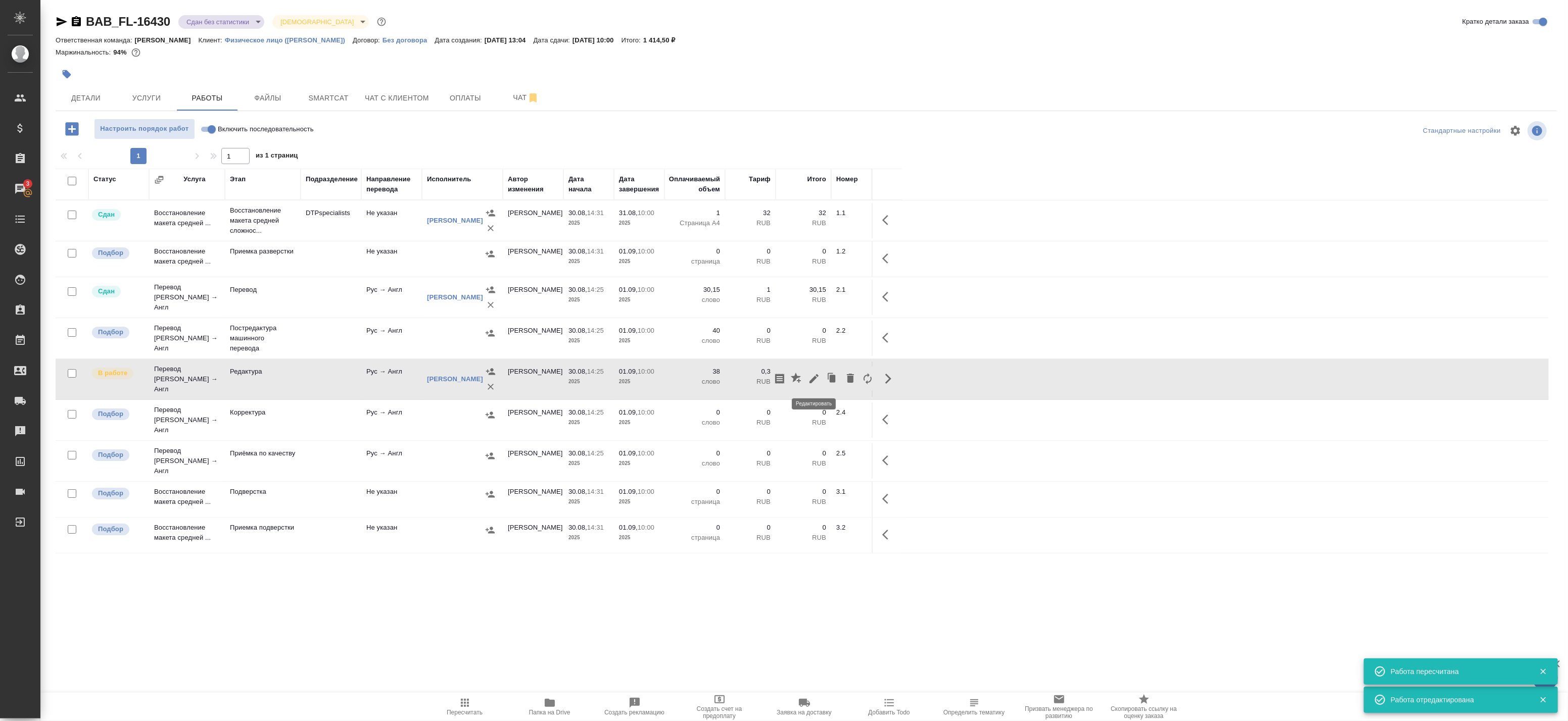
click at [815, 379] on icon "button" at bounding box center [814, 378] width 9 height 9
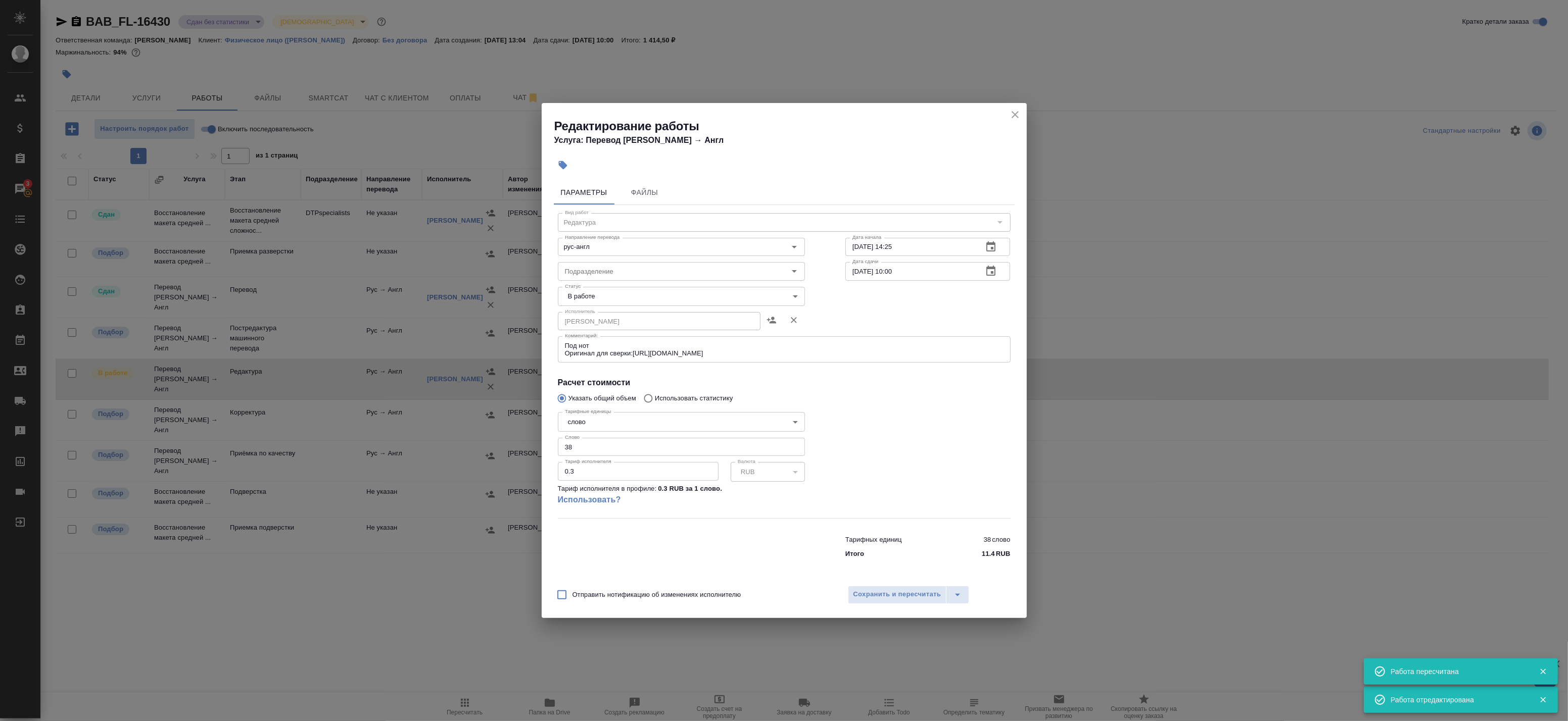
click at [612, 297] on body "🙏 .cls-1 fill:#fff; AWATERA Badanyan Artak Клиенты Спецификации Заказы 3 Чаты T…" at bounding box center [784, 360] width 1568 height 721
click at [598, 329] on li "Сдан" at bounding box center [682, 331] width 247 height 17
type input "closed"
click at [885, 596] on span "Сохранить и пересчитать" at bounding box center [897, 594] width 88 height 12
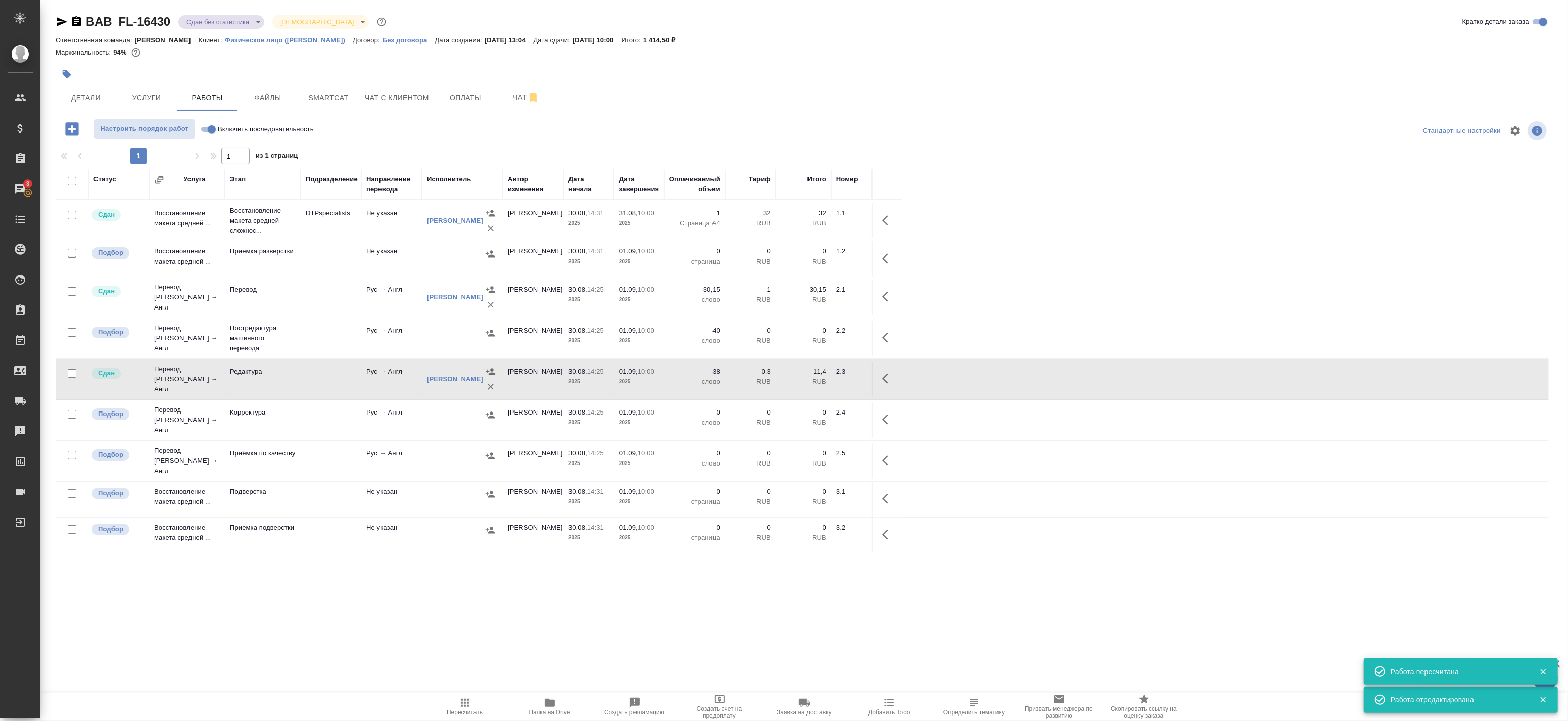
click at [73, 183] on input "checkbox" at bounding box center [72, 181] width 9 height 9
checkbox input "true"
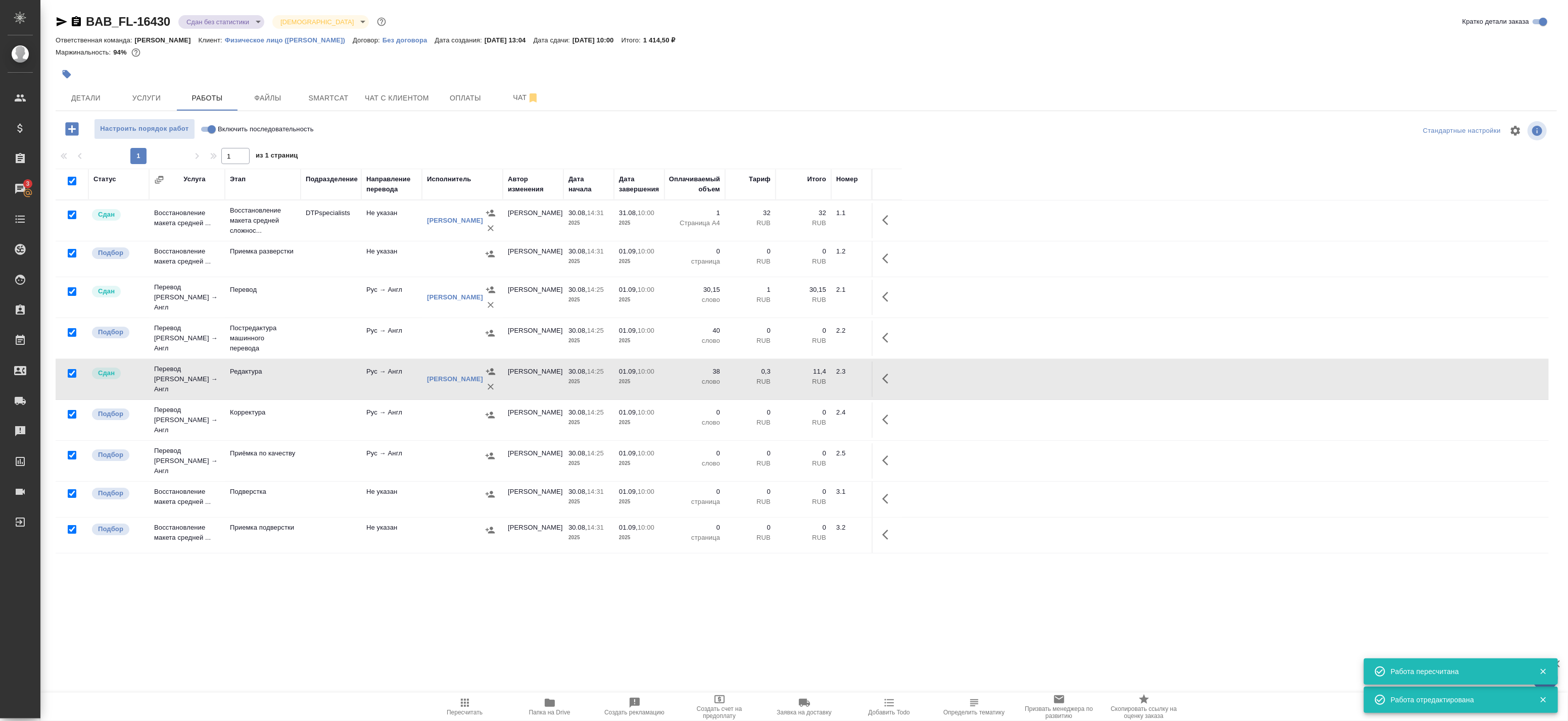
checkbox input "true"
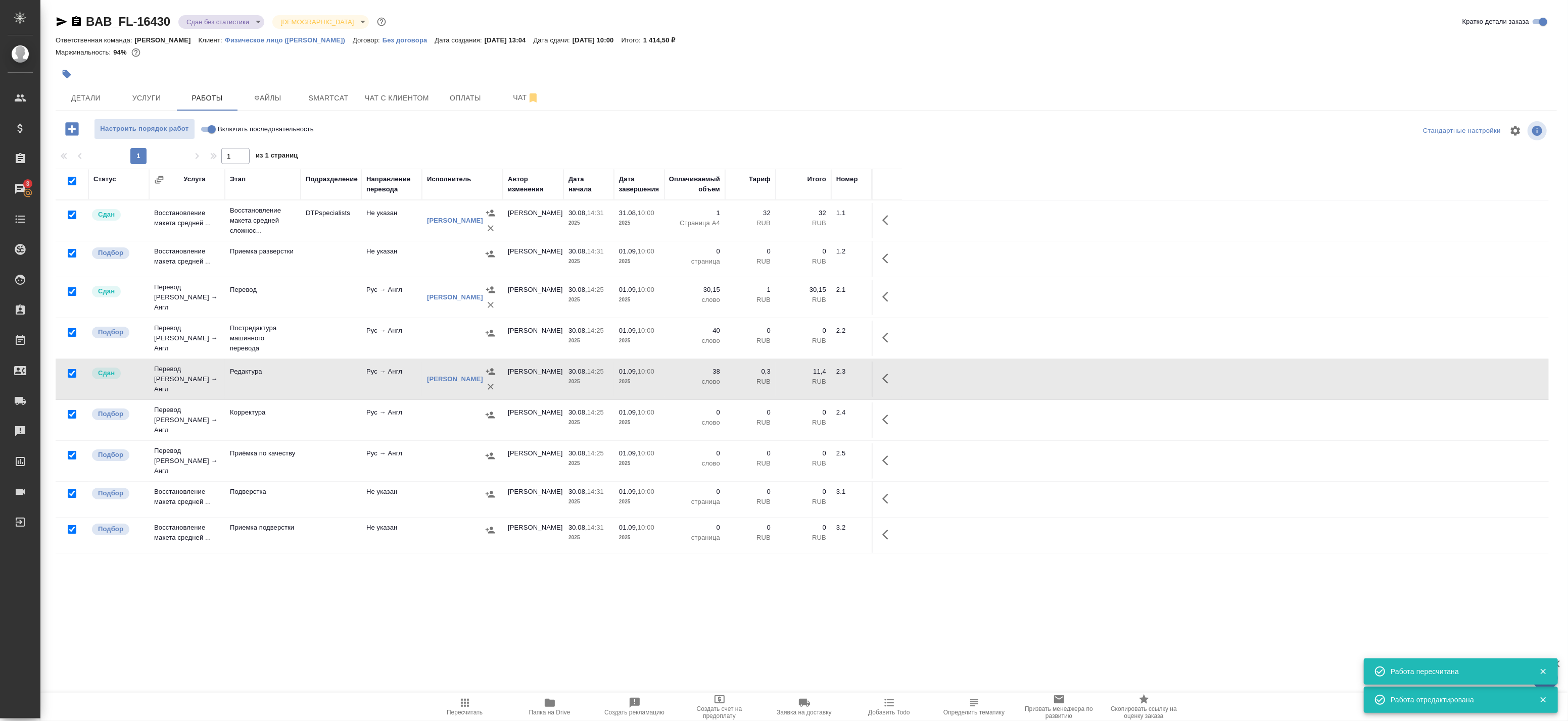
checkbox input "true"
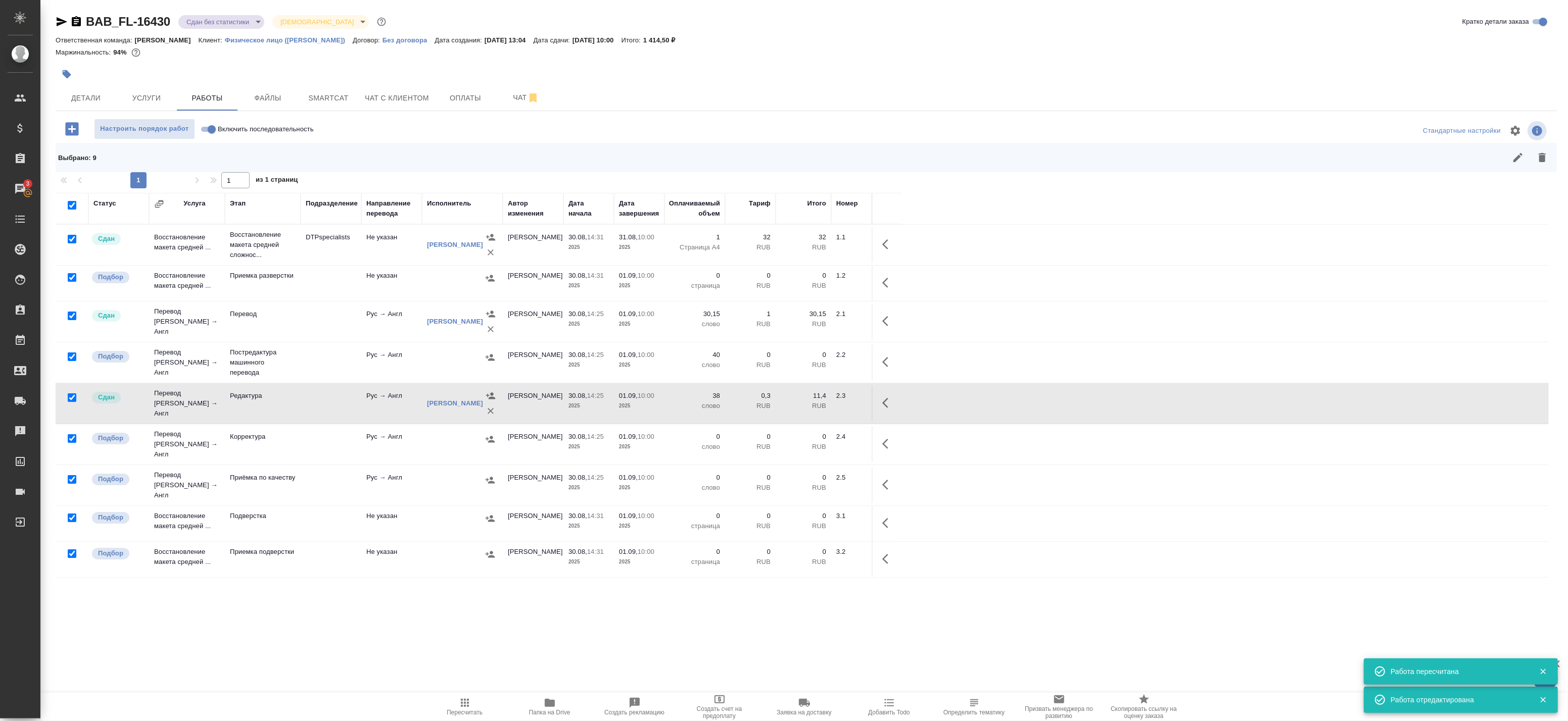
click at [72, 237] on input "checkbox" at bounding box center [72, 239] width 9 height 9
checkbox input "false"
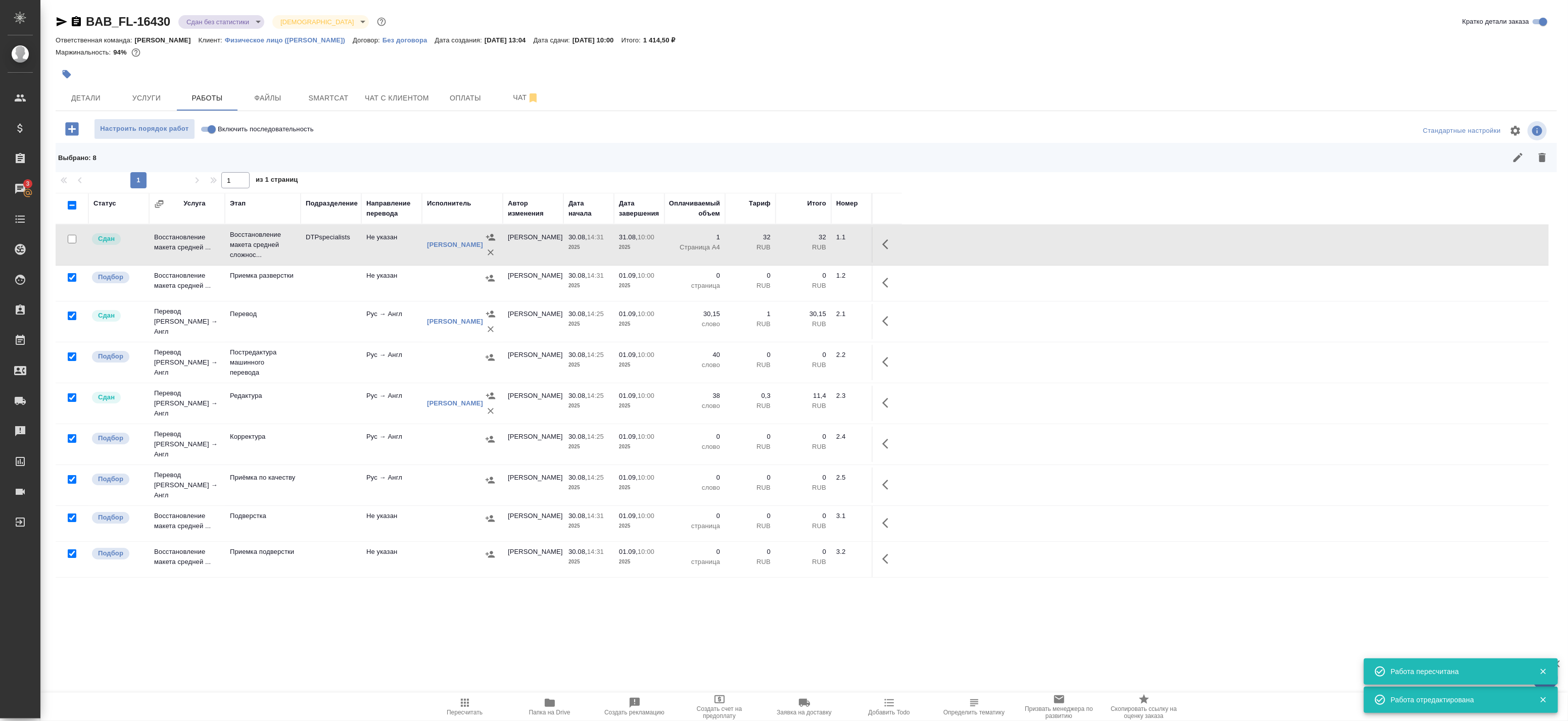
drag, startPoint x: 71, startPoint y: 317, endPoint x: 70, endPoint y: 323, distance: 6.1
click at [71, 317] on input "checkbox" at bounding box center [72, 316] width 9 height 9
checkbox input "false"
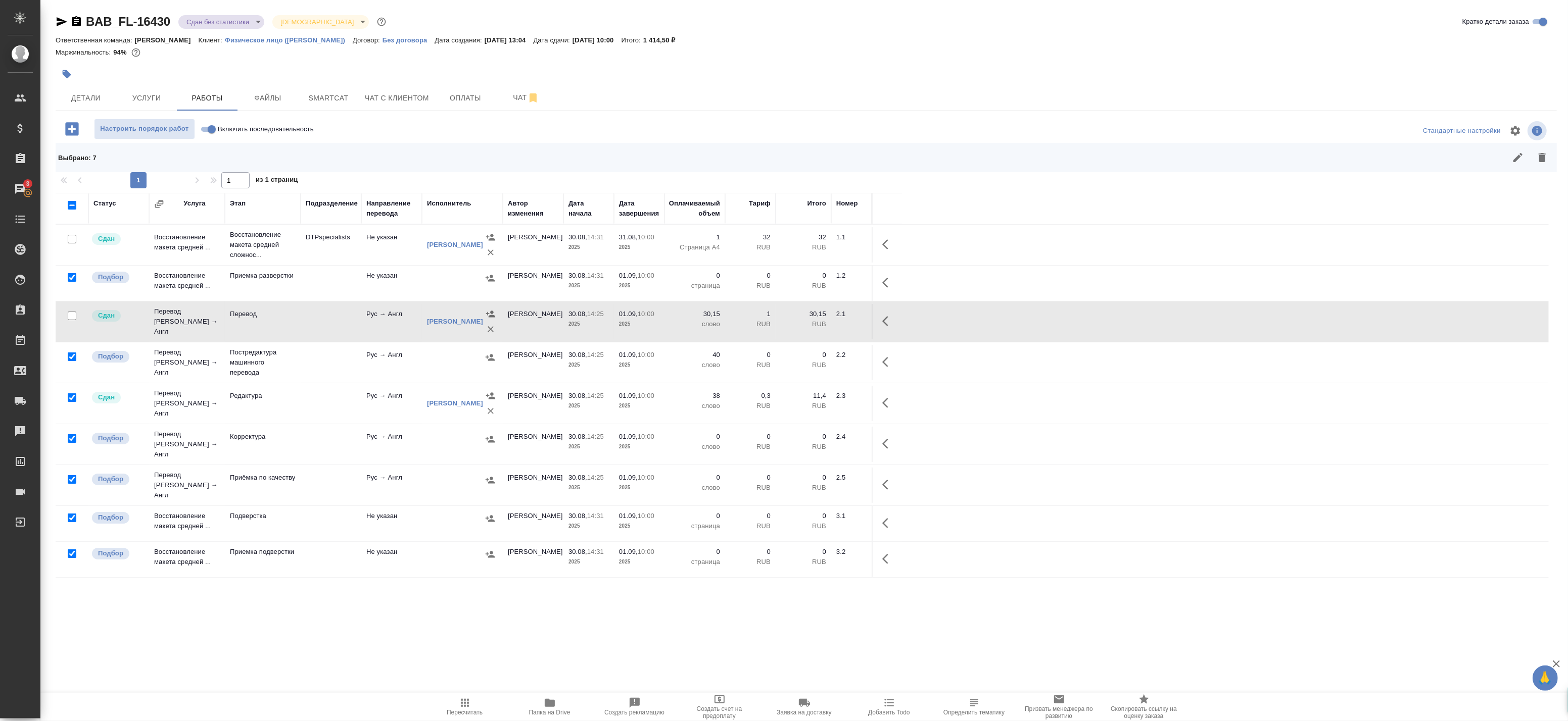
click at [74, 399] on input "checkbox" at bounding box center [72, 398] width 9 height 9
checkbox input "false"
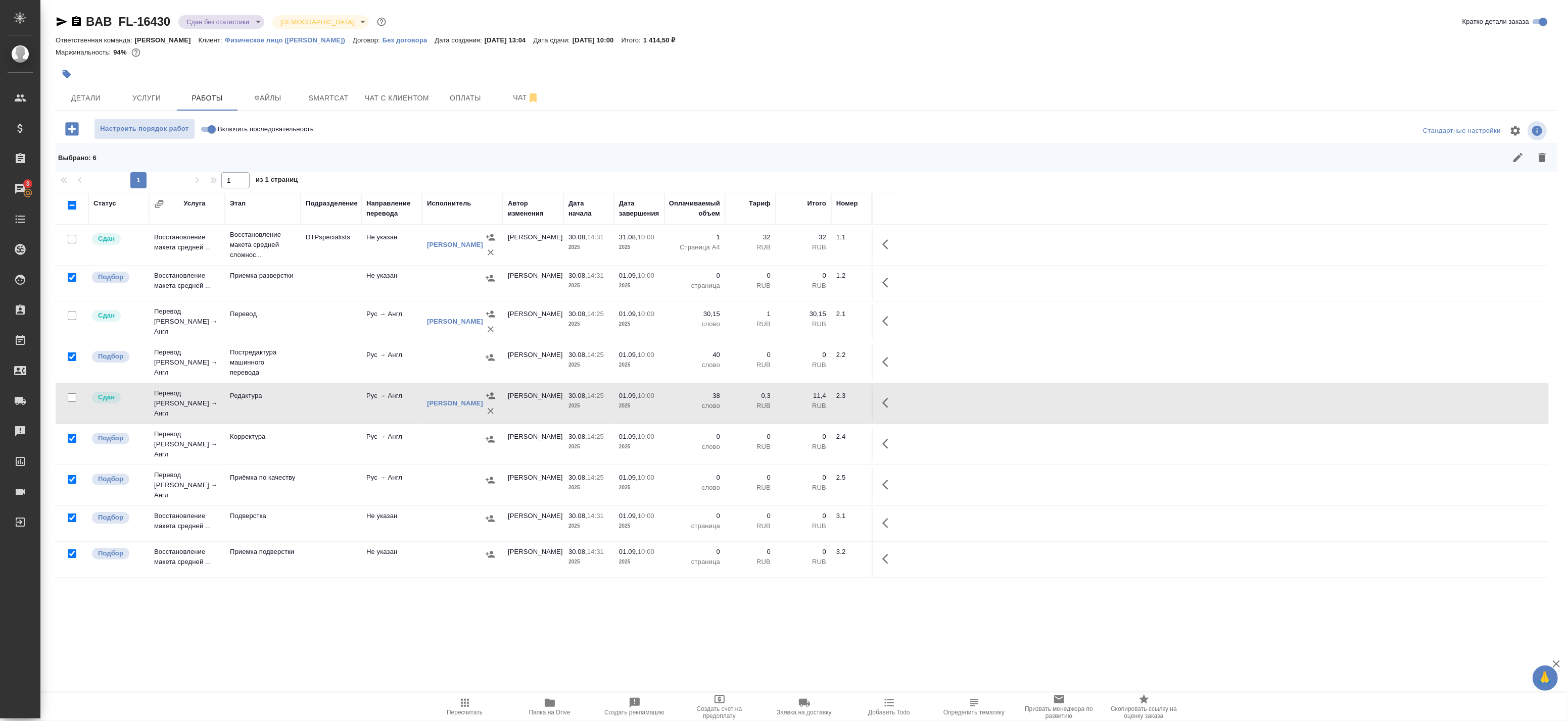
click at [1544, 155] on icon "button" at bounding box center [1542, 158] width 7 height 9
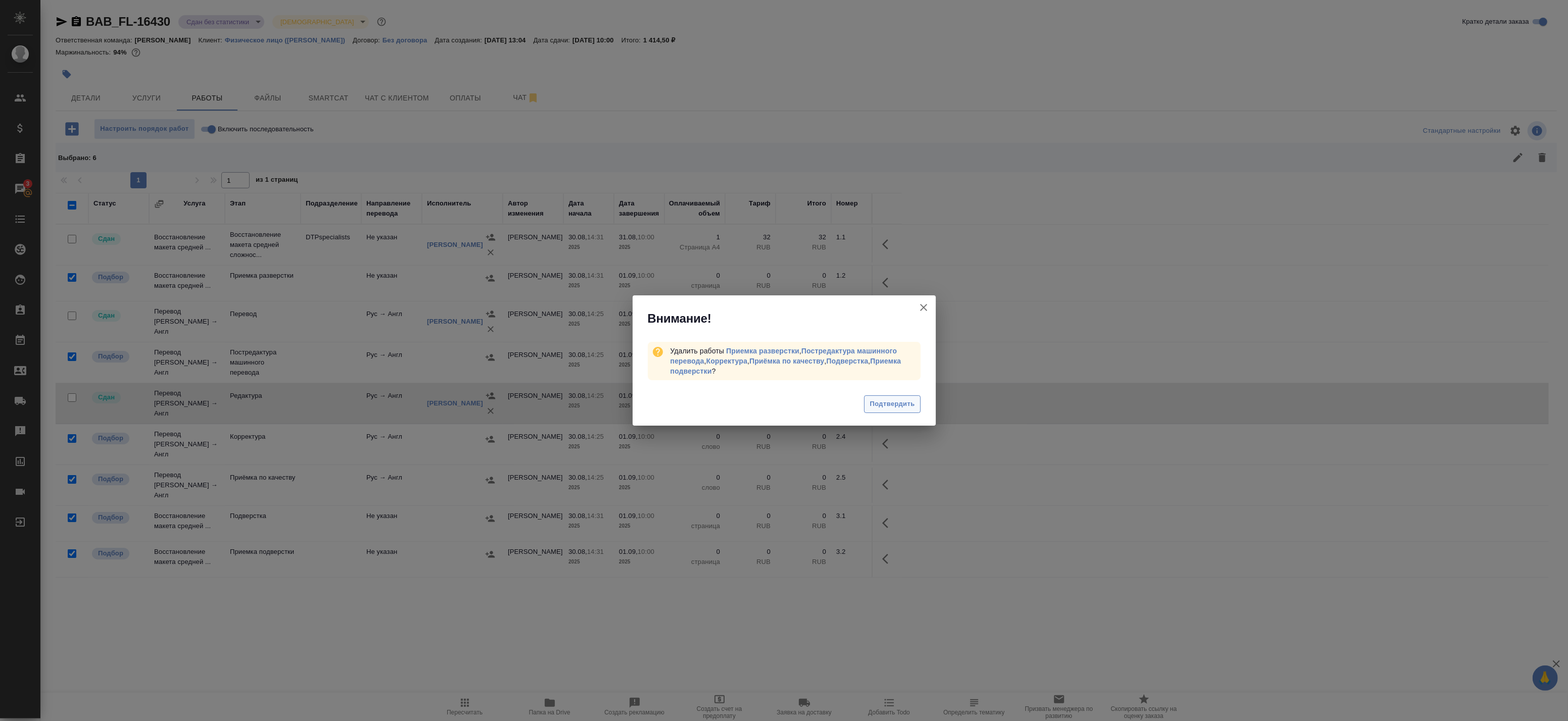
click at [892, 400] on span "Подтвердить" at bounding box center [892, 404] width 45 height 12
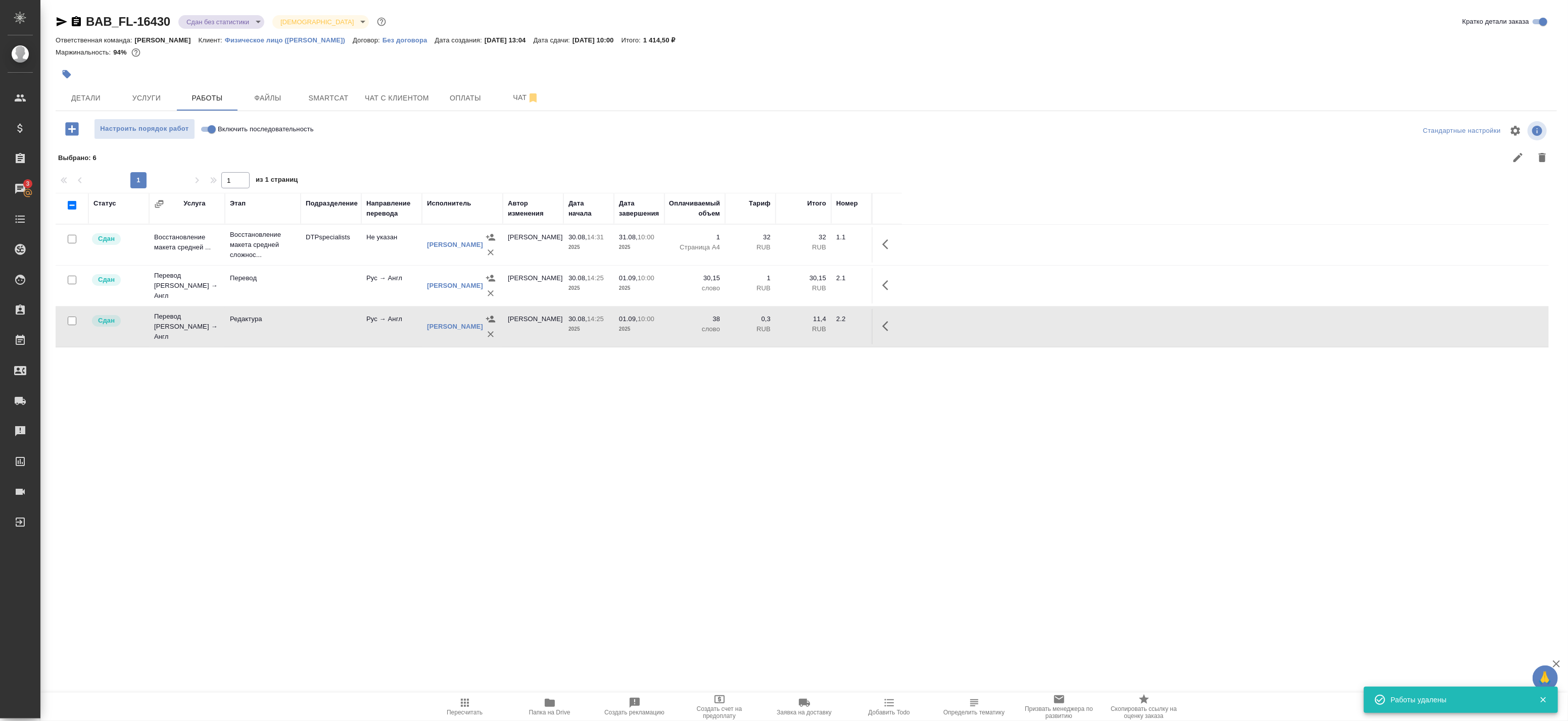
click at [715, 400] on div "Статус Услуга Этап Подразделение Направление перевода Исполнитель Автор изменен…" at bounding box center [802, 420] width 1493 height 455
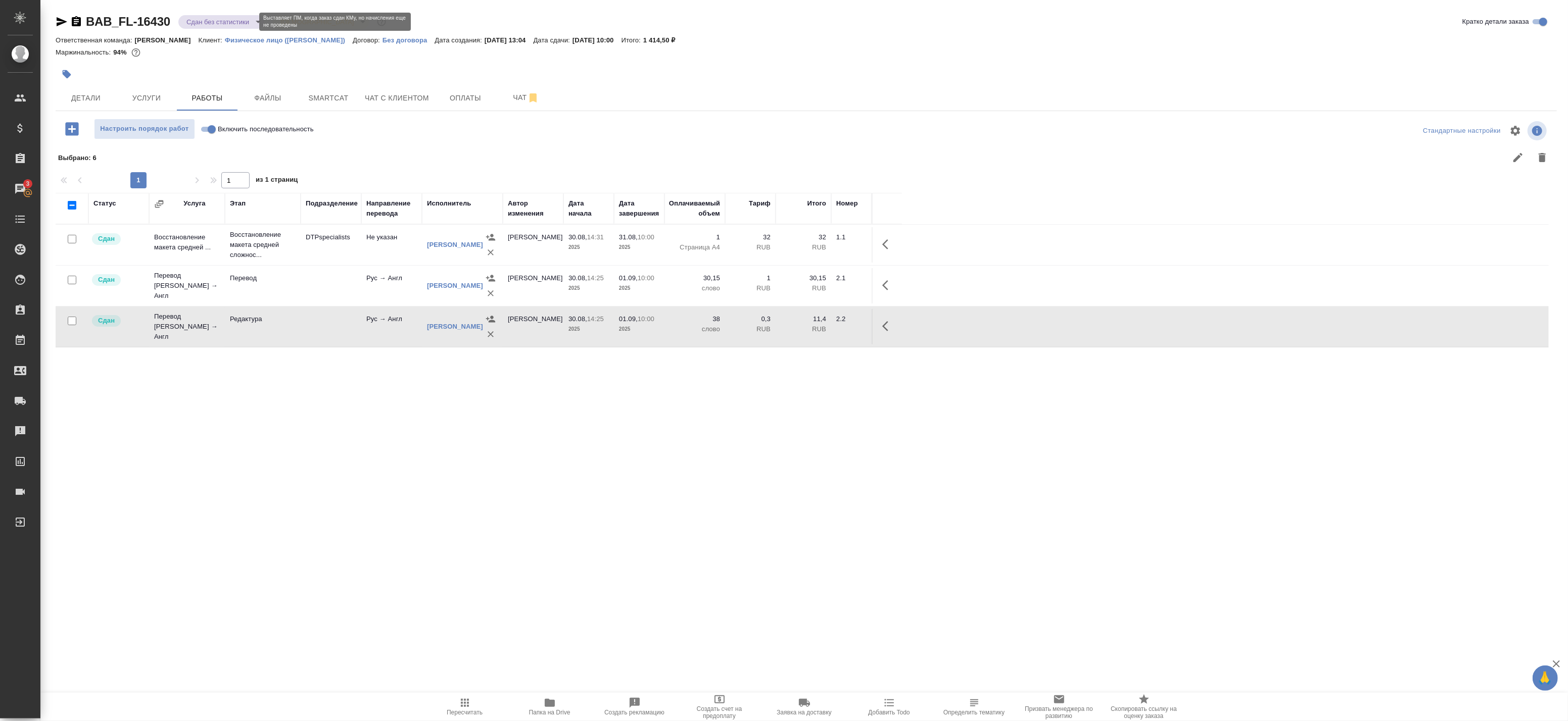
click at [231, 21] on body "🙏 .cls-1 fill:#fff; AWATERA Badanyan Artak Клиенты Спецификации Заказы 3 Чаты T…" at bounding box center [784, 360] width 1568 height 721
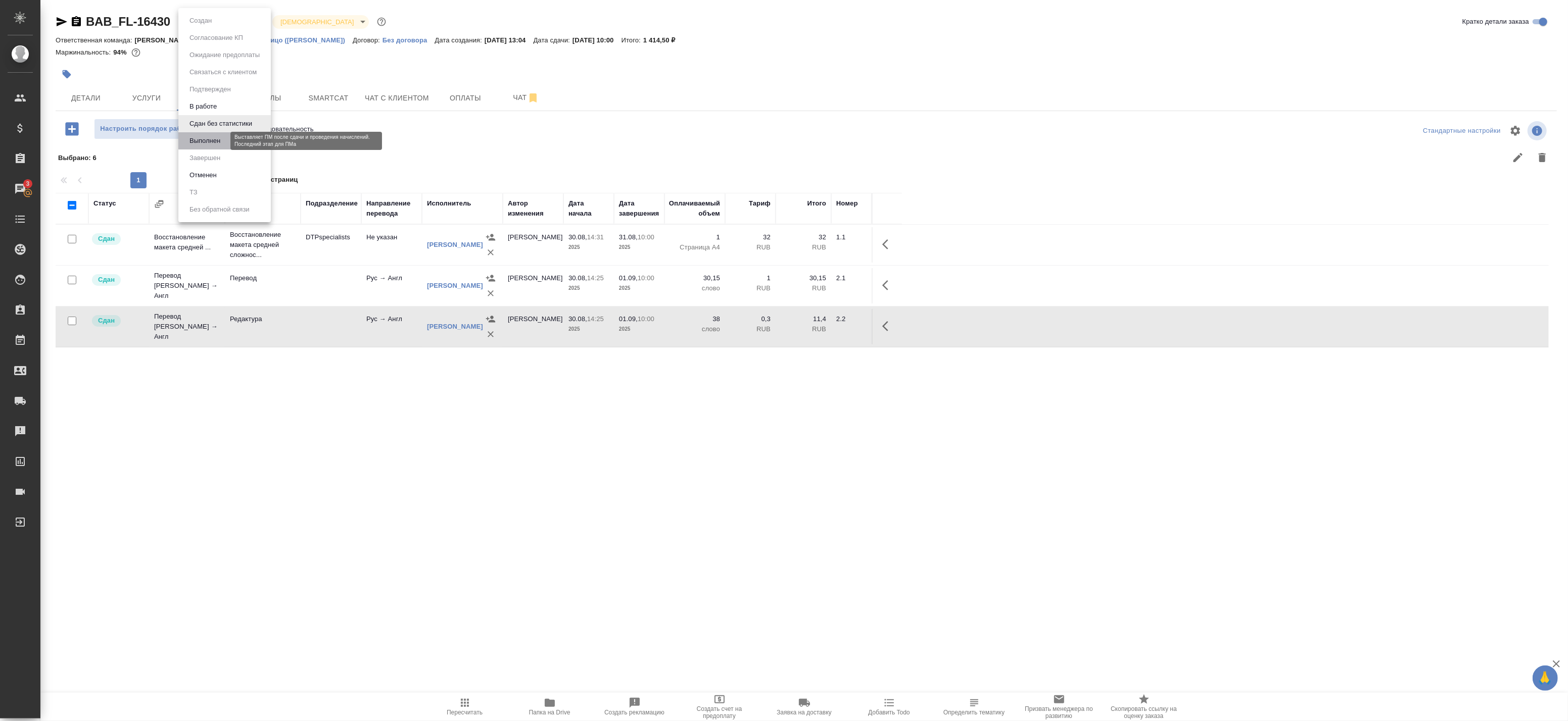
click at [212, 142] on button "Выполнен" at bounding box center [205, 141] width 37 height 11
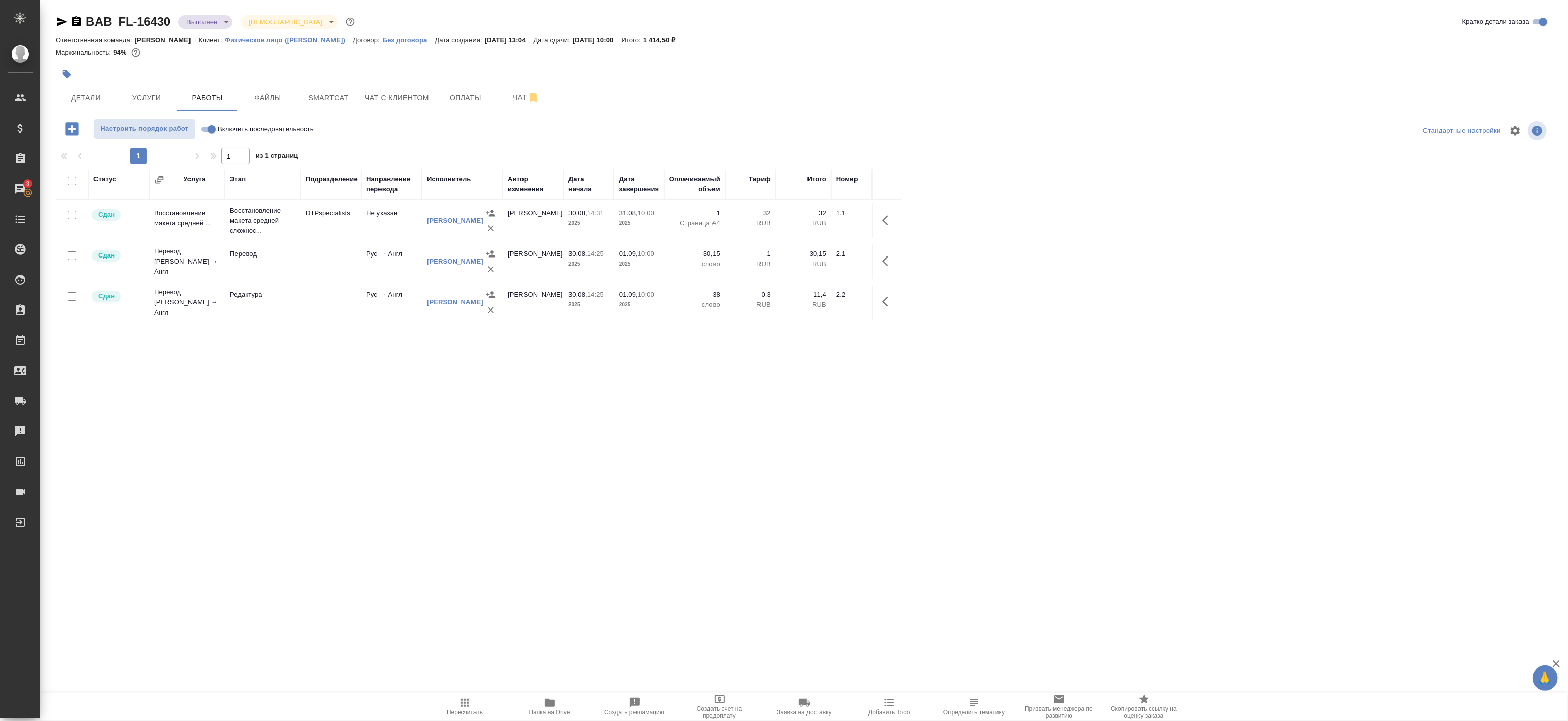
click at [463, 700] on icon "button" at bounding box center [464, 703] width 8 height 8
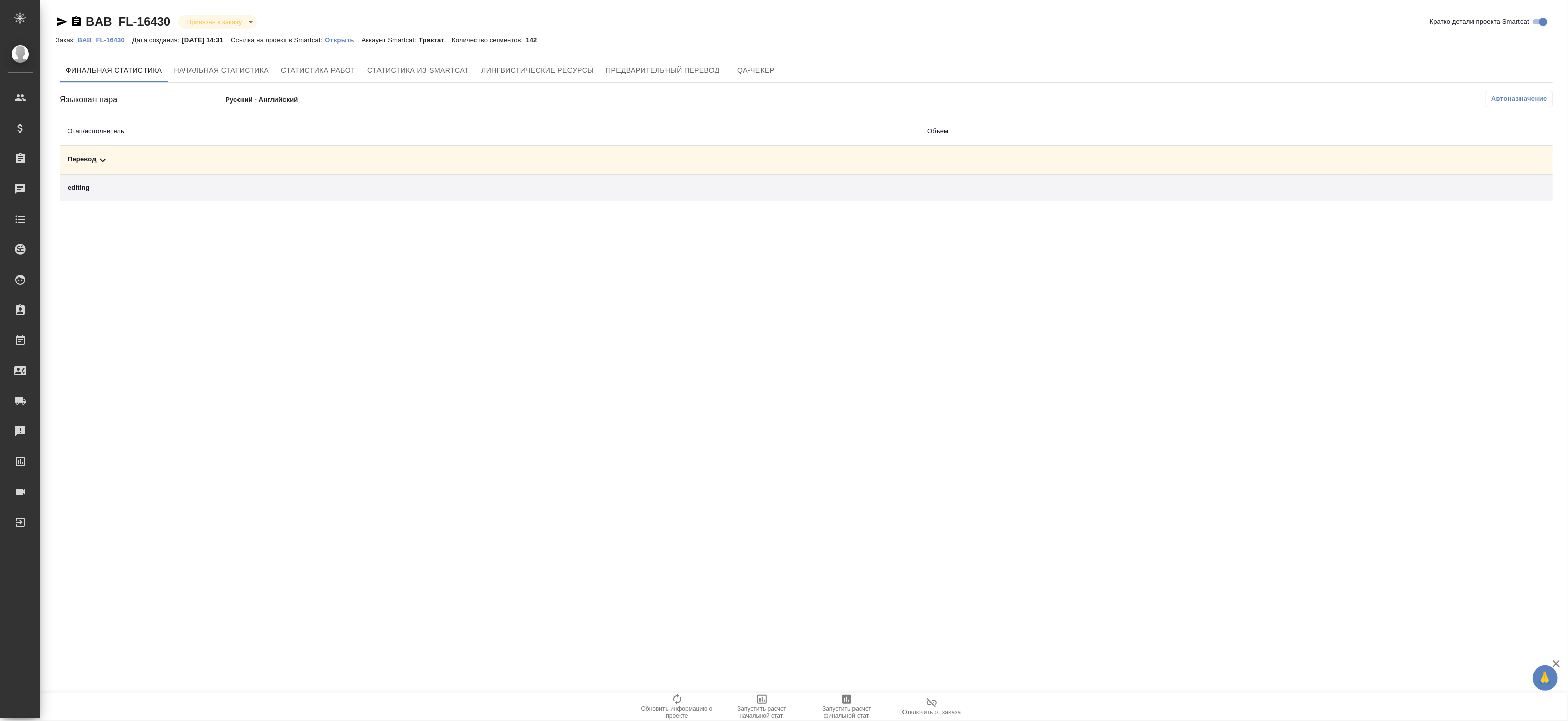
click at [354, 167] on td "Перевод" at bounding box center [489, 160] width 859 height 29
click at [352, 158] on div "Перевод" at bounding box center [489, 160] width 844 height 12
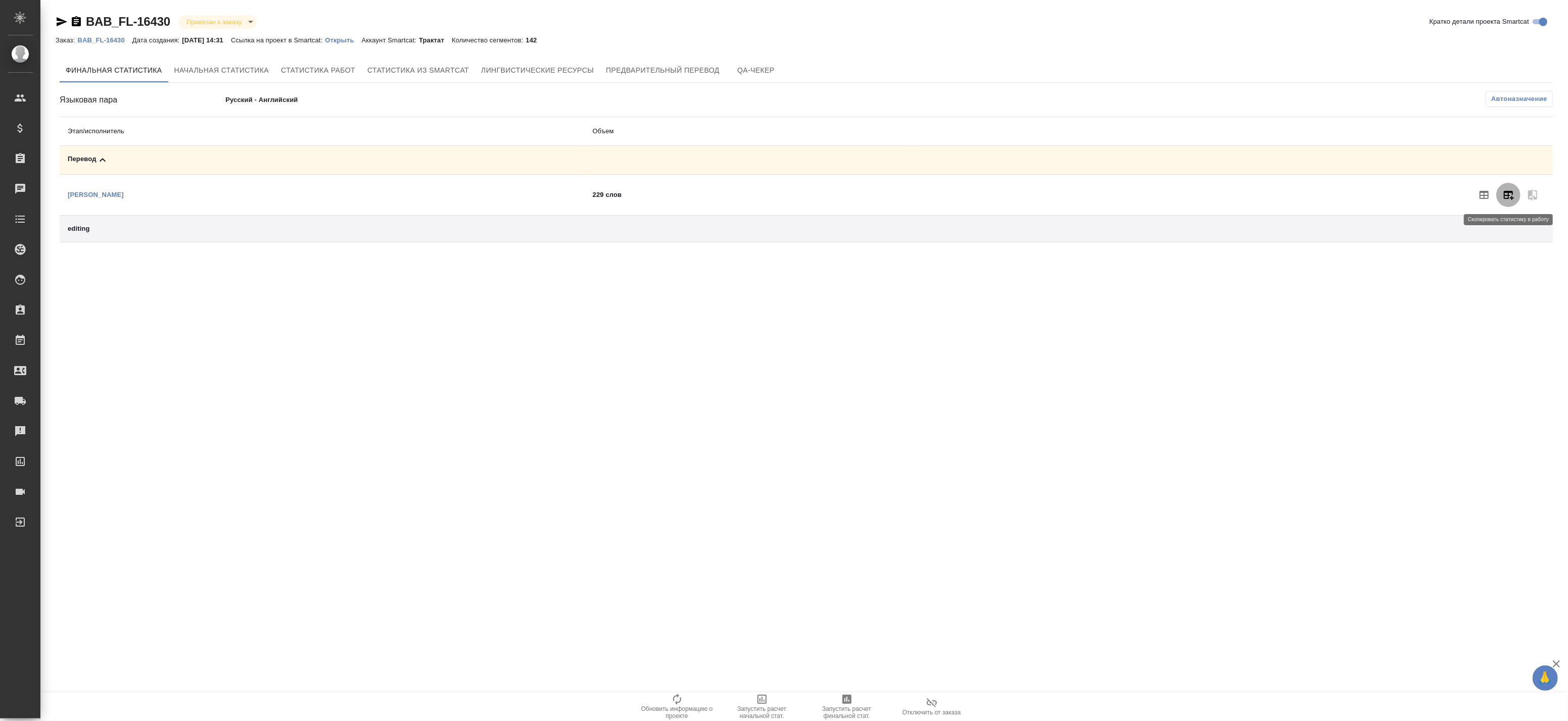
click at [1502, 198] on icon "button" at bounding box center [1508, 195] width 12 height 12
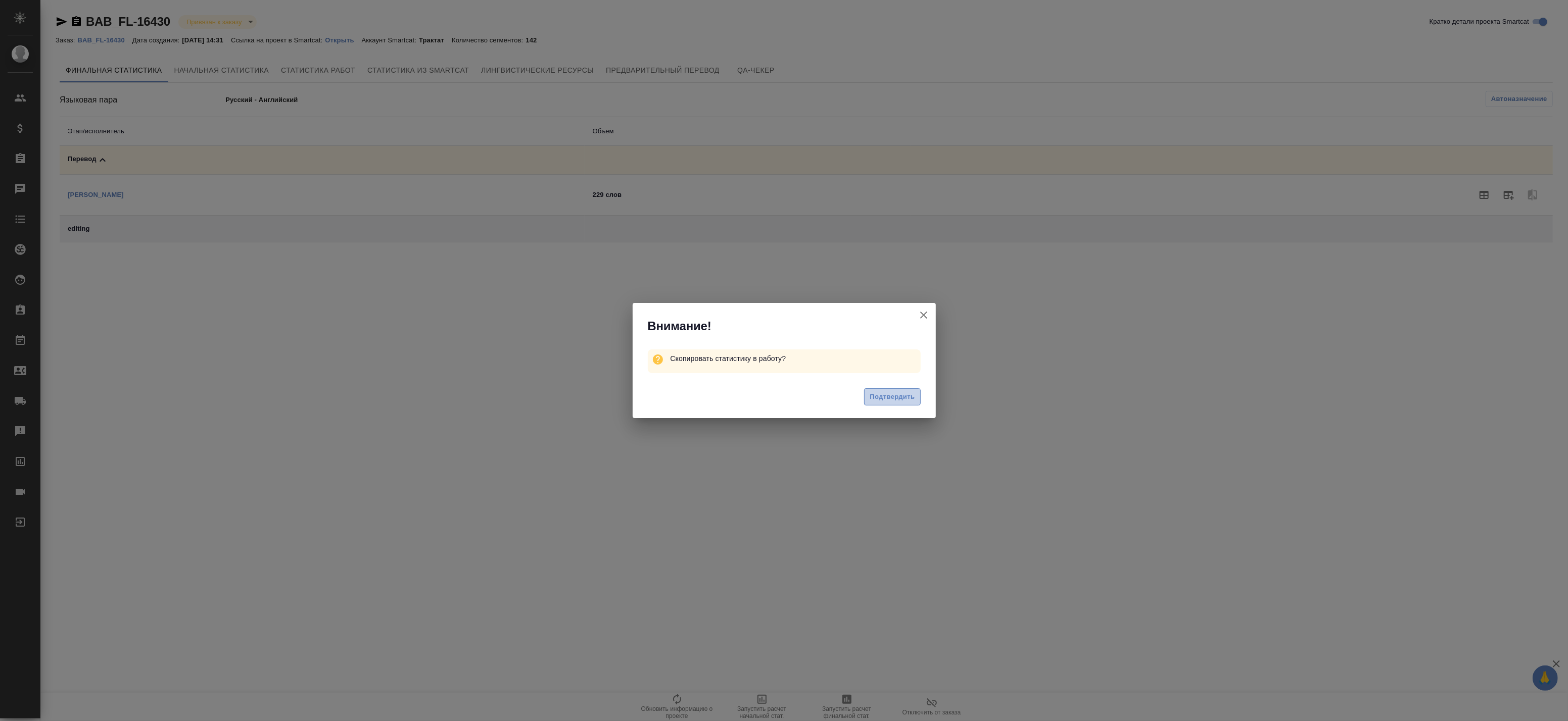
click at [916, 393] on button "Подтвердить" at bounding box center [892, 397] width 56 height 18
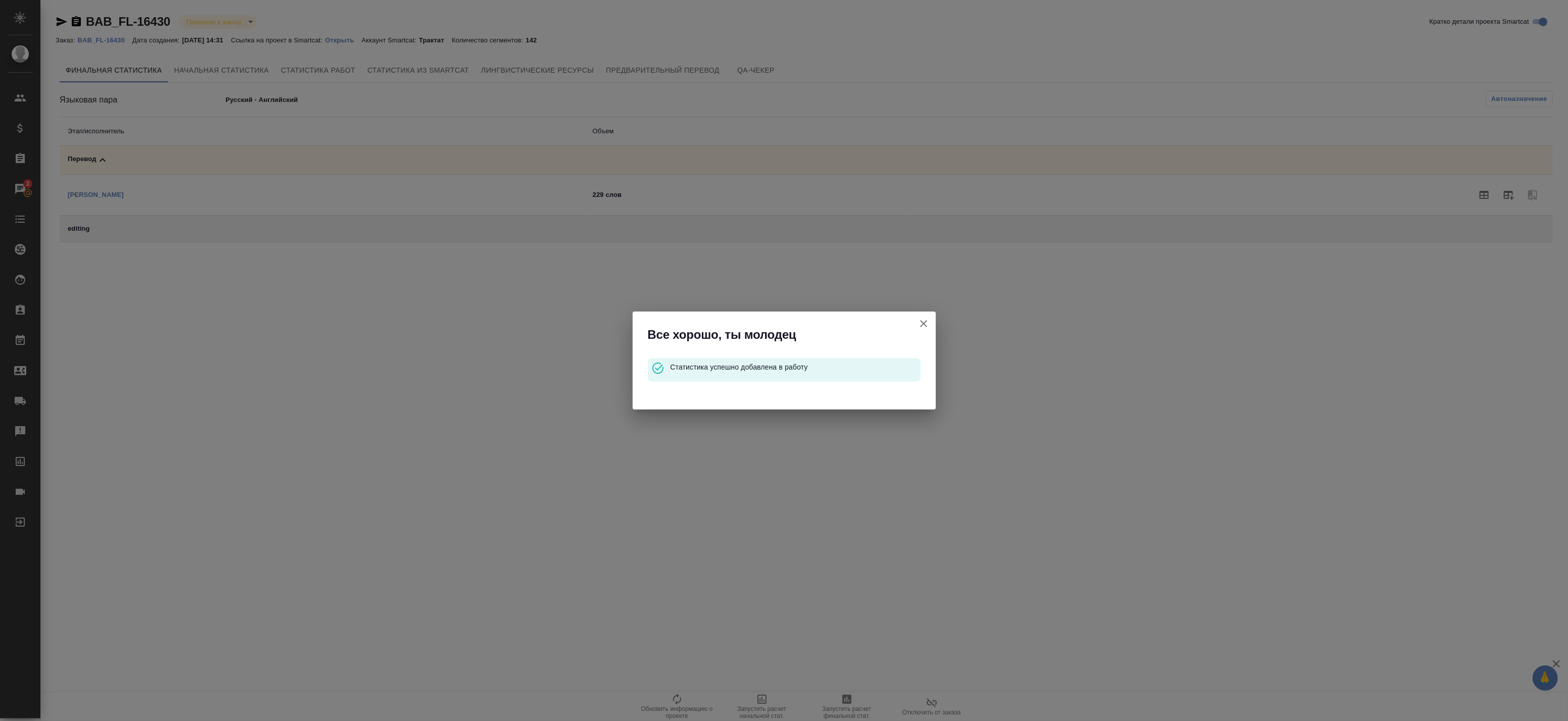
click at [927, 325] on icon "button" at bounding box center [924, 324] width 12 height 12
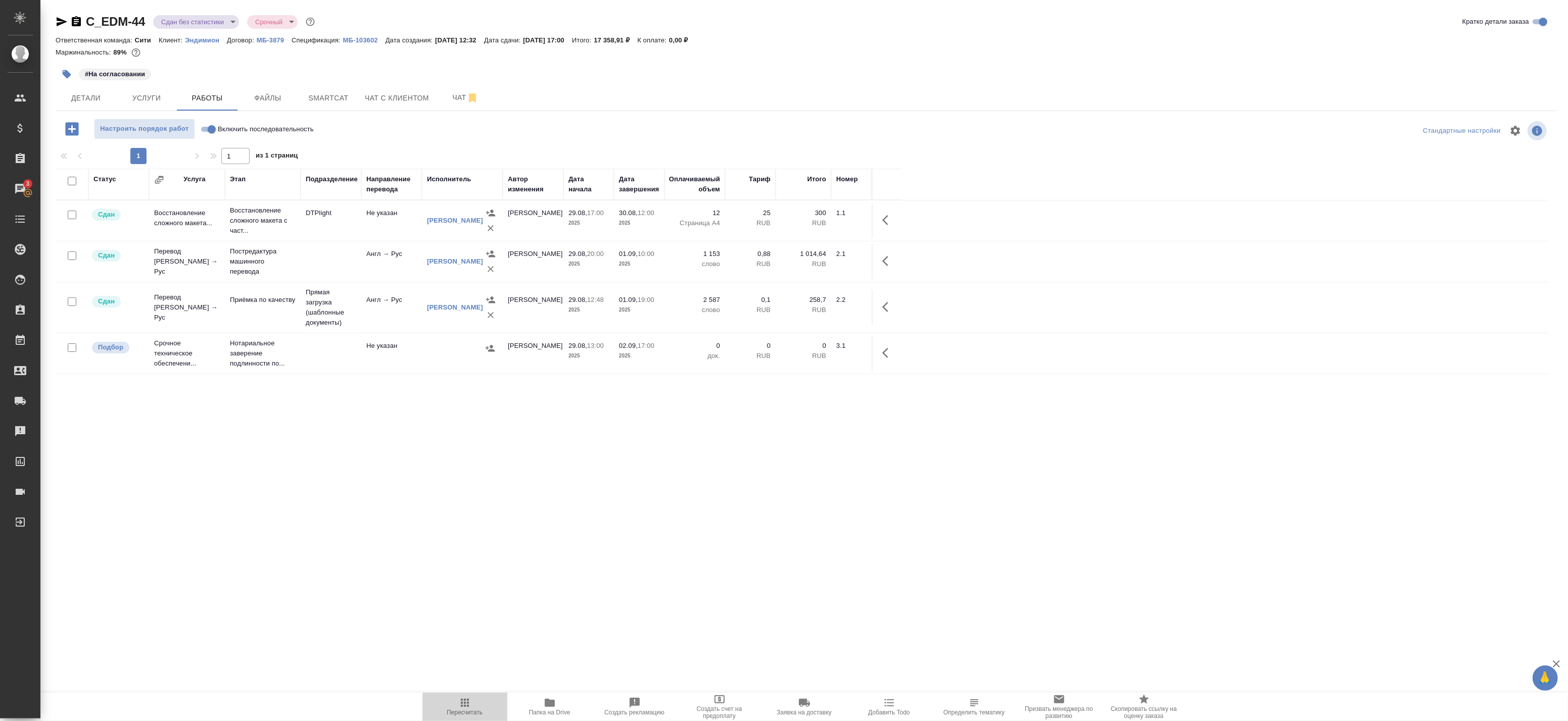
click at [466, 705] on icon "button" at bounding box center [465, 703] width 12 height 12
click at [180, 22] on body "🙏 .cls-1 fill:#fff; AWATERA Badanyan Artak Клиенты Спецификации Заказы 3 Чаты T…" at bounding box center [784, 360] width 1568 height 721
click at [192, 139] on button "Выполнен" at bounding box center [180, 141] width 37 height 11
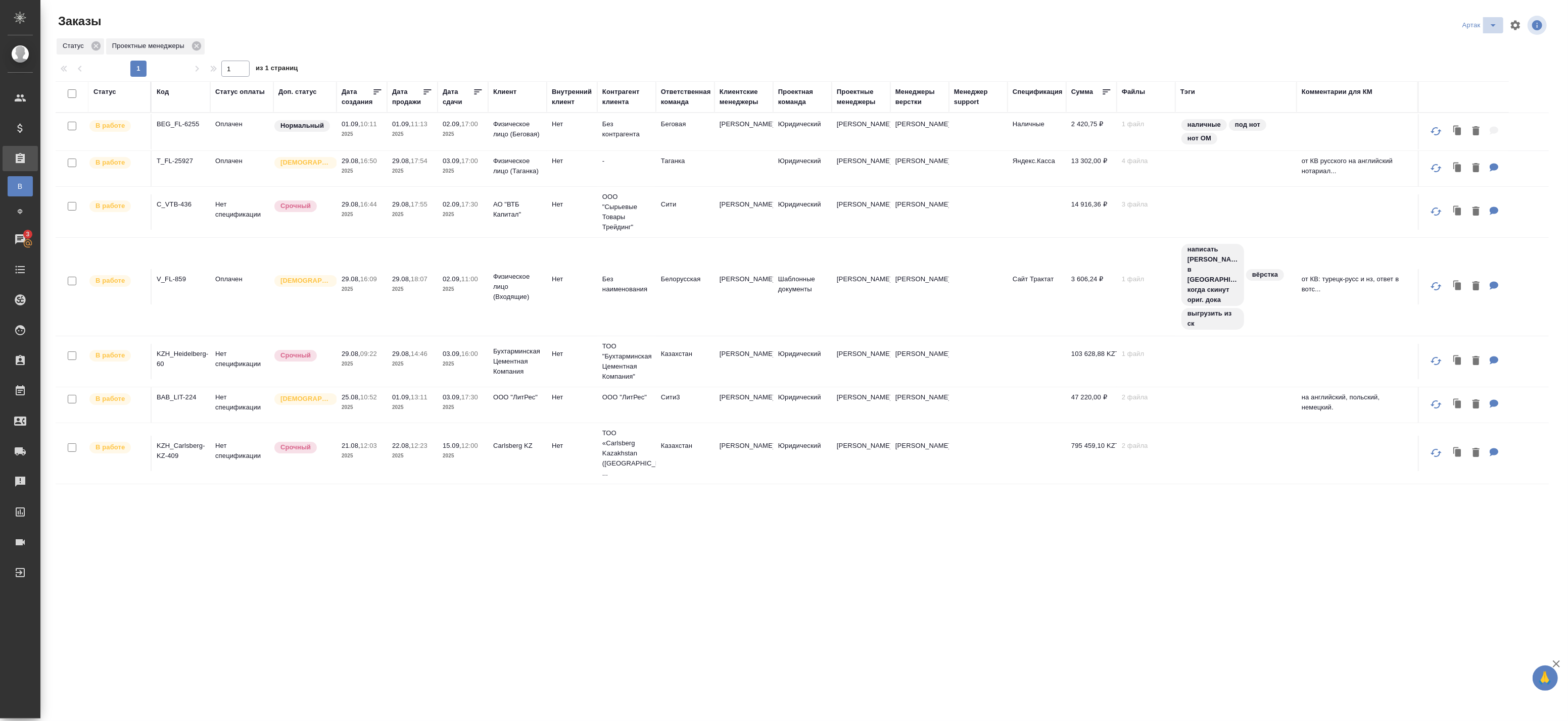
click at [1489, 26] on icon "split button" at bounding box center [1493, 26] width 12 height 12
click at [1419, 31] on div "Артак leagal" at bounding box center [1303, 26] width 492 height 24
